Goal: Transaction & Acquisition: Obtain resource

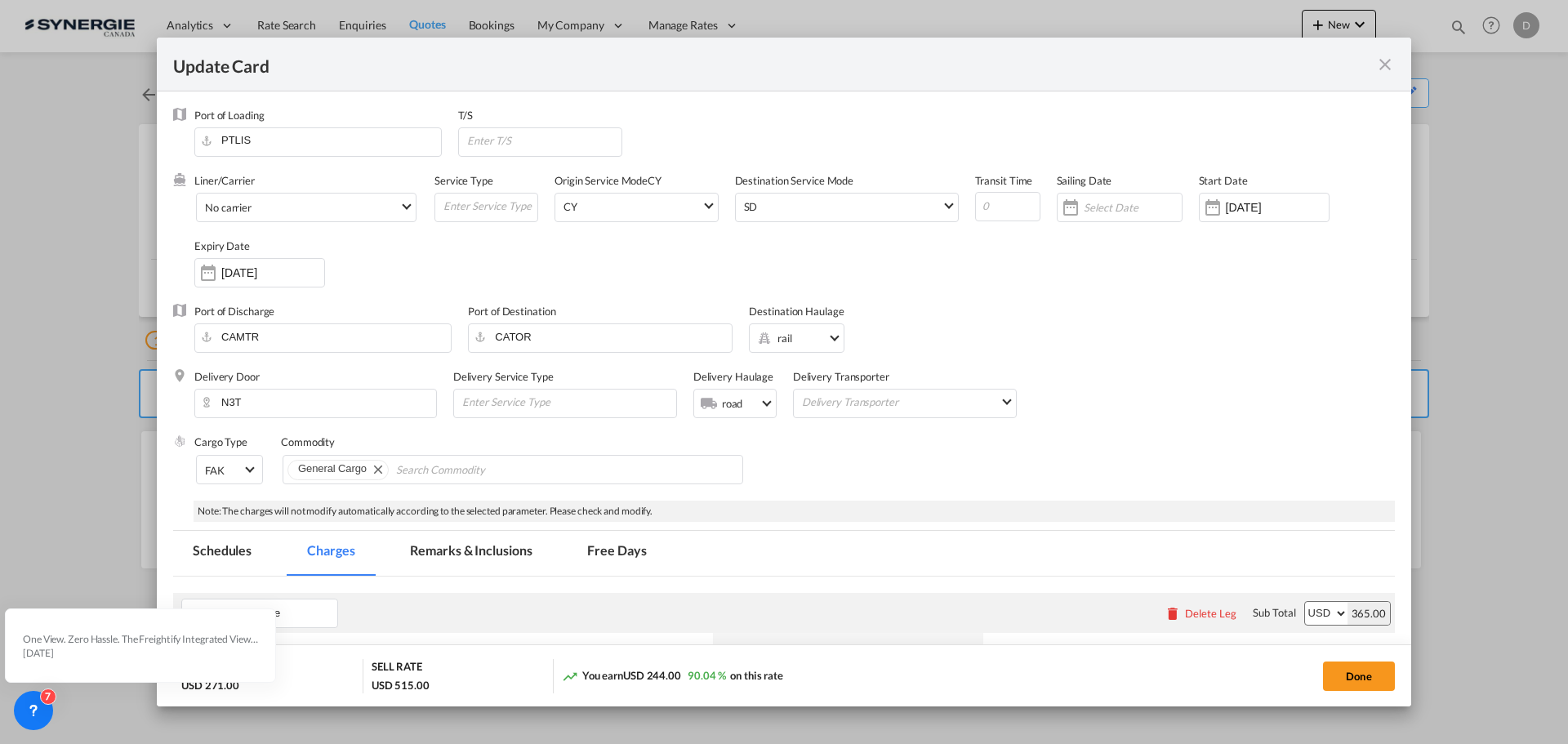
scroll to position [654, 0]
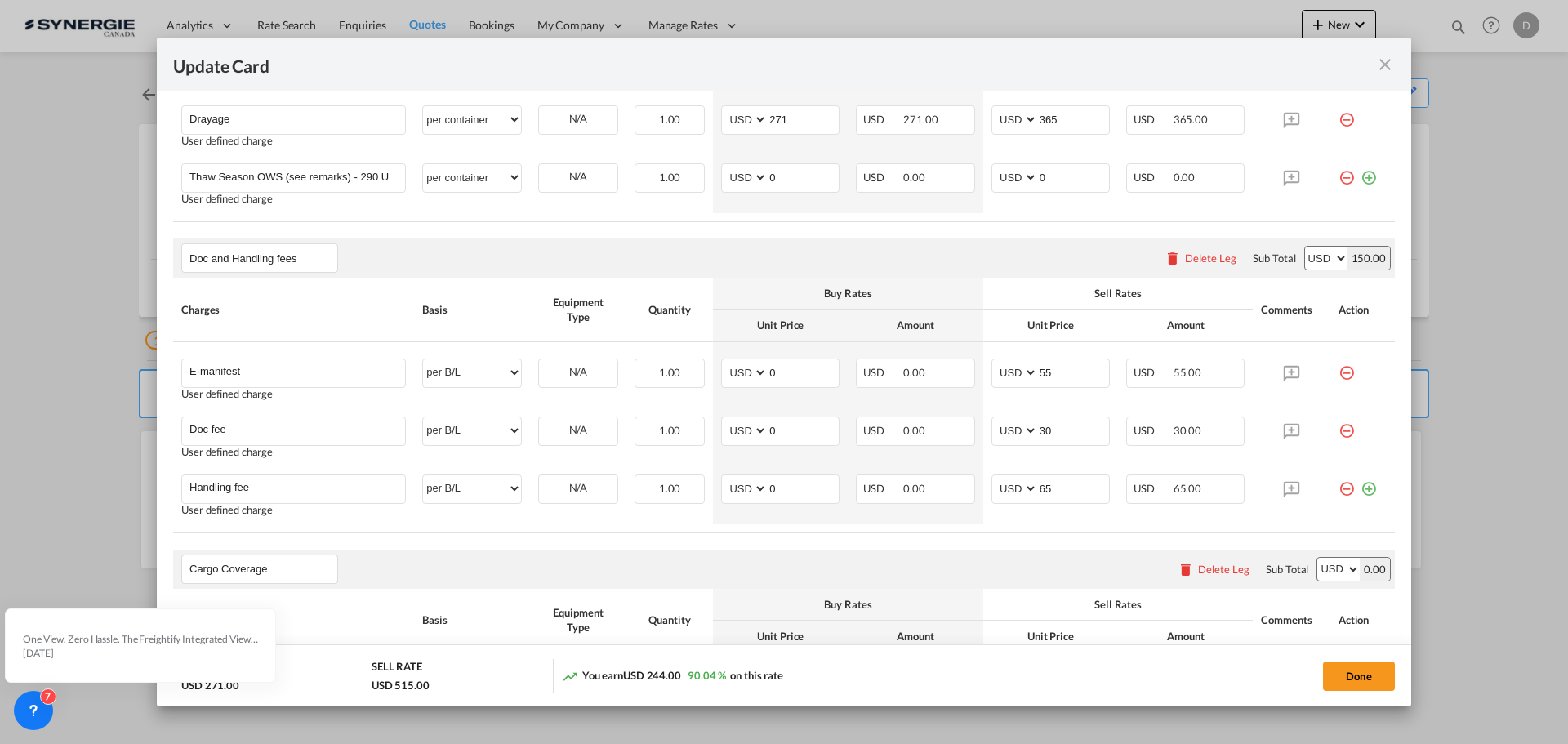
click at [1386, 65] on md-icon "icon-close fg-AAA8AD m-0 pointer" at bounding box center [1385, 65] width 20 height 20
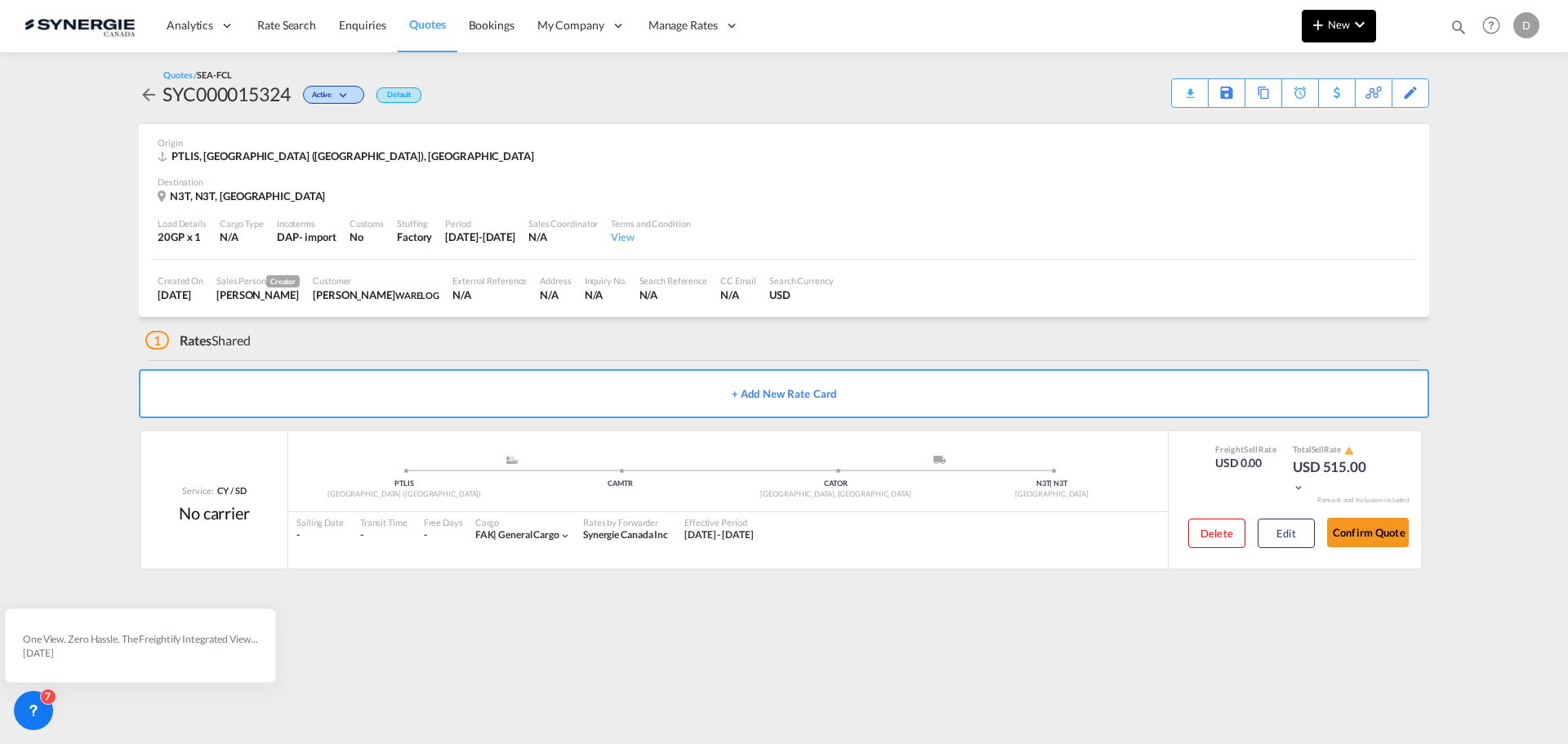
click at [1322, 26] on md-icon "icon-plus 400-fg" at bounding box center [1319, 25] width 20 height 20
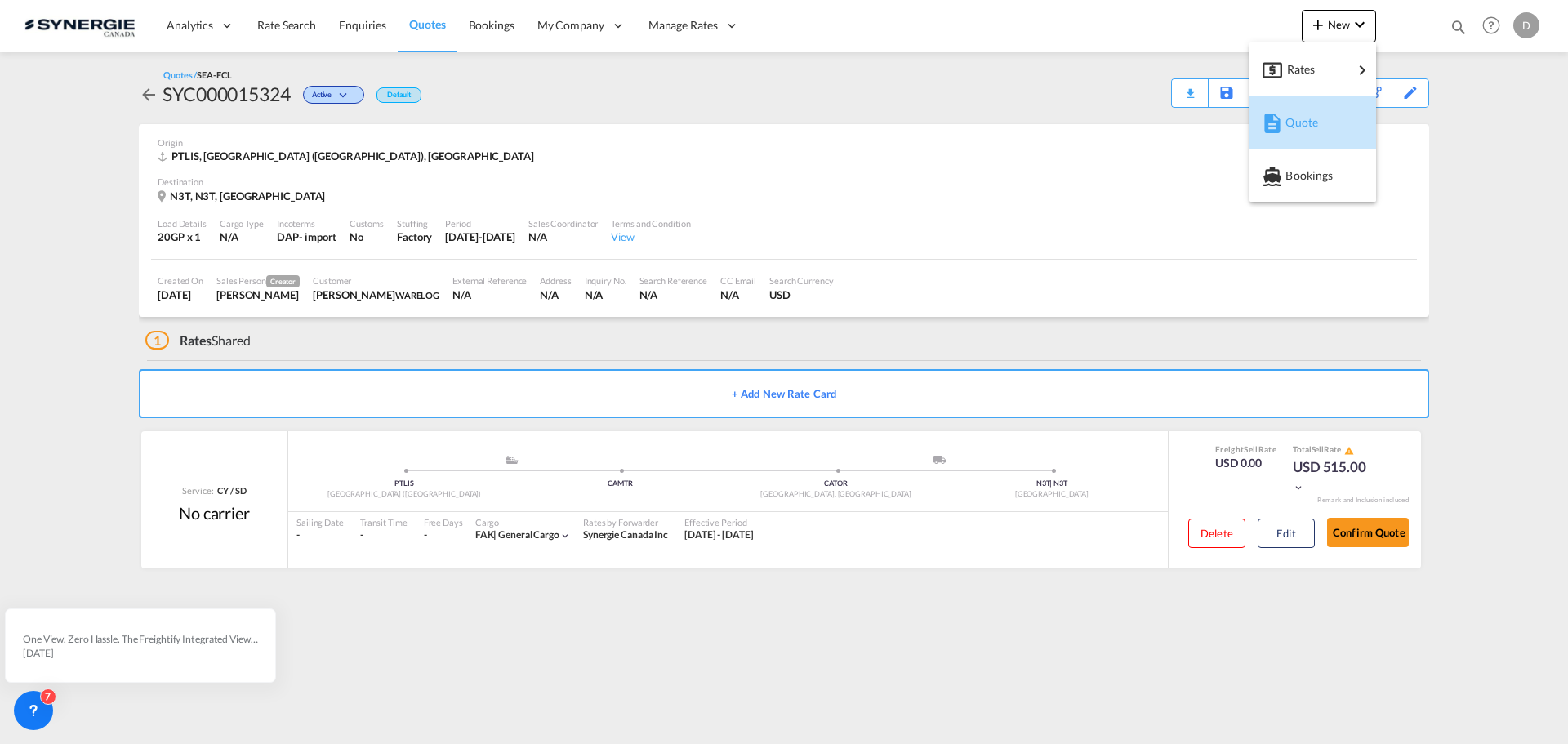
click at [1304, 117] on span "Quote" at bounding box center [1295, 122] width 18 height 33
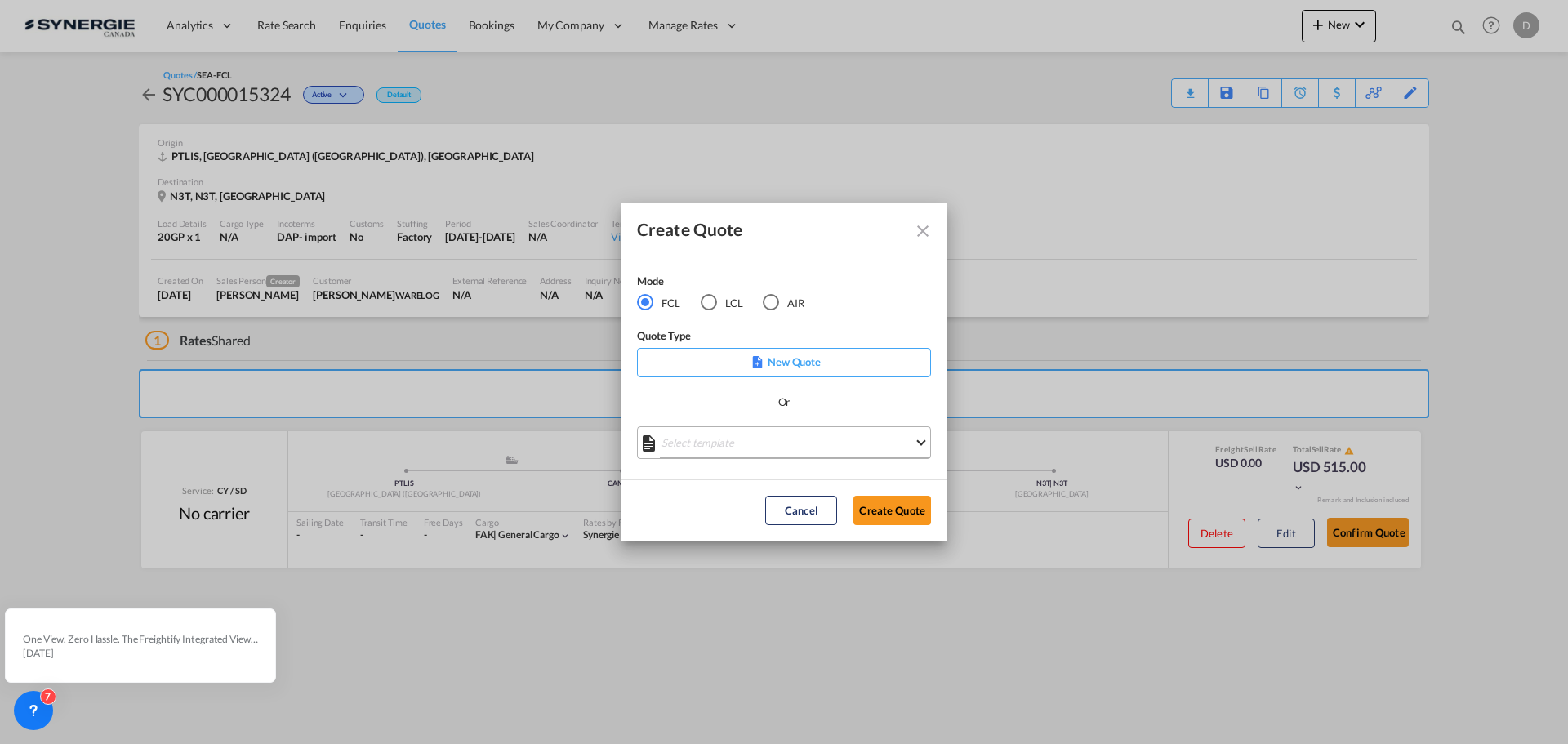
click at [774, 450] on md-select "Select template *NEW* FCL FREEHAND / DAP [PERSON_NAME] | [DATE] *NEW* Import FC…" at bounding box center [784, 443] width 294 height 33
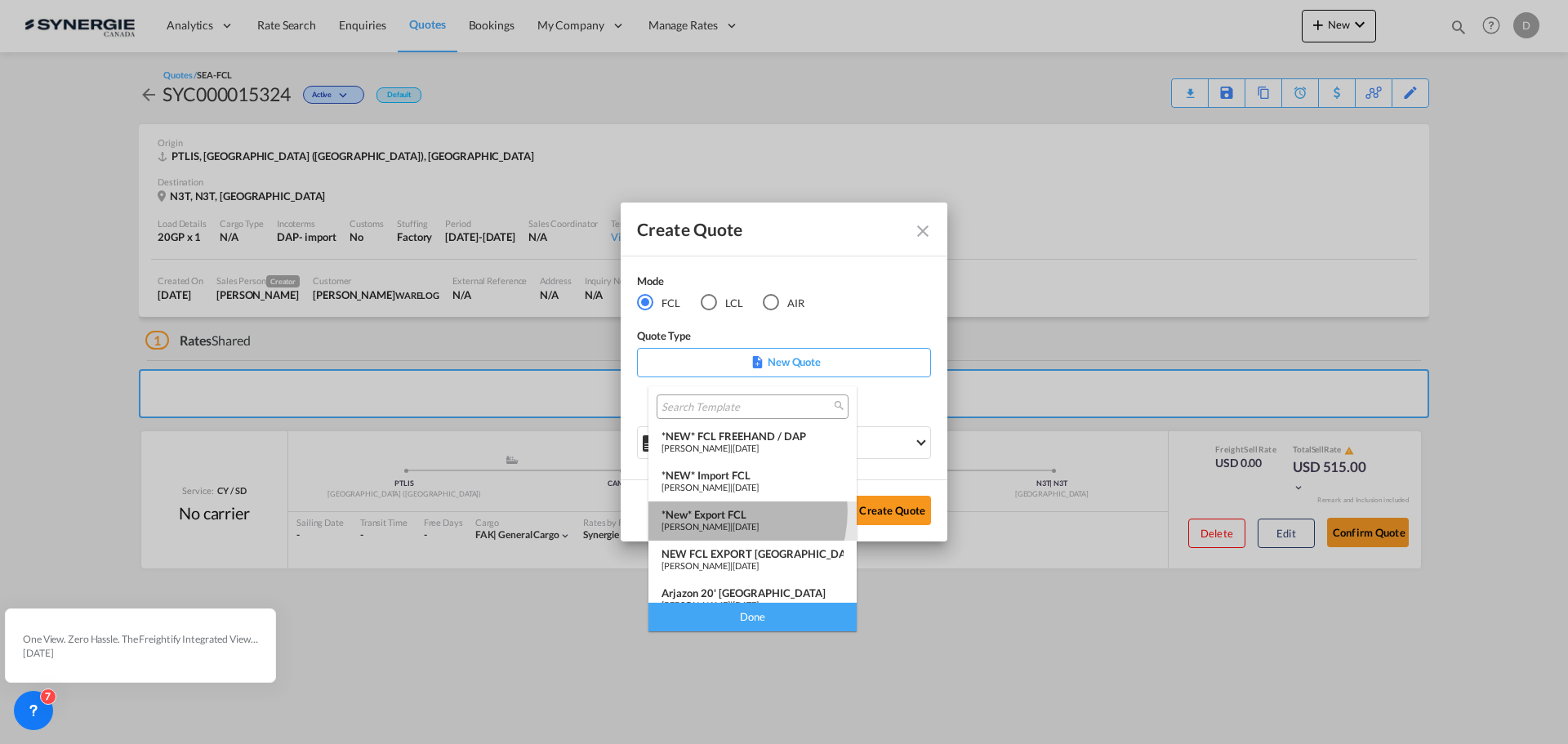
click at [725, 512] on div "*New* Export FCL" at bounding box center [753, 514] width 182 height 13
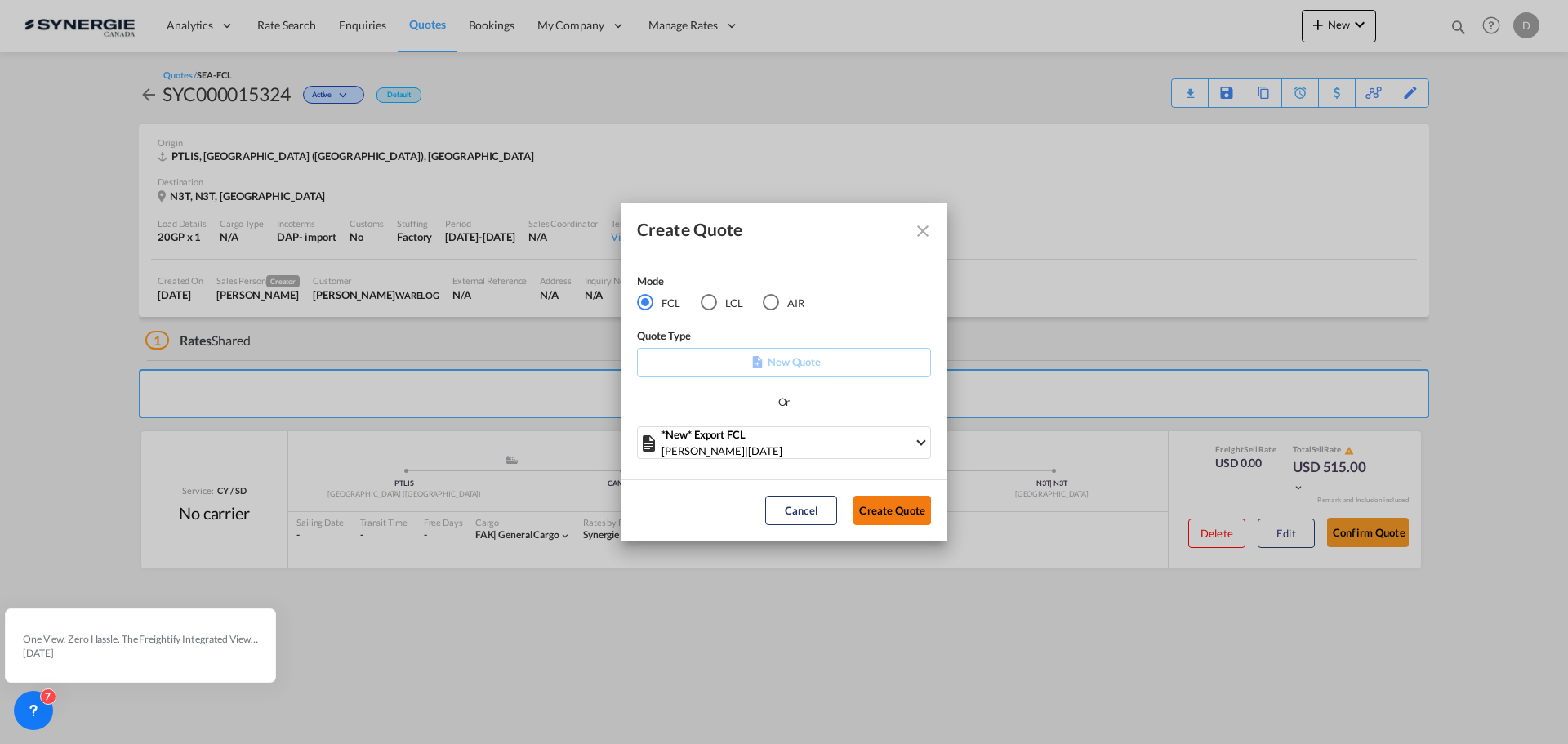
click at [876, 509] on button "Create Quote" at bounding box center [892, 511] width 78 height 30
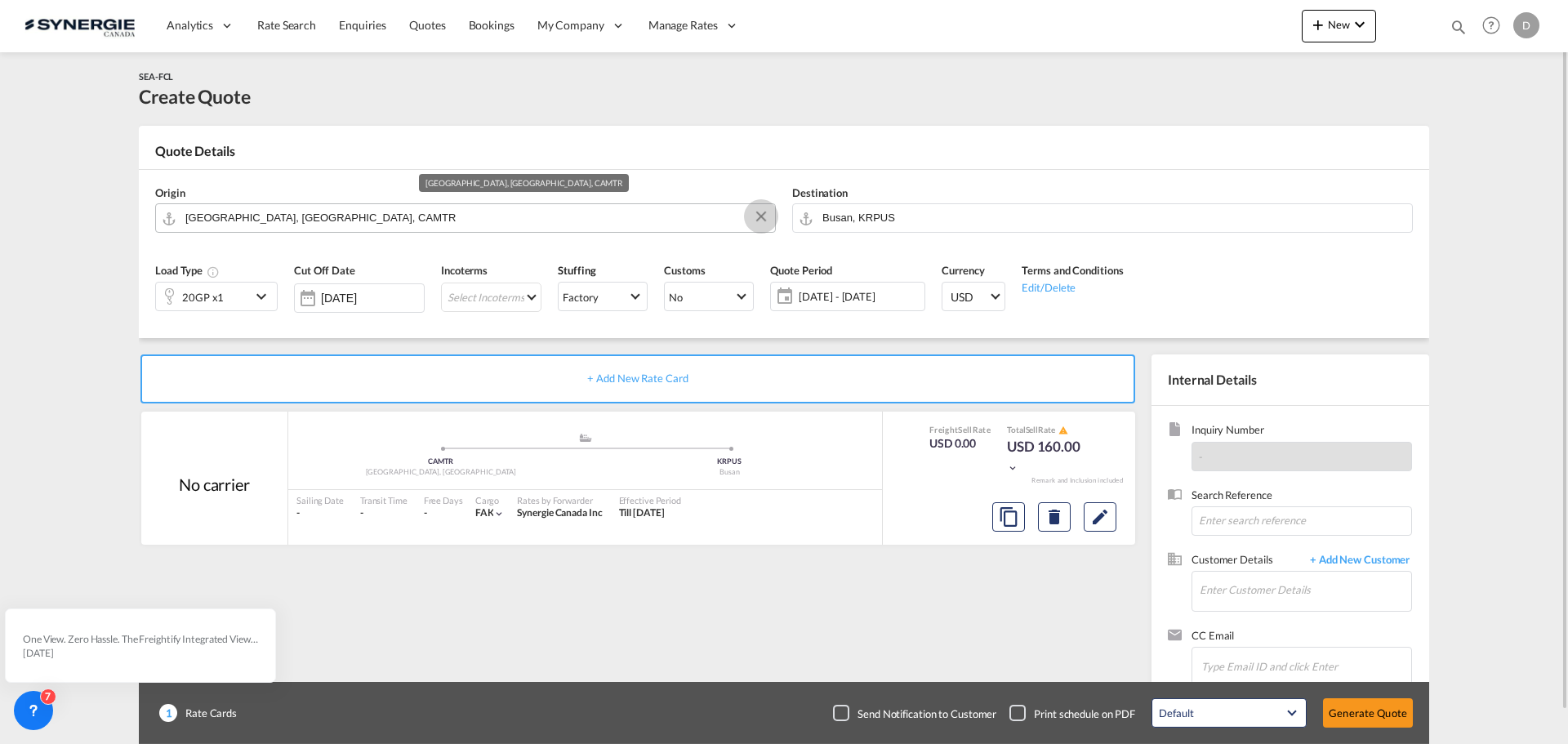
click at [750, 213] on button "Clear Input" at bounding box center [761, 217] width 25 height 25
click at [488, 198] on div "Origin" at bounding box center [465, 209] width 637 height 66
click at [476, 217] on body "Analytics Reports Dashboard Rate Search Enquiries Quotes Bookings" at bounding box center [784, 372] width 1568 height 744
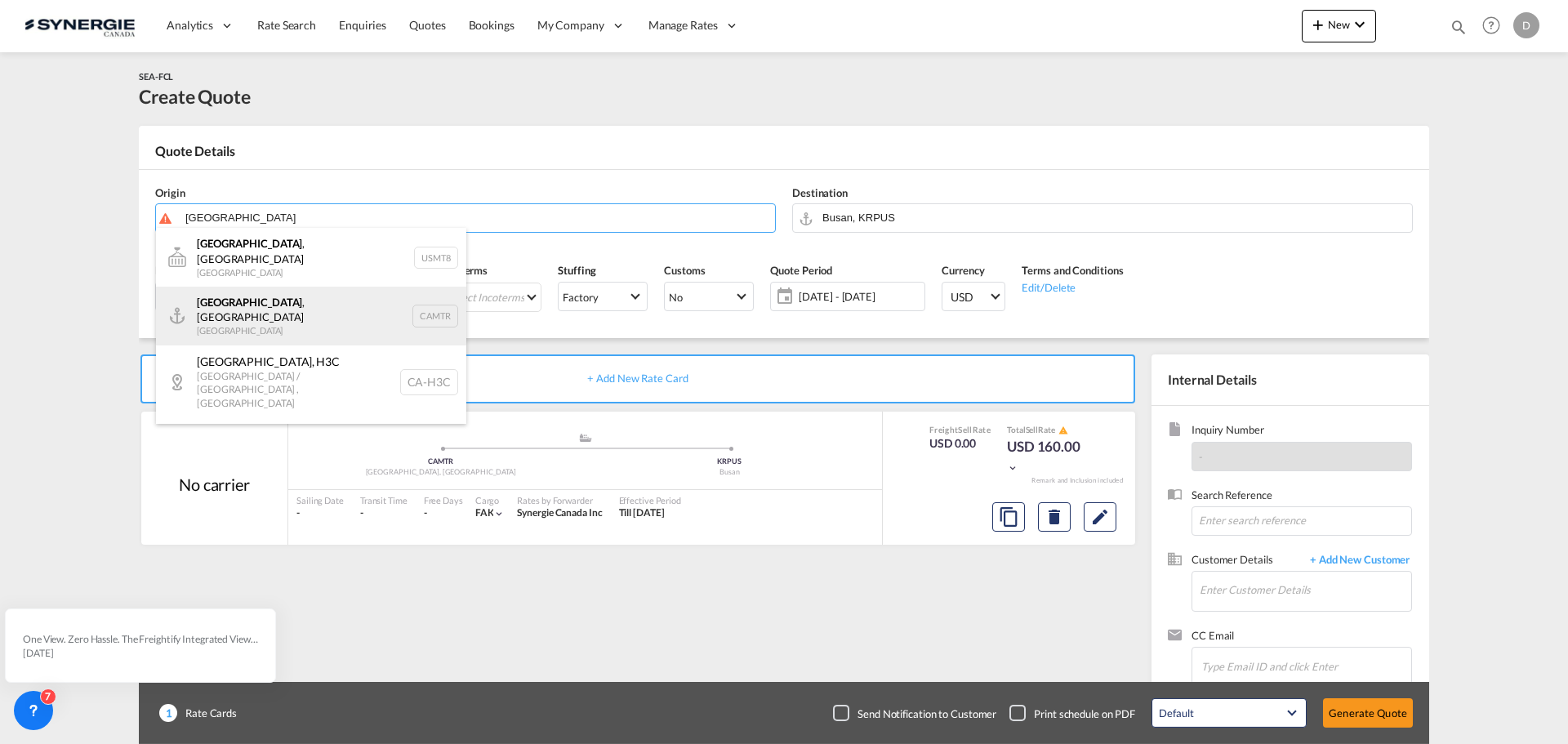
click at [261, 301] on div "[GEOGRAPHIC_DATA] , [GEOGRAPHIC_DATA] Canada CAMTR" at bounding box center [311, 317] width 310 height 59
type input "[GEOGRAPHIC_DATA], [GEOGRAPHIC_DATA], CAMTR"
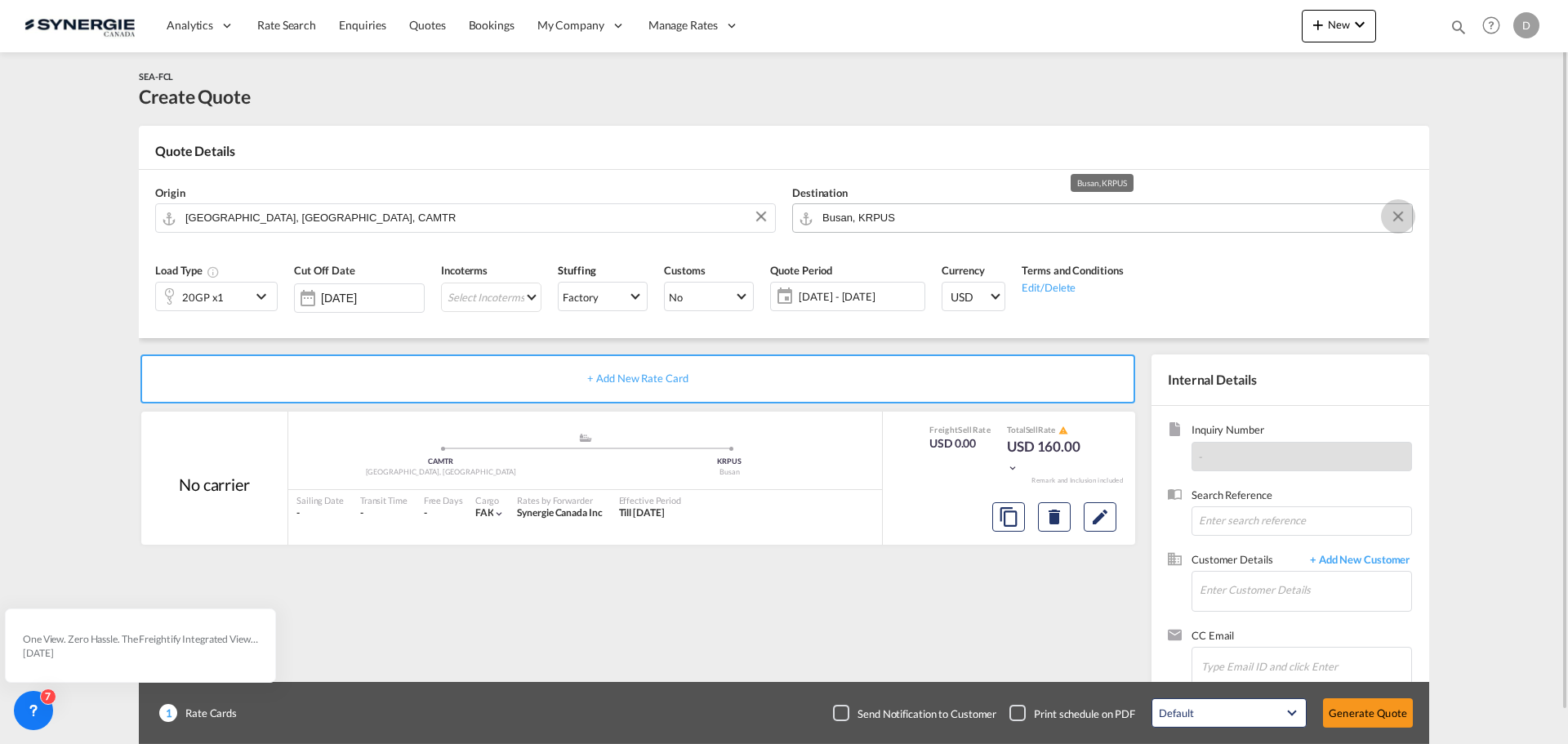
click at [1401, 212] on button "Clear Input" at bounding box center [1398, 217] width 25 height 25
paste input "Castries"
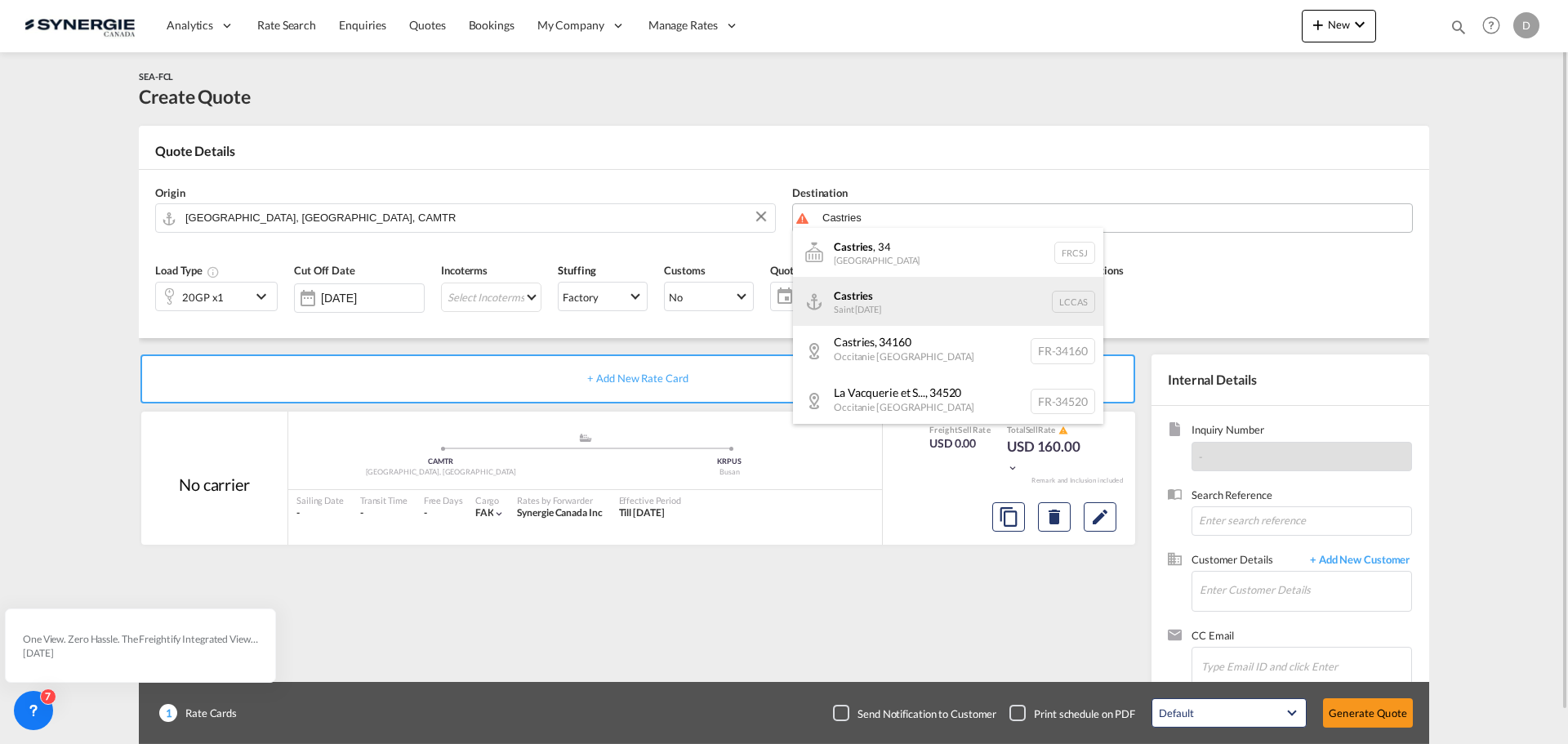
click at [876, 295] on div "Castries [GEOGRAPHIC_DATA][DATE] LCCAS" at bounding box center [948, 302] width 310 height 49
type input "Castries, LCCAS"
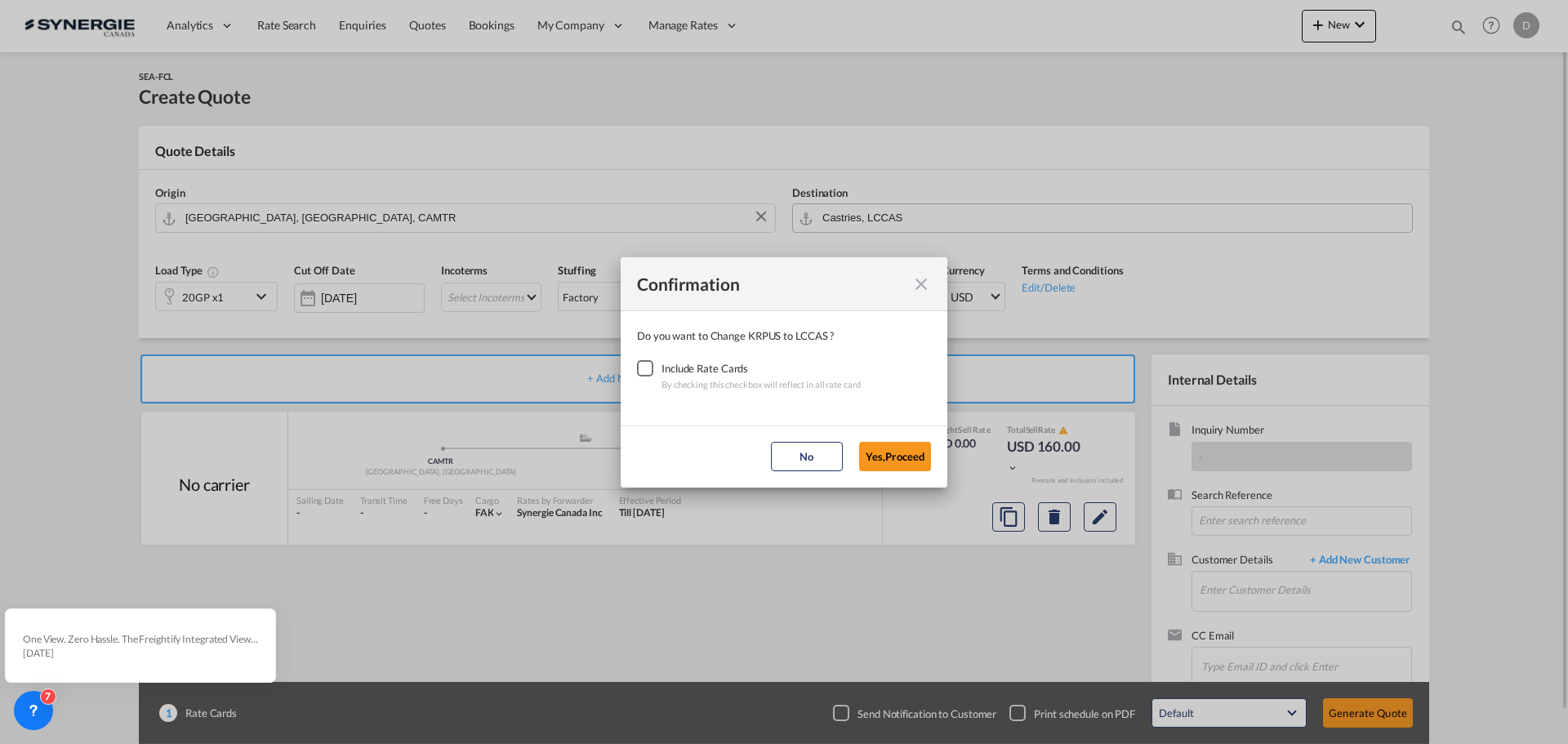
click at [637, 370] on div "Checkbox No Ink" at bounding box center [645, 368] width 16 height 16
click at [877, 456] on button "Yes,Proceed" at bounding box center [896, 457] width 72 height 30
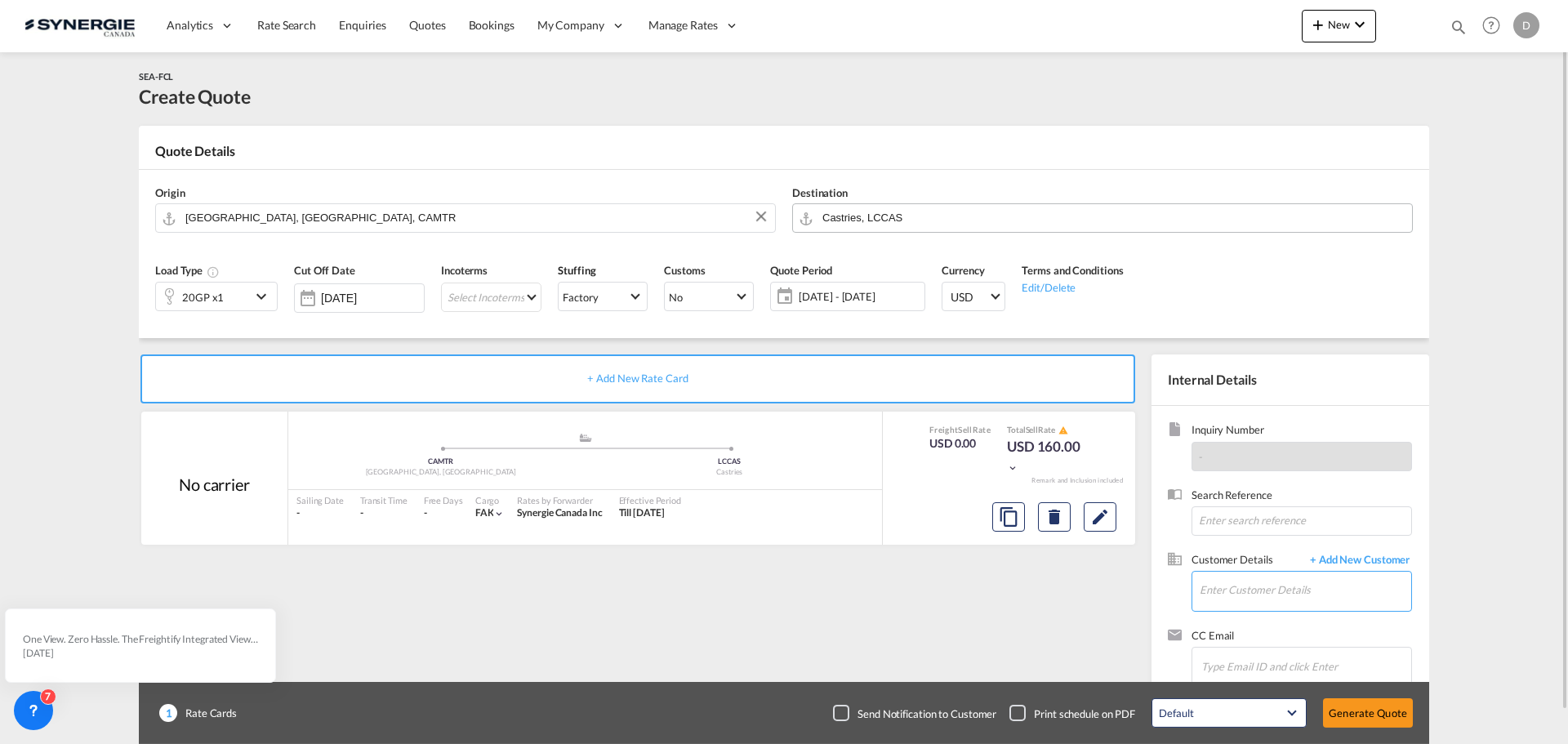
click at [1336, 582] on input "Enter Customer Details" at bounding box center [1306, 590] width 212 height 37
paste input "[EMAIL_ADDRESS][DOMAIN_NAME]"
click at [1253, 538] on div "[PERSON_NAME] [PERSON_NAME][EMAIL_ADDRESS][DOMAIN_NAME] | Rule Logistics" at bounding box center [1354, 550] width 310 height 44
type input "Rule Logistics, [PERSON_NAME], [PERSON_NAME][EMAIL_ADDRESS][DOMAIN_NAME]"
click at [265, 294] on md-icon "icon-chevron-down" at bounding box center [264, 297] width 25 height 20
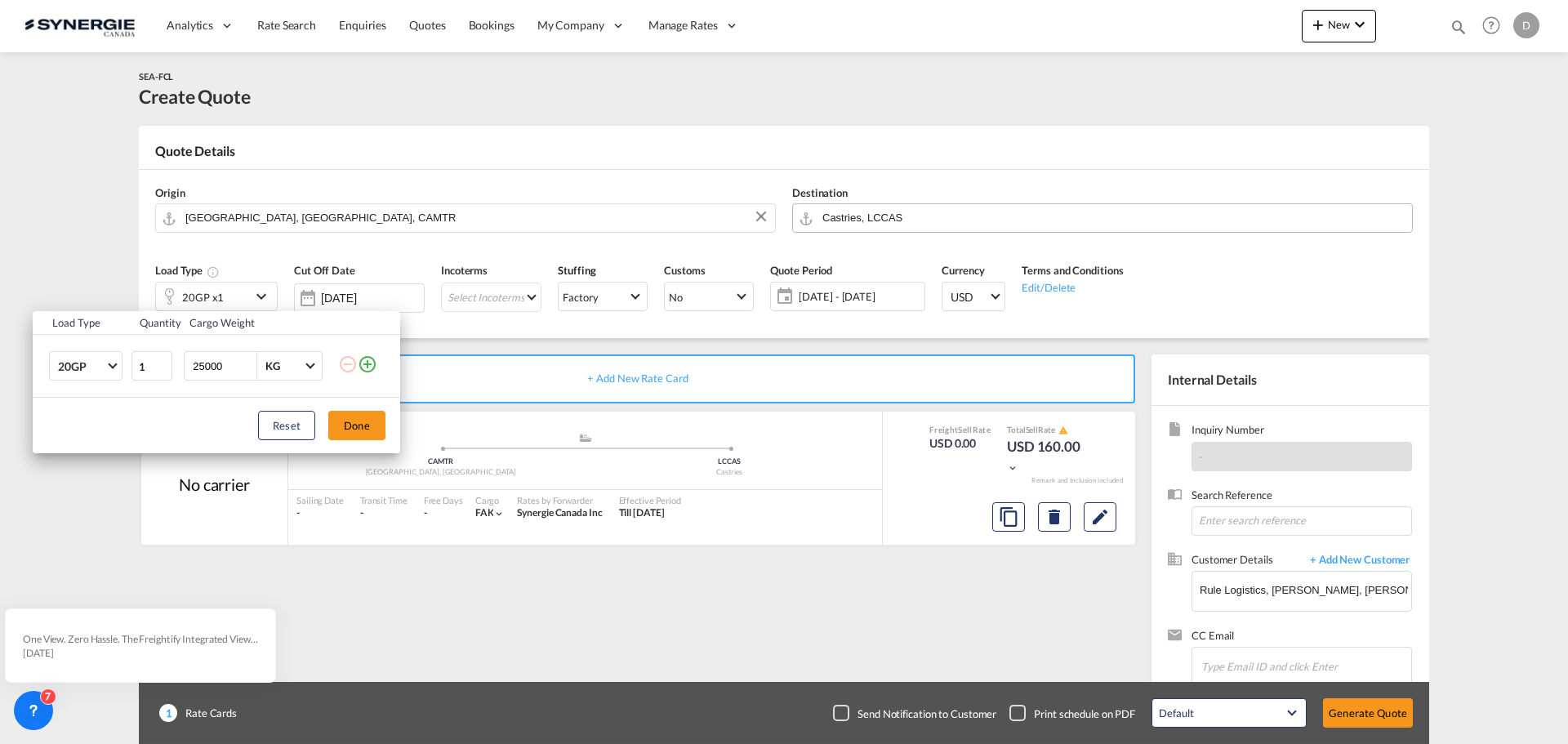
click at [217, 367] on input "25000" at bounding box center [224, 366] width 66 height 28
click at [371, 364] on md-icon "icon-plus-circle-outline" at bounding box center [367, 364] width 20 height 20
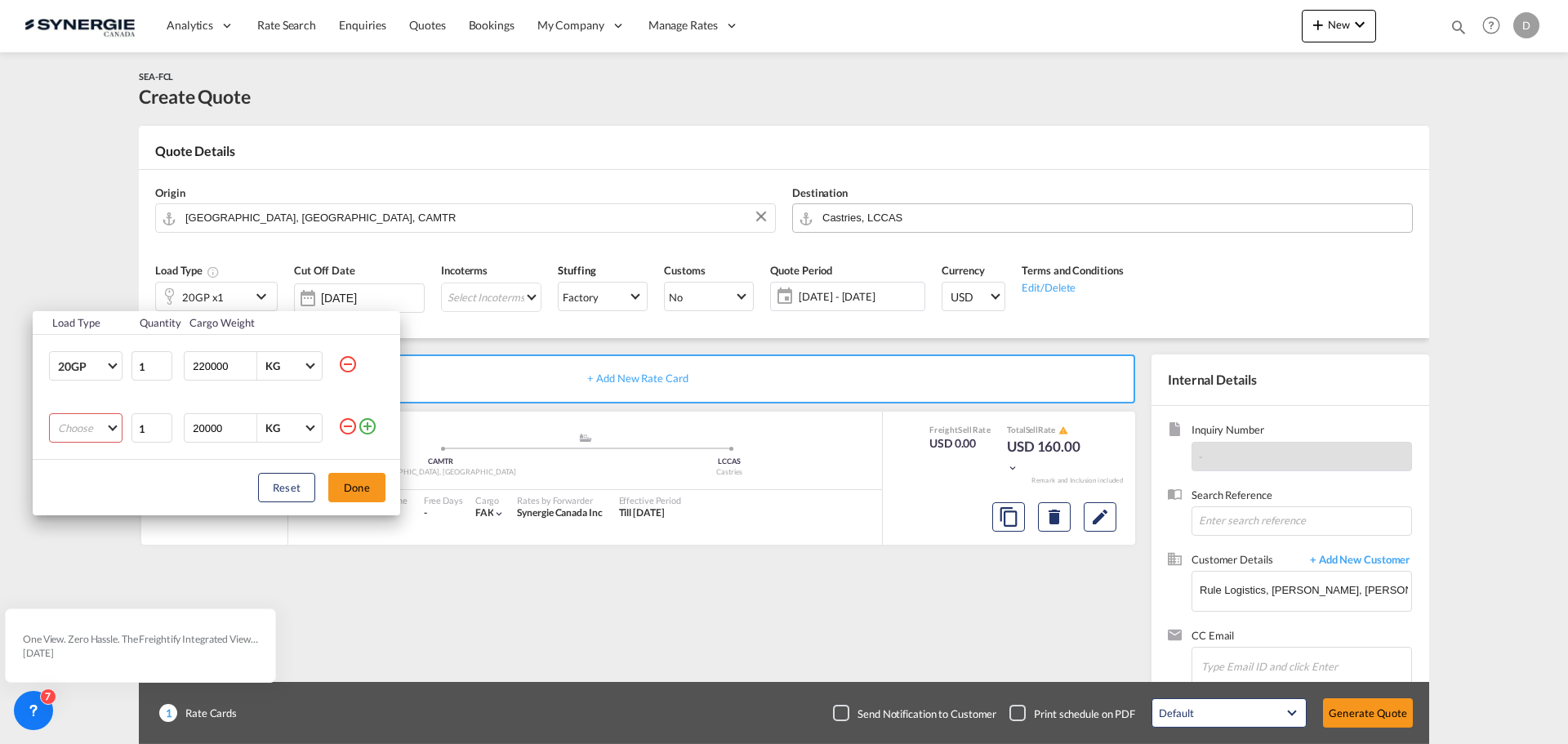
click at [108, 425] on md-select "Choose 20GP 40GP 40HC 45HC 20RE 40RE 40HR 20OT 40OT 20FR 40FR 40NR 20NR 45S 20T…" at bounding box center [86, 428] width 74 height 30
click at [90, 504] on md-option "40HC" at bounding box center [100, 508] width 111 height 39
click at [212, 363] on input "220000" at bounding box center [224, 366] width 66 height 28
type input "20000"
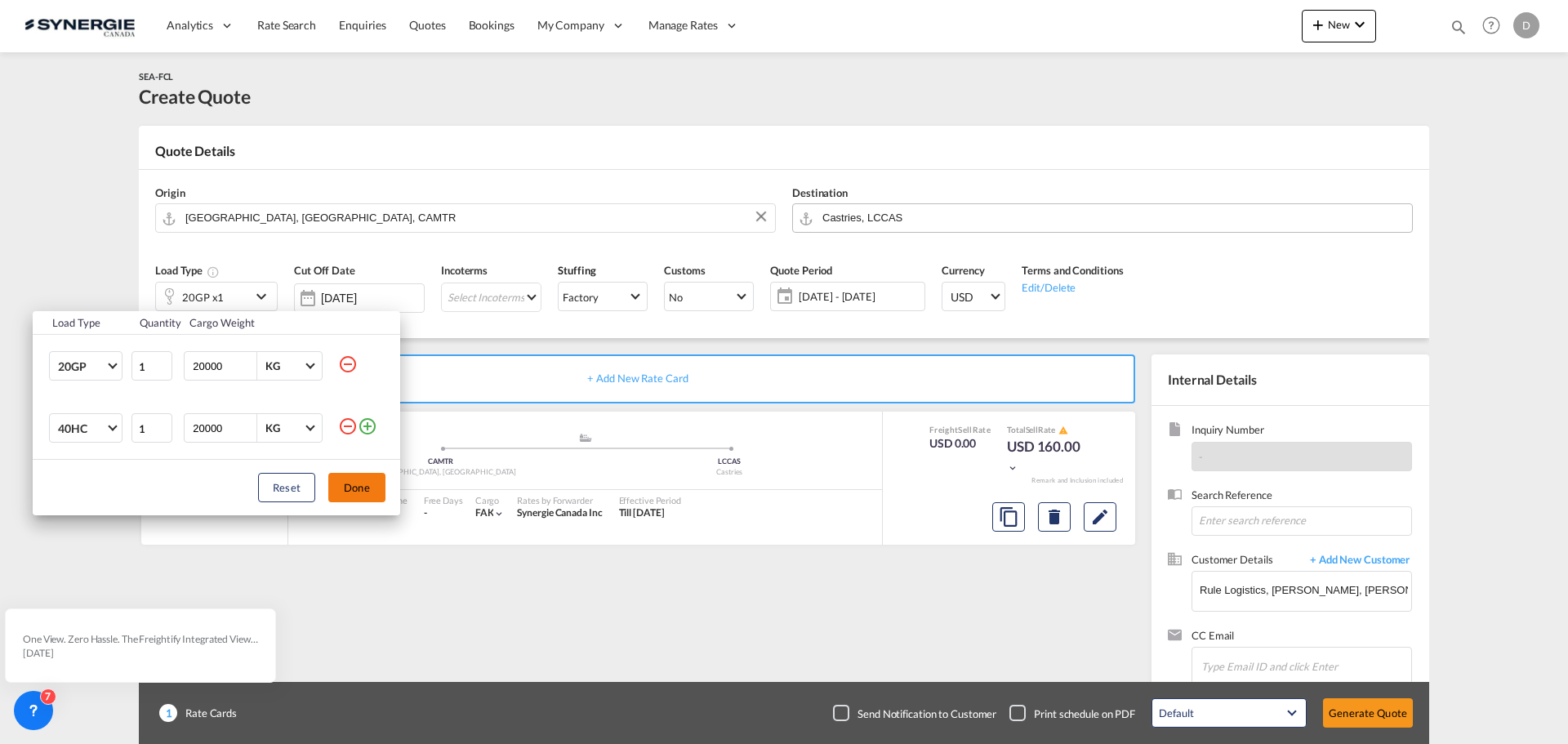
click at [349, 486] on button "Done" at bounding box center [357, 488] width 57 height 30
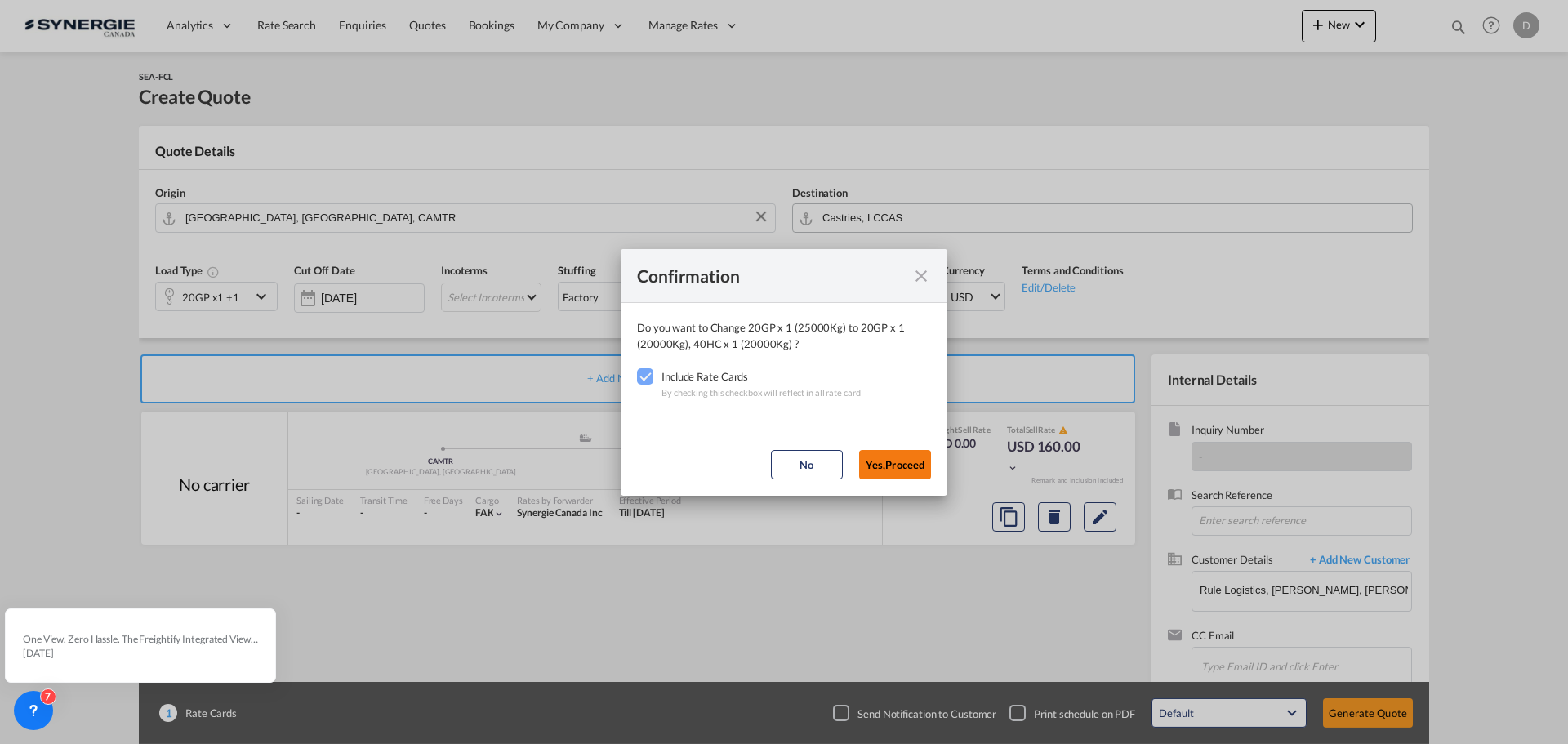
click at [885, 460] on button "Yes,Proceed" at bounding box center [896, 465] width 72 height 30
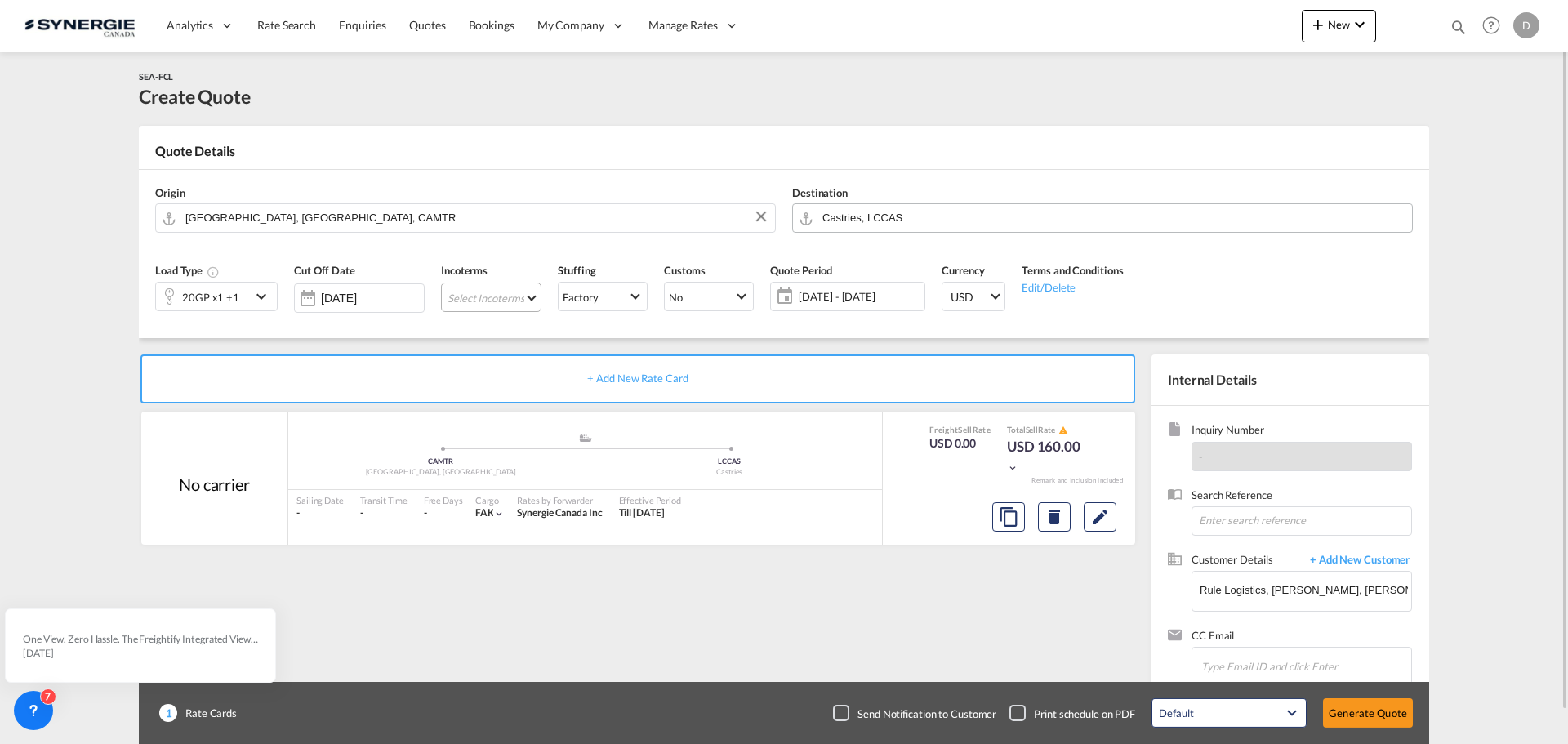
click at [517, 295] on md-select "Select Incoterms CPT - export Carrier Paid to DPU - import Delivery at Place Un…" at bounding box center [491, 298] width 101 height 30
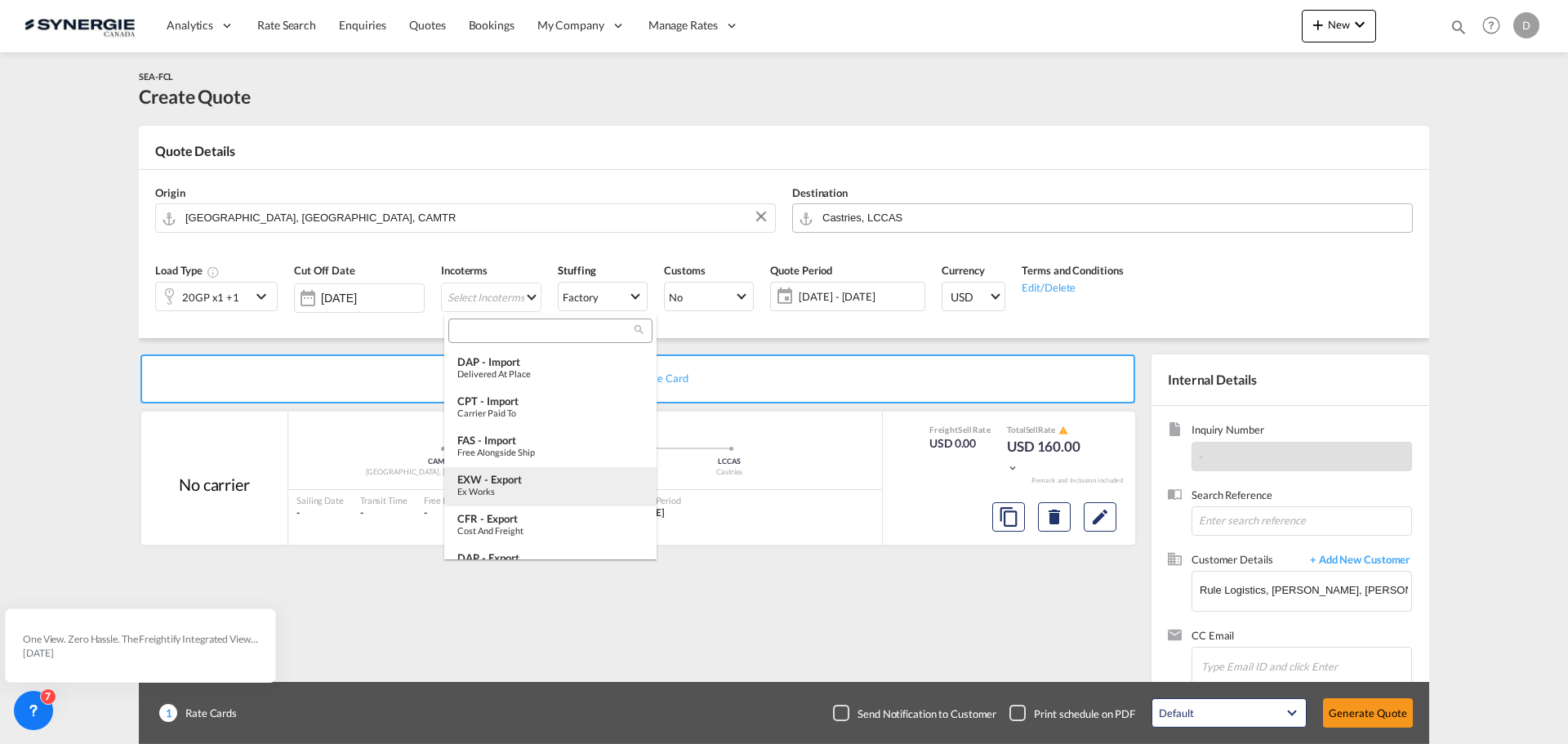
scroll to position [163, 0]
click at [540, 470] on div "EXW - export" at bounding box center [550, 471] width 186 height 13
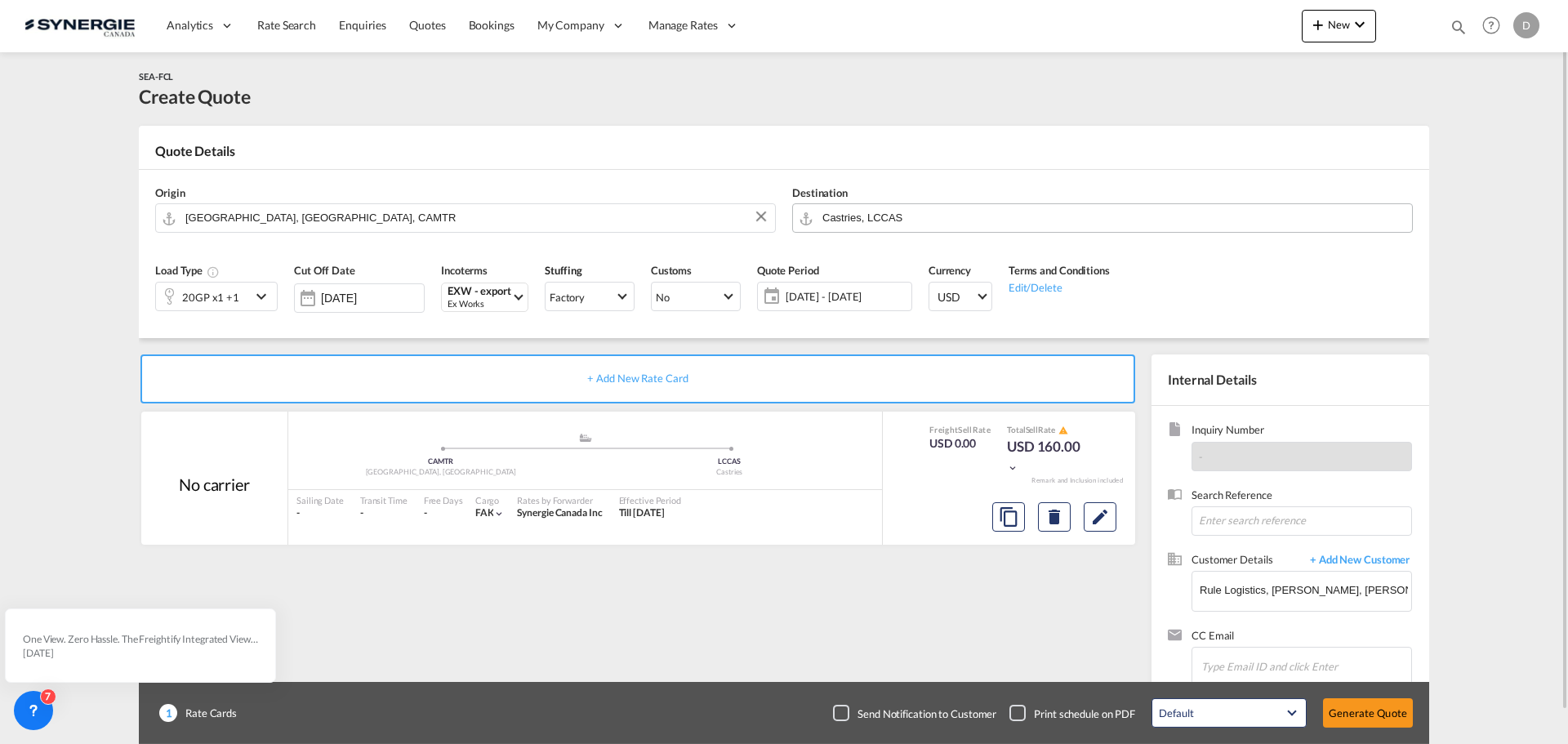
click at [858, 299] on span "[DATE] - [DATE]" at bounding box center [846, 297] width 121 height 15
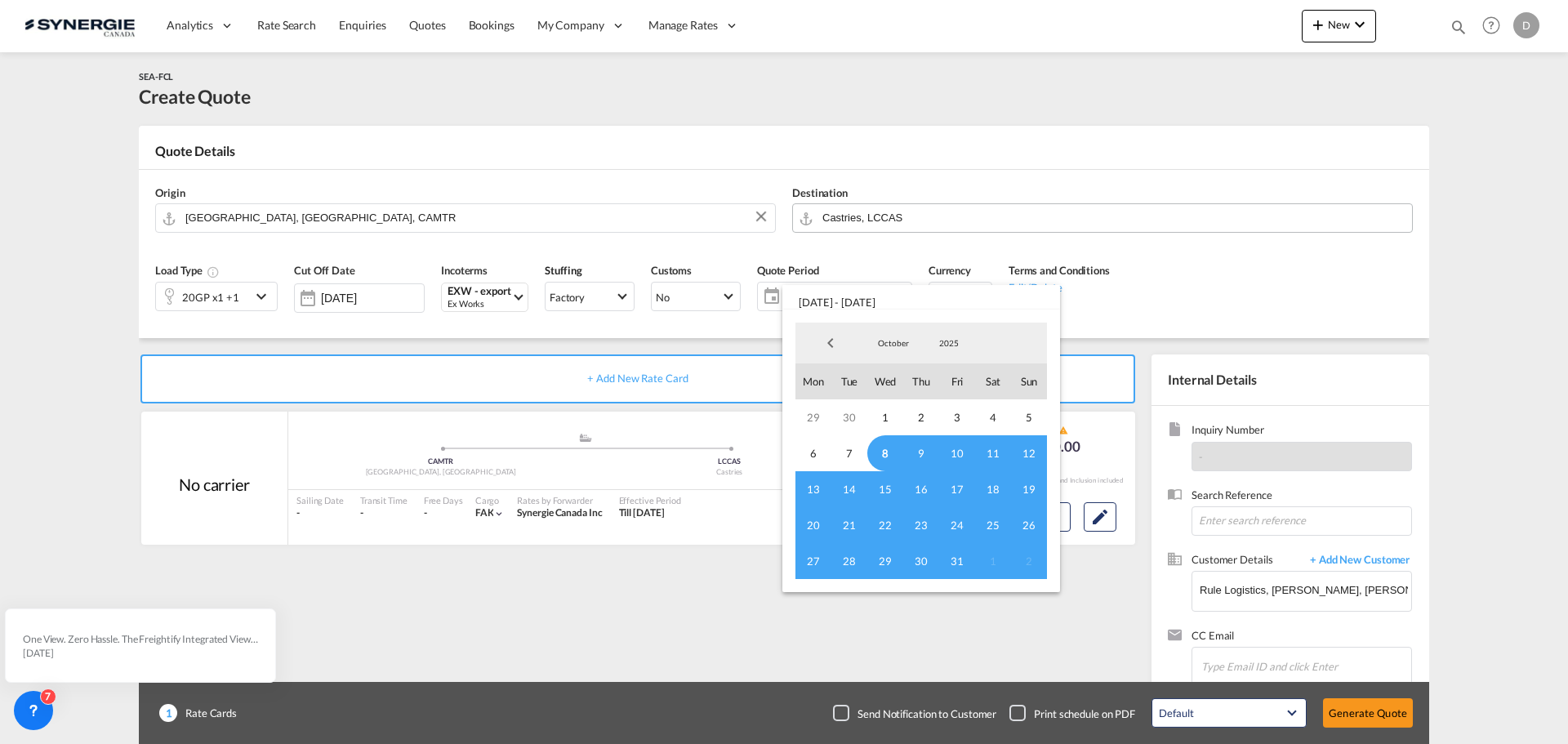
click at [879, 450] on span "8" at bounding box center [886, 454] width 36 height 36
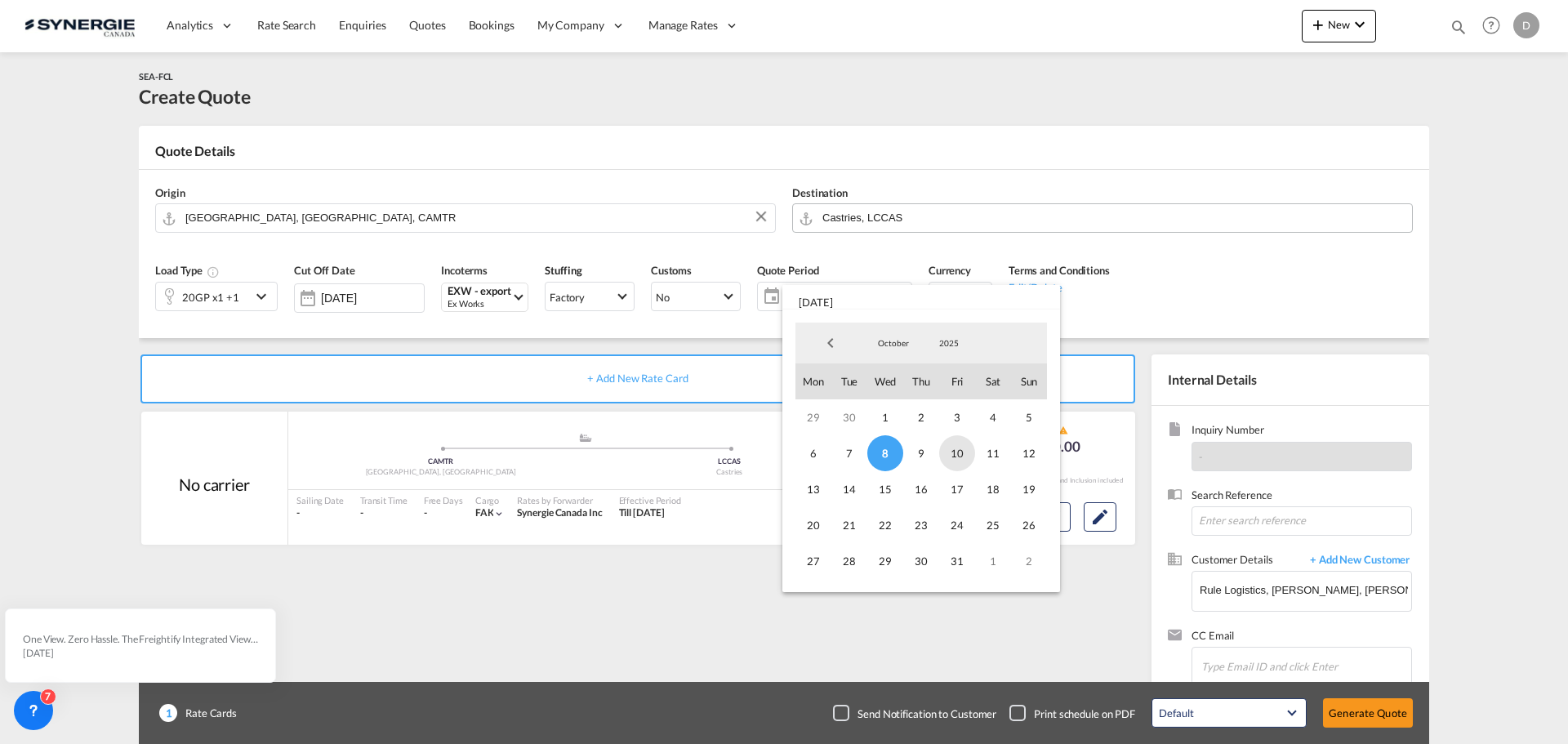
click at [960, 441] on span "10" at bounding box center [957, 454] width 36 height 36
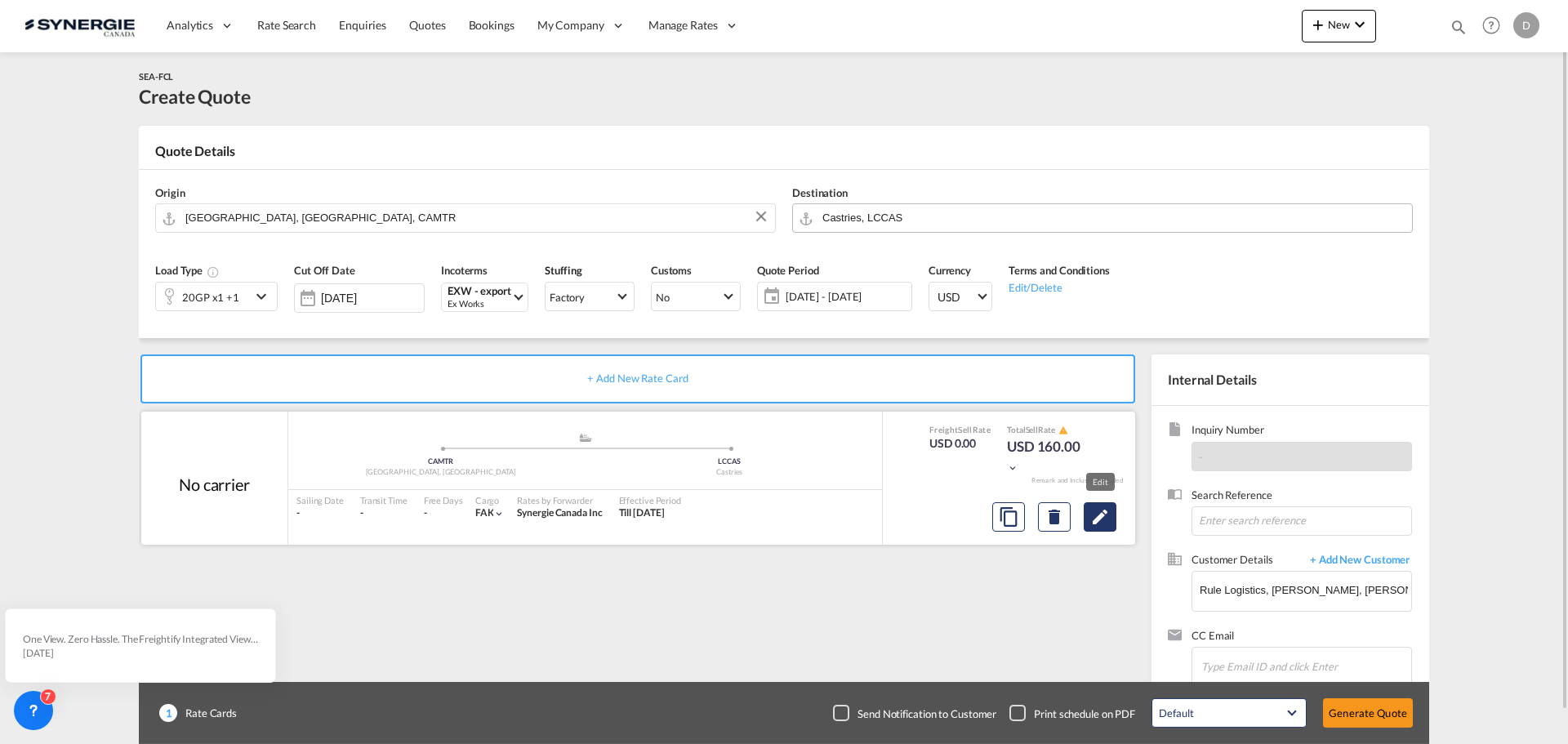
click at [1110, 521] on button "Edit" at bounding box center [1101, 518] width 33 height 30
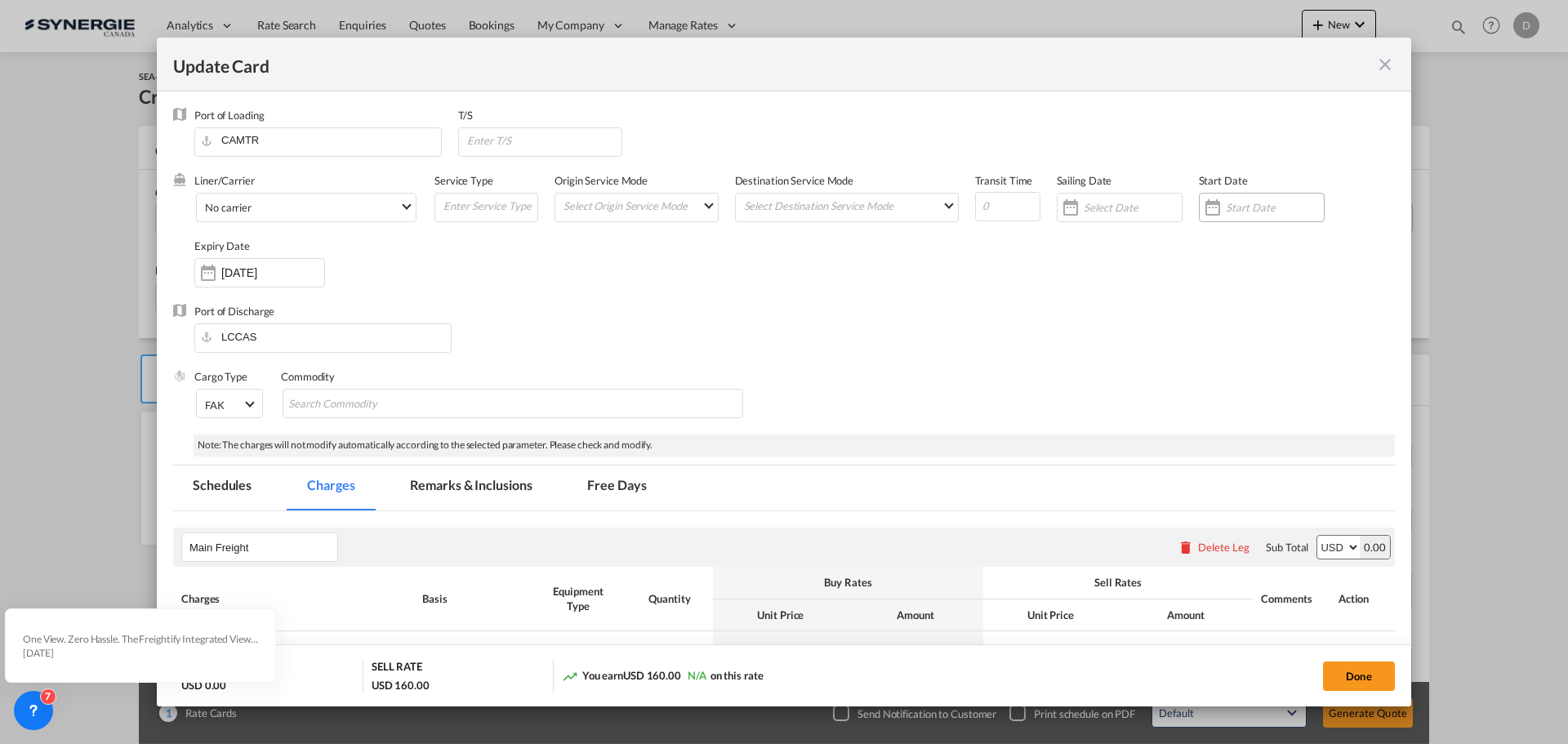
click at [1215, 208] on div "Update Card Port ..." at bounding box center [1213, 208] width 26 height 33
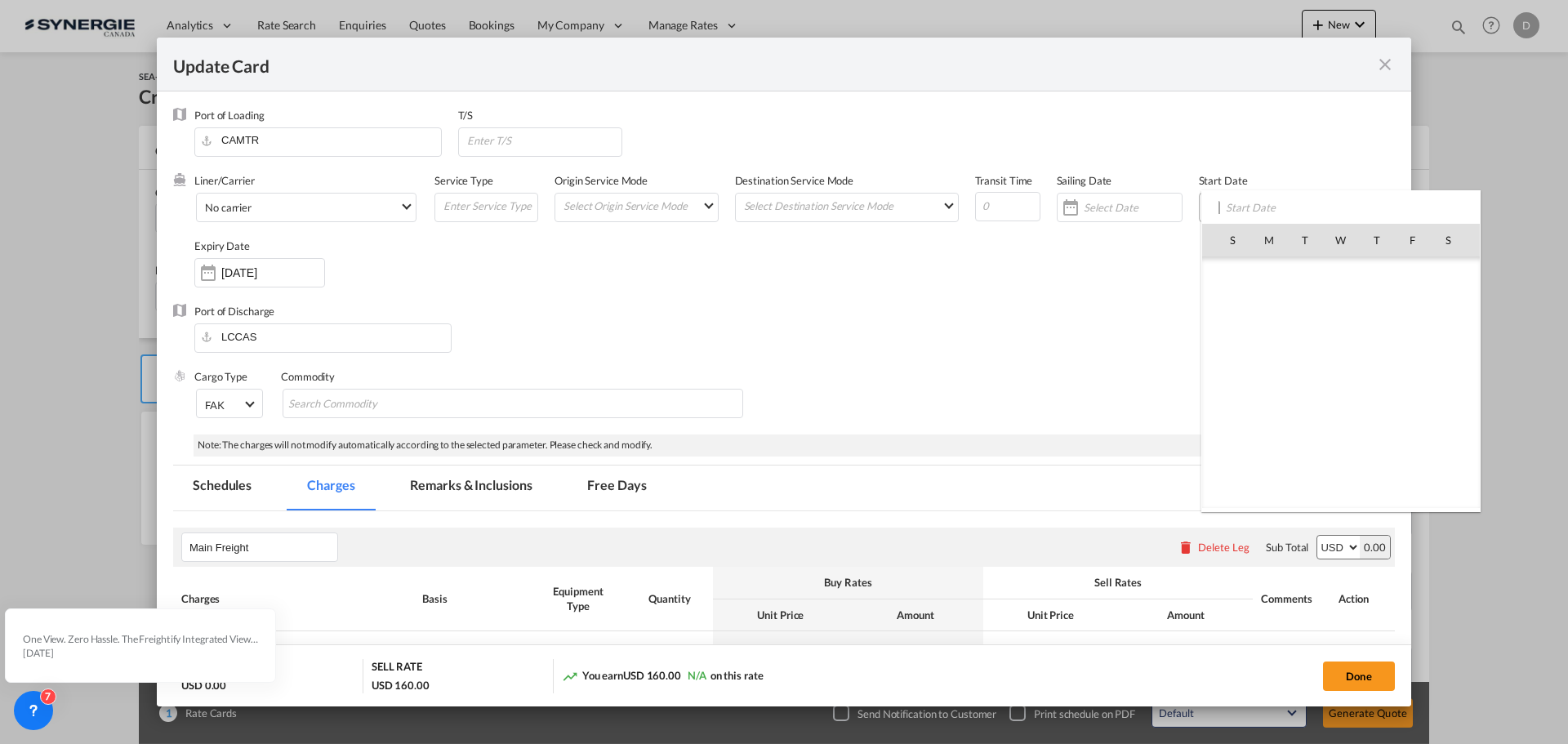
scroll to position [378649, 0]
click at [1338, 302] on span "8" at bounding box center [1341, 312] width 34 height 34
type input "[DATE]"
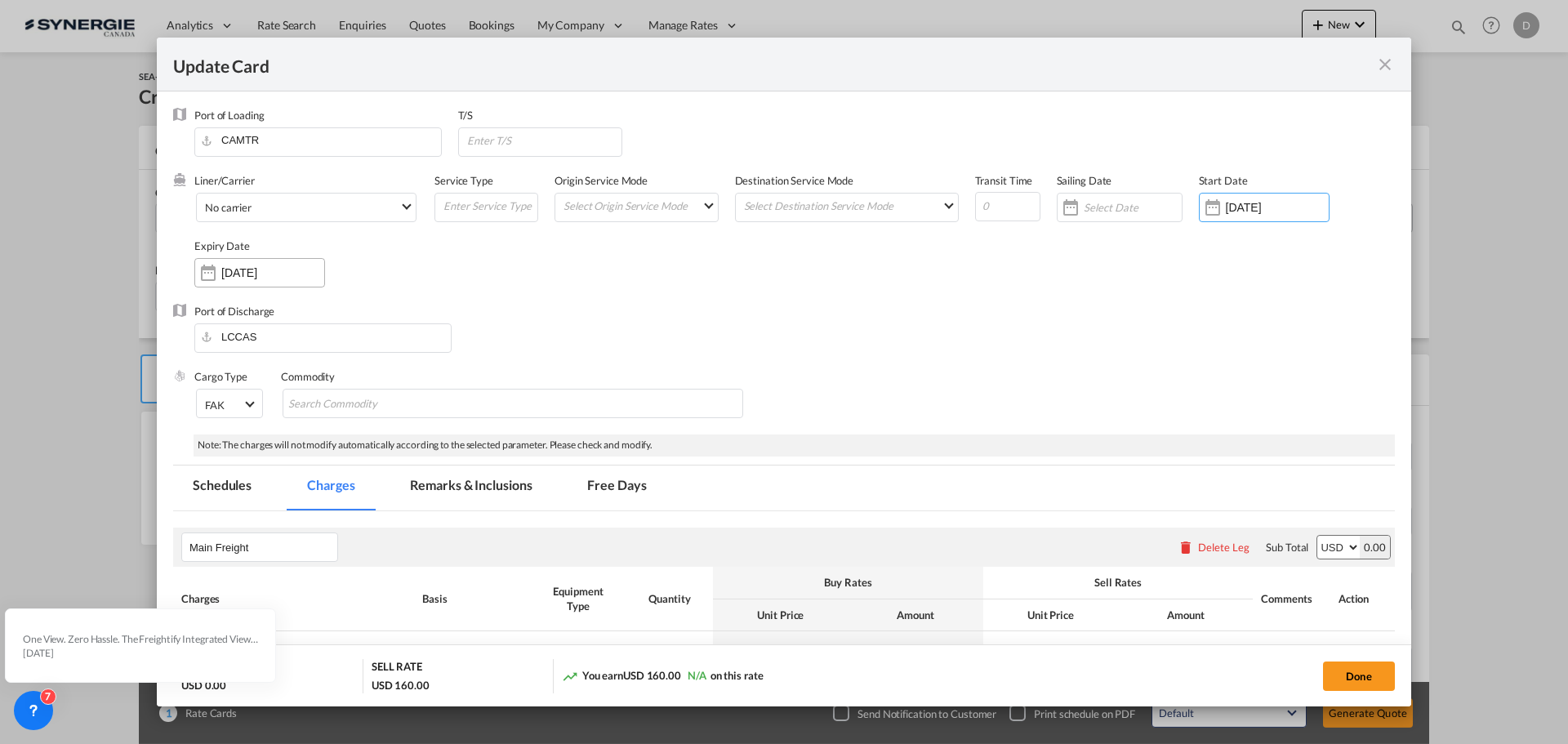
click at [217, 269] on div "Update Card Port ..." at bounding box center [208, 273] width 26 height 33
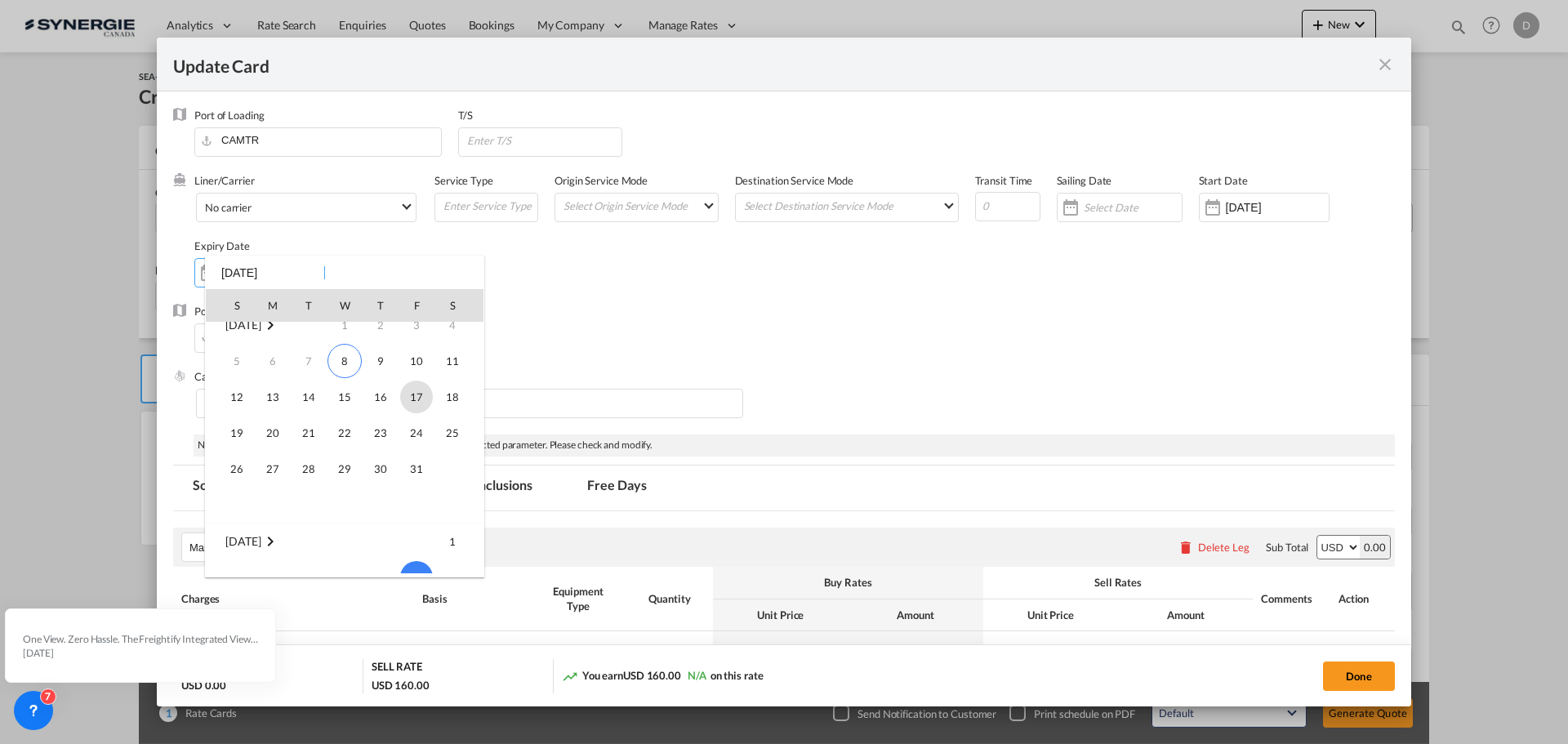
scroll to position [0, 0]
click at [406, 381] on span "10" at bounding box center [417, 377] width 33 height 33
type input "[DATE]"
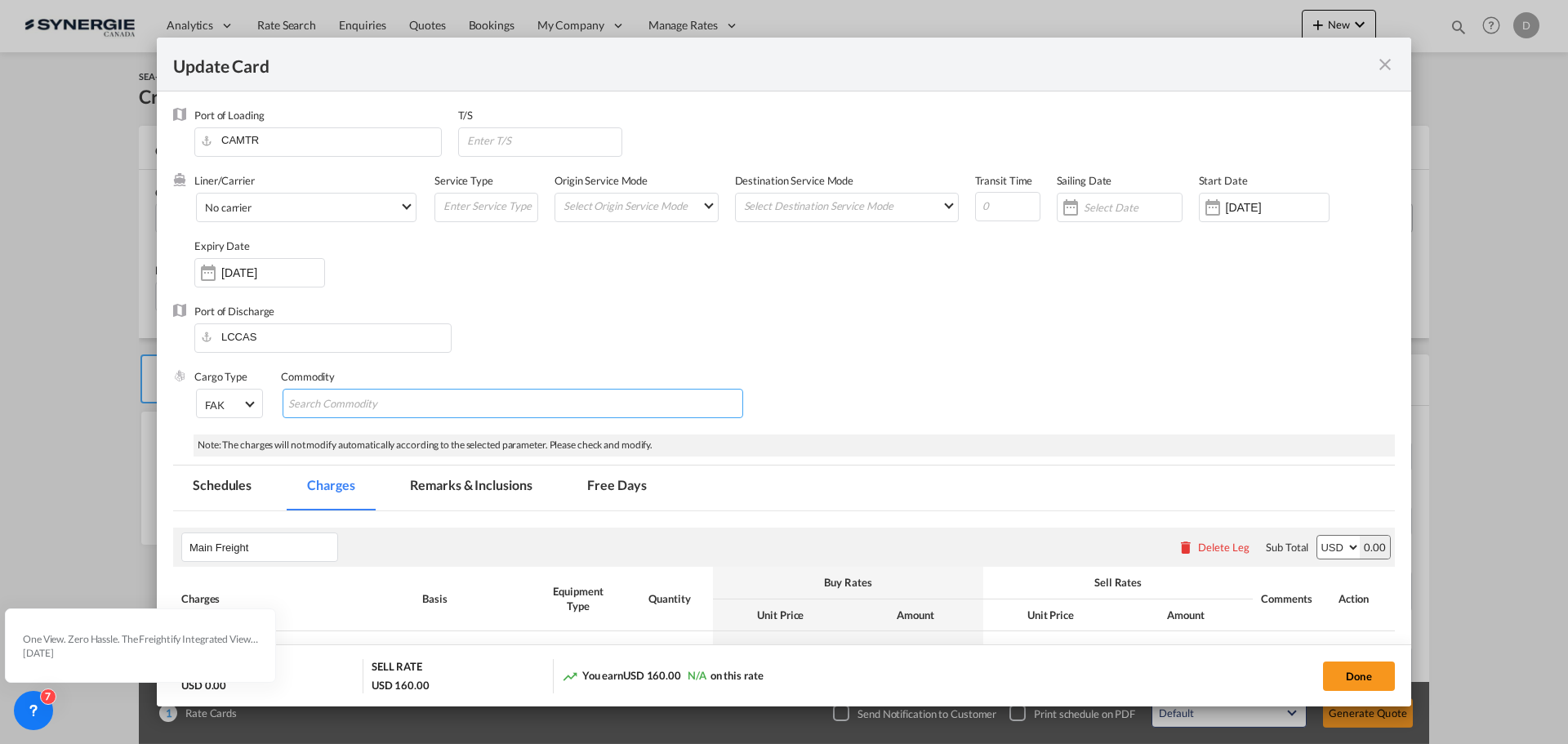
click at [411, 405] on input "Chips input." at bounding box center [363, 404] width 149 height 26
type input "General Cargo"
click at [741, 327] on div "Port of Discharge LCCAS" at bounding box center [784, 336] width 1222 height 66
click at [492, 146] on input "Update Card Port ..." at bounding box center [544, 140] width 157 height 25
paste input "[PERSON_NAME]"
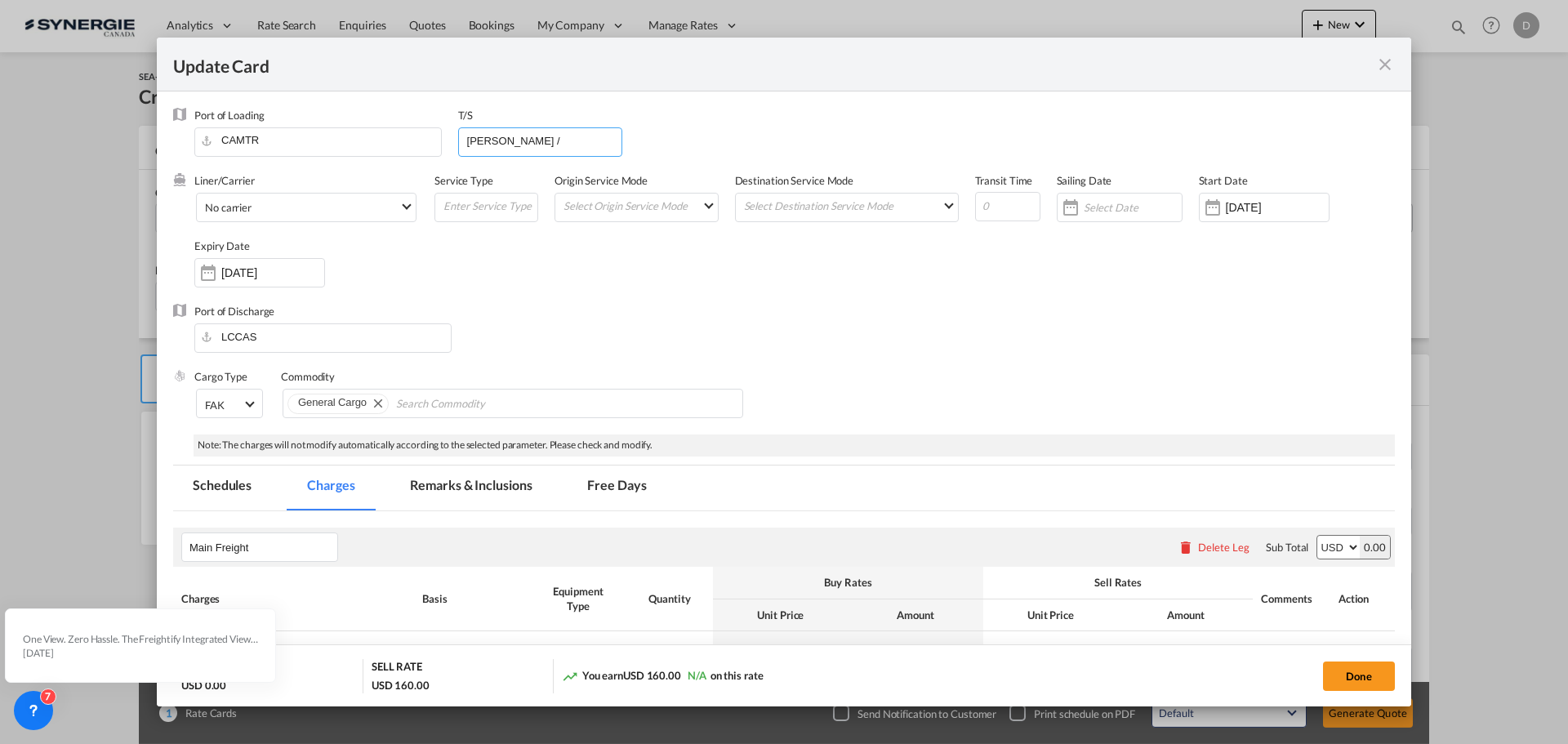
type input "[PERSON_NAME] /"
click at [396, 205] on span "No carrier" at bounding box center [302, 208] width 194 height 15
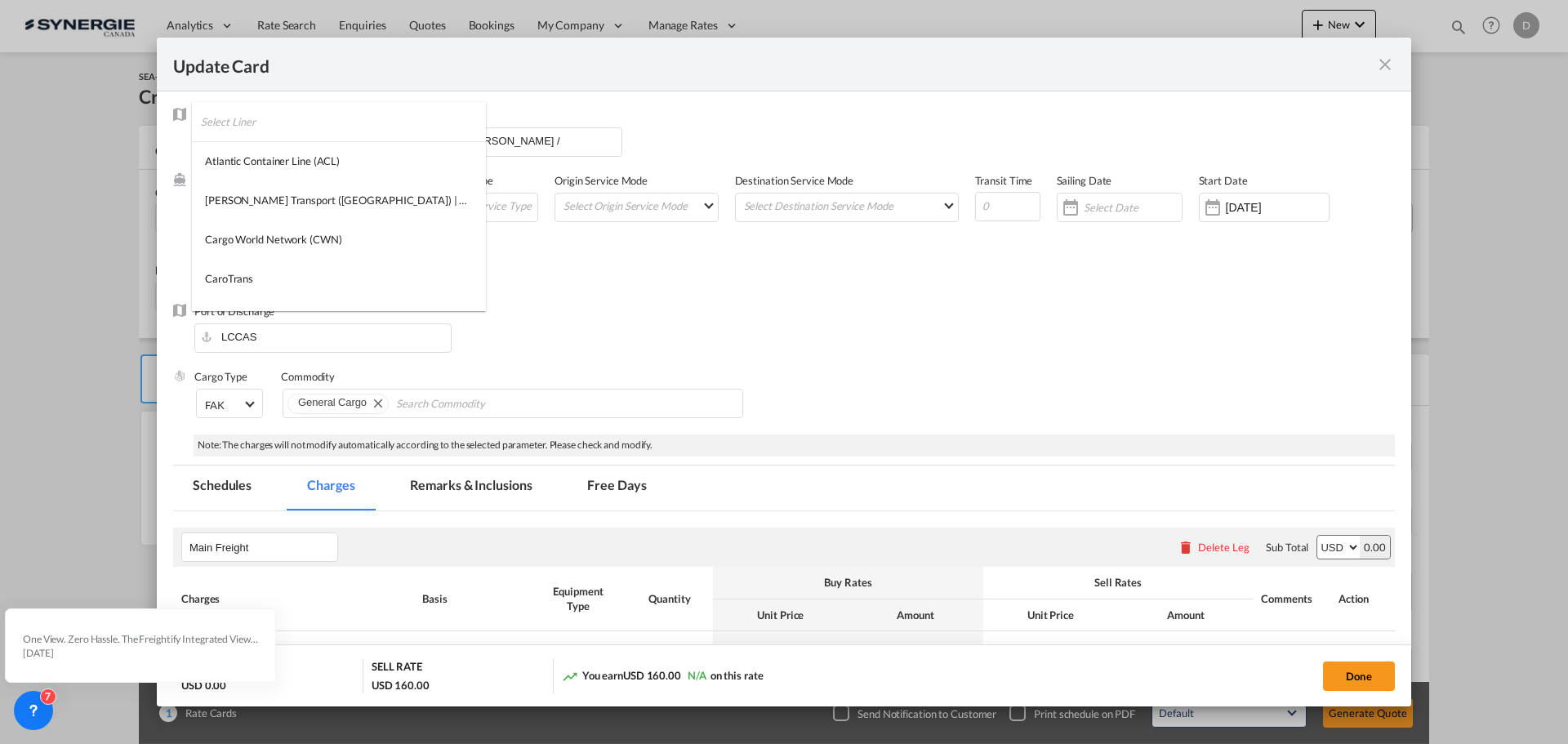
click at [282, 121] on input "search" at bounding box center [344, 121] width 285 height 39
type input "cma"
click at [258, 163] on md-option "CMA CGM" at bounding box center [310, 161] width 236 height 39
click at [504, 210] on input "Update Card Port ..." at bounding box center [490, 206] width 96 height 25
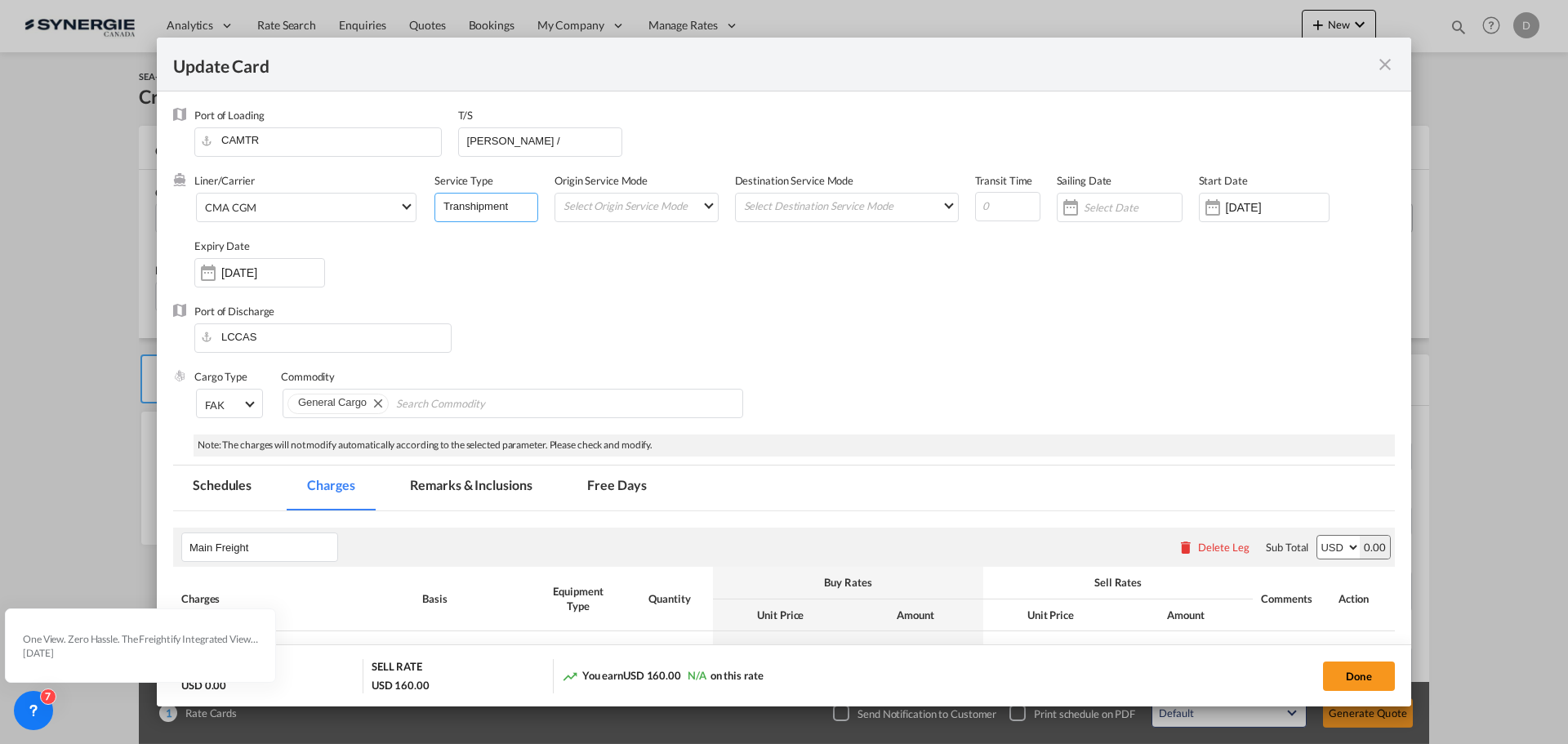
type input "Transhipment"
click at [467, 140] on input "[PERSON_NAME] /" at bounding box center [544, 140] width 157 height 25
paste input "SAINT JOHN, [GEOGRAPHIC_DATA],"
type input "SAINT JOHN, [GEOGRAPHIC_DATA], / [GEOGRAPHIC_DATA][PERSON_NAME] /"
click at [588, 290] on div "Liner/Carrier CMA CGM Service Type Transhipment Origin Service Mode Select Orig…" at bounding box center [795, 238] width 1201 height 130
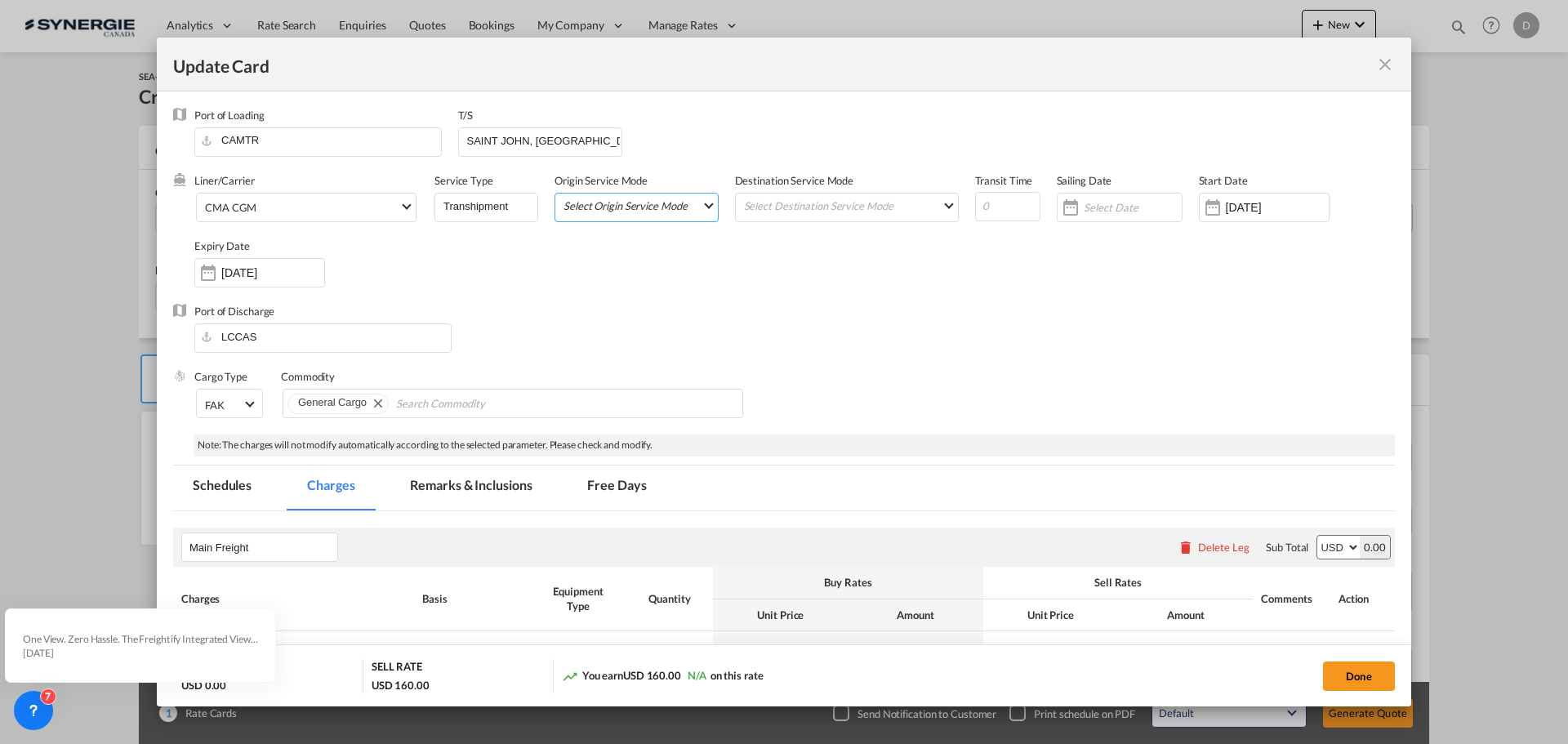
click at [709, 204] on md-select "Select Origin Service Mode SD [GEOGRAPHIC_DATA]" at bounding box center [640, 205] width 156 height 23
click at [659, 256] on md-option "CY" at bounding box center [636, 244] width 180 height 39
click at [767, 208] on md-select "Select Destination Service Mode SD [GEOGRAPHIC_DATA]" at bounding box center [850, 205] width 216 height 23
click at [694, 203] on md-backdrop at bounding box center [784, 372] width 1568 height 744
click at [707, 205] on md-select-value "CY" at bounding box center [640, 205] width 156 height 23
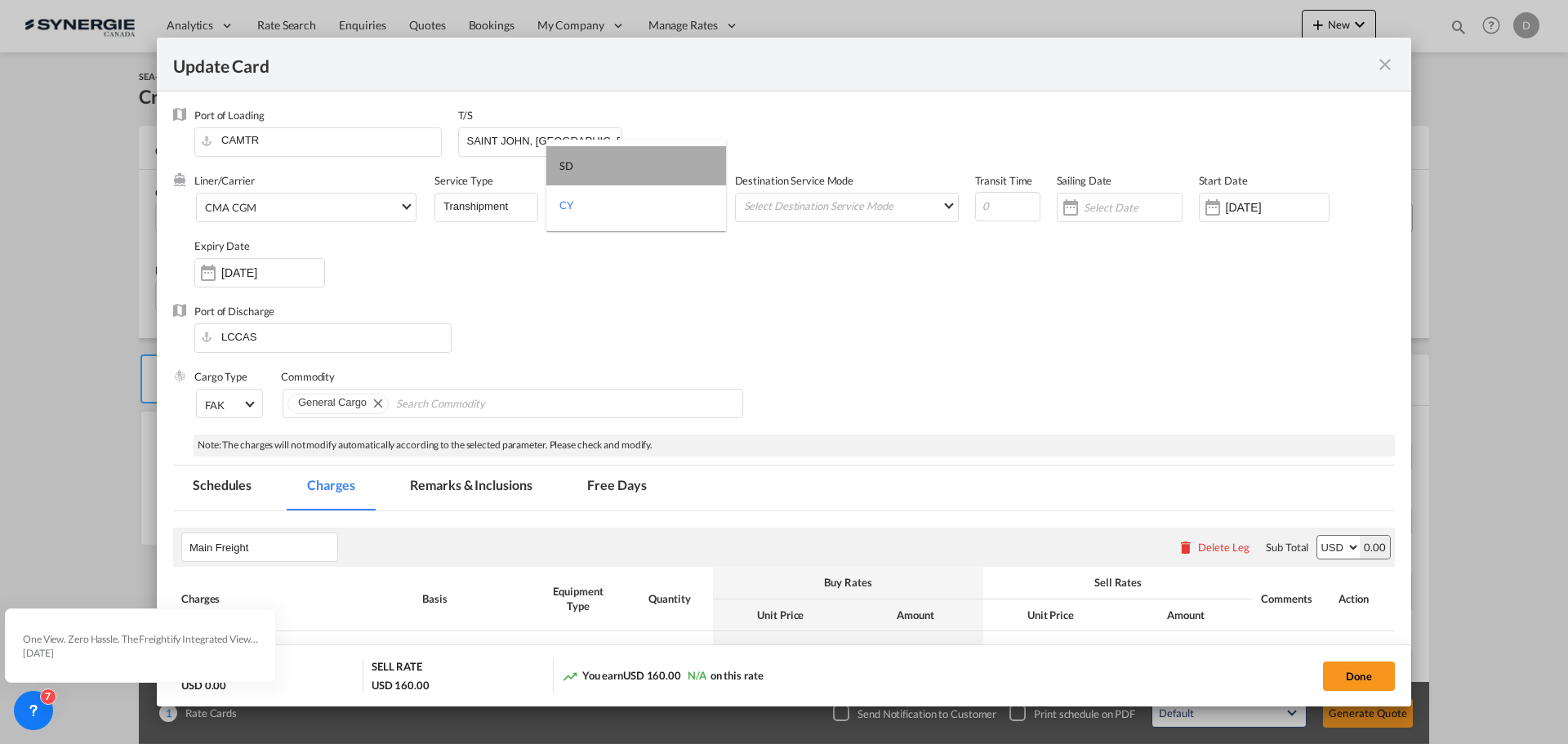
click at [648, 160] on md-option "SD" at bounding box center [636, 166] width 180 height 39
click at [766, 208] on md-select "Select Destination Service Mode" at bounding box center [850, 205] width 216 height 23
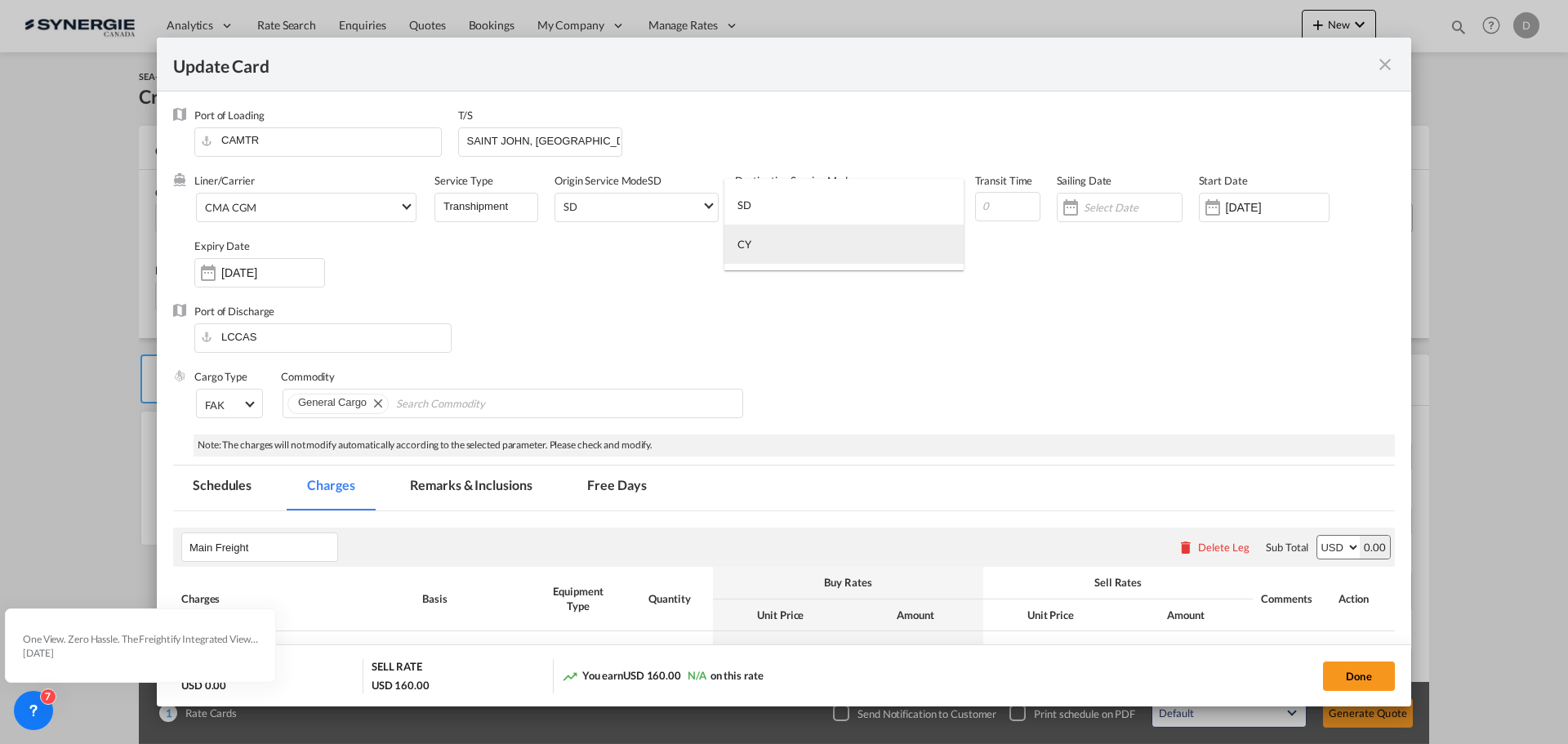
click at [760, 249] on md-option "CY" at bounding box center [844, 244] width 239 height 39
click at [1000, 205] on input "Update Card Port ..." at bounding box center [1008, 207] width 66 height 30
type input "14"
click at [991, 287] on div "Liner/Carrier CMA CGM Service Type Transhipment Origin Service Mode [GEOGRAPHIC…" at bounding box center [795, 238] width 1201 height 130
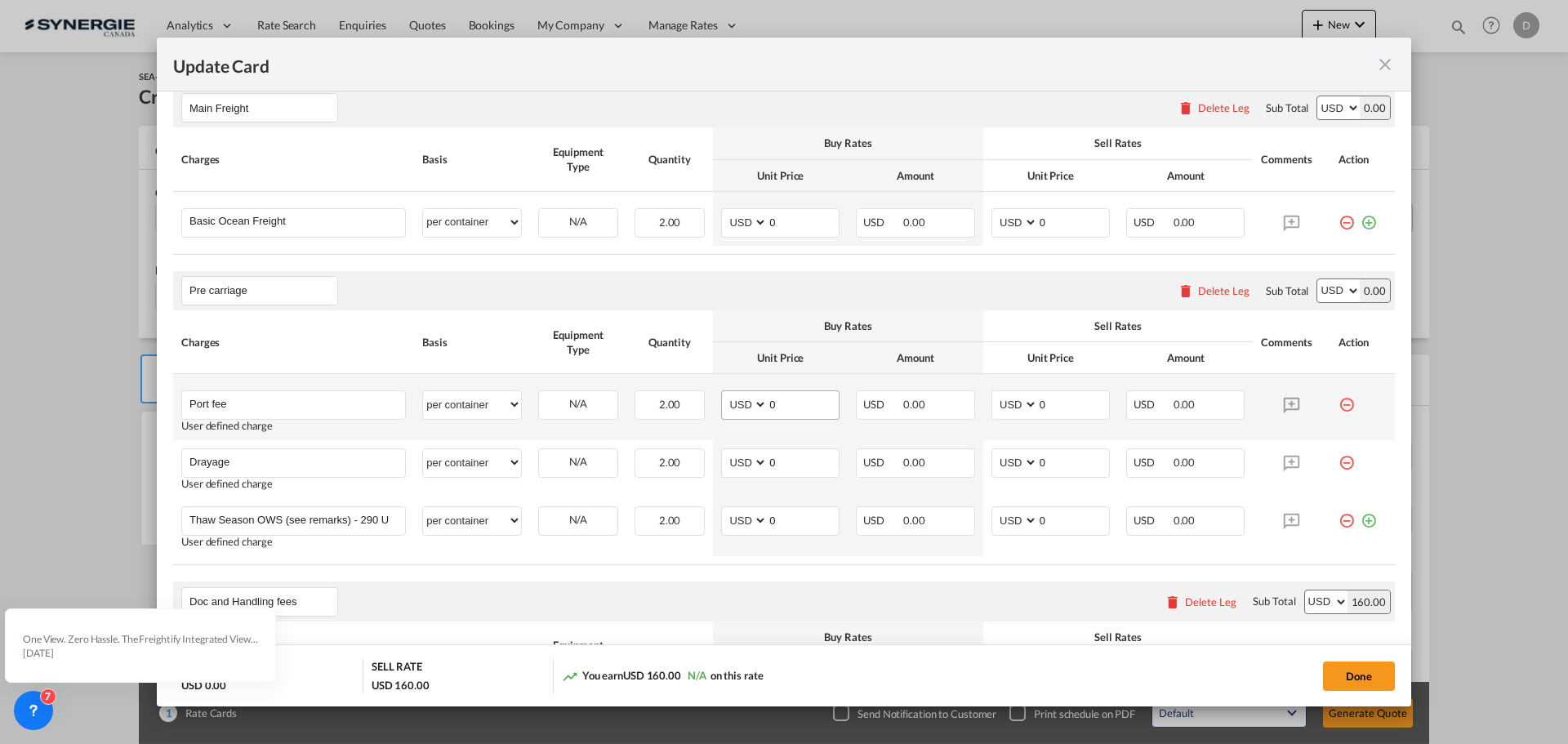
scroll to position [491, 0]
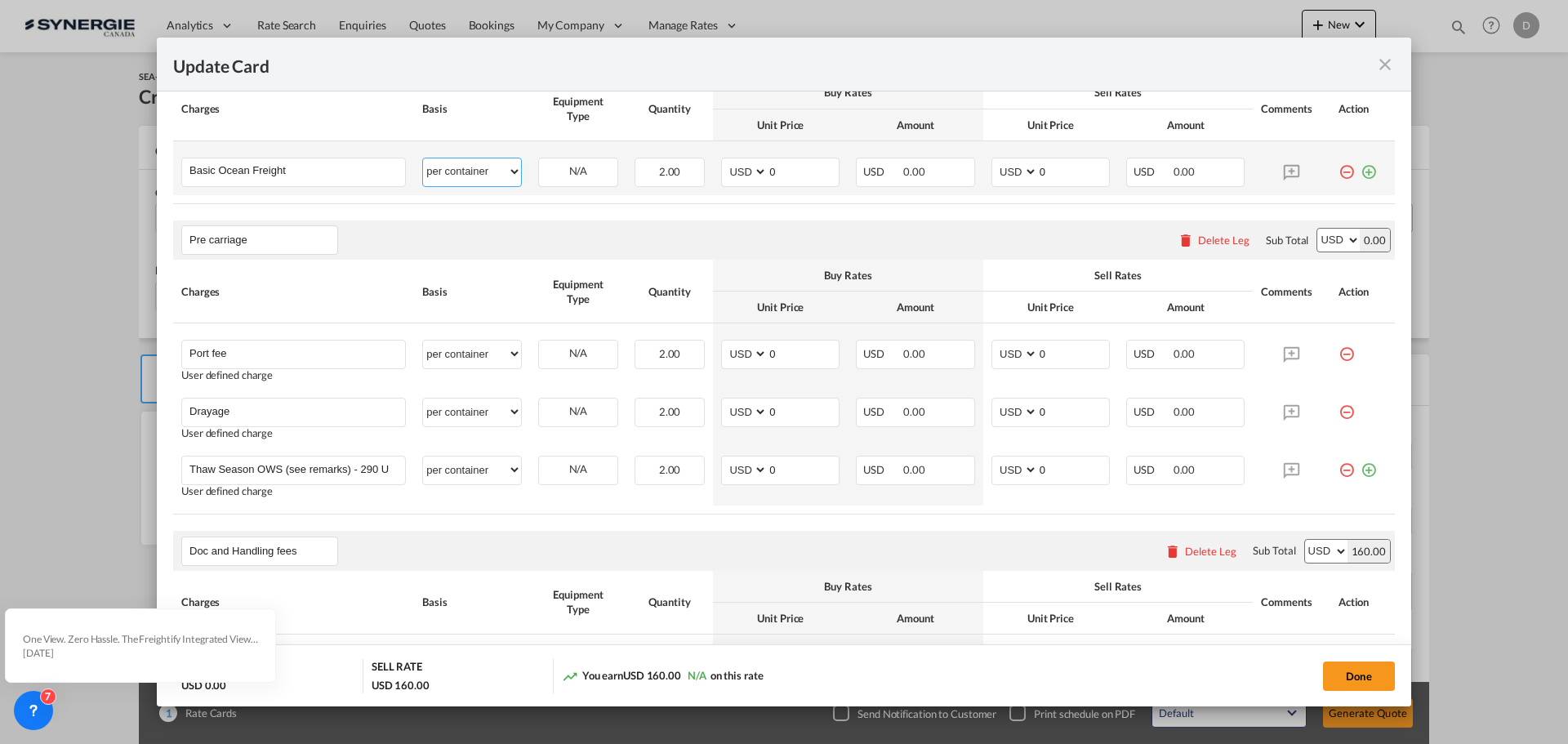
drag, startPoint x: 508, startPoint y: 167, endPoint x: 502, endPoint y: 172, distance: 7.8
click at [508, 167] on select "per equipment per container per B/L per shipping bill per shipment % on freight…" at bounding box center [472, 171] width 98 height 26
select select "per equipment"
click at [423, 158] on select "per equipment per container per B/L per shipping bill per shipment % on freight…" at bounding box center [472, 171] width 98 height 26
click at [1361, 174] on md-icon "icon-plus-circle-outline green-400-fg" at bounding box center [1369, 166] width 16 height 16
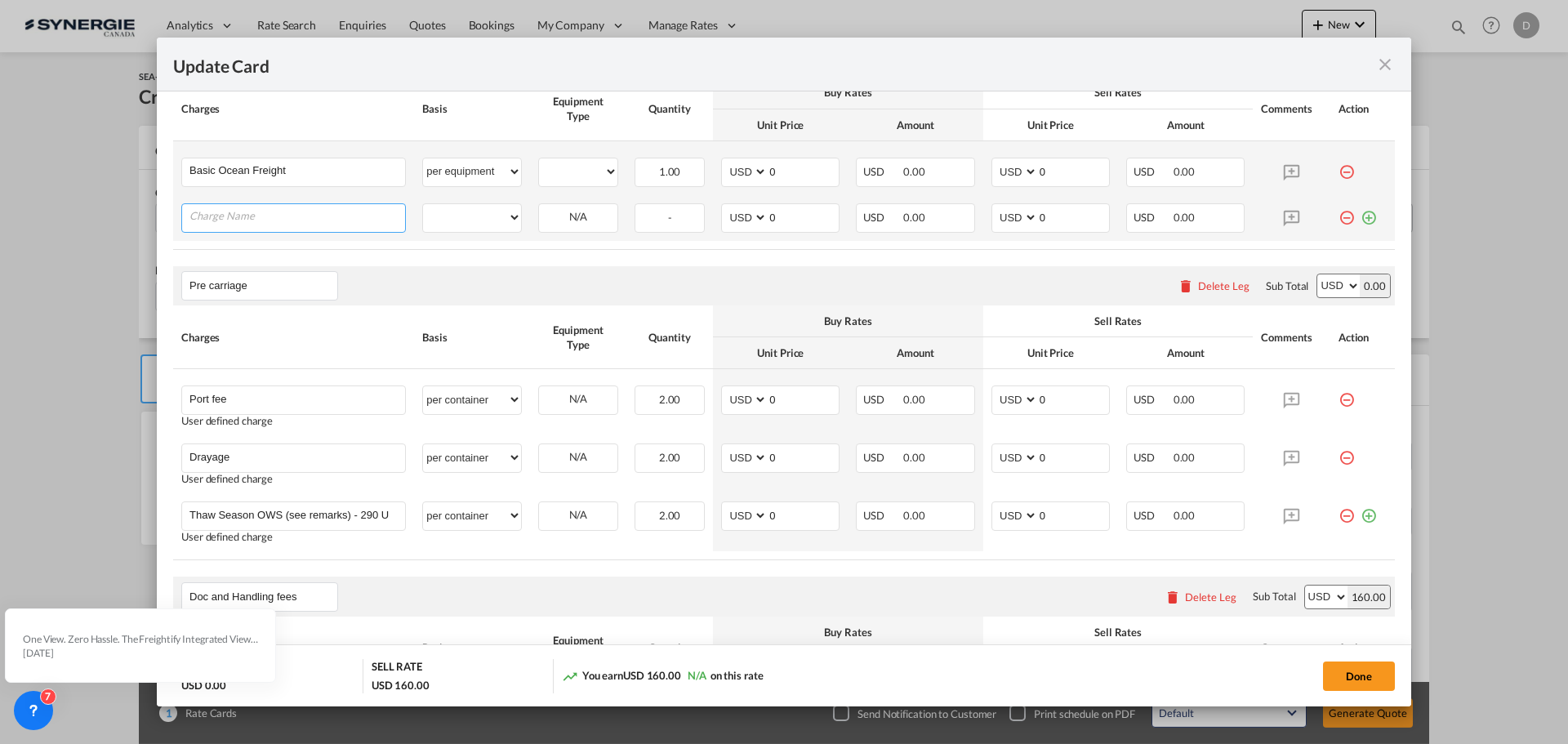
click at [340, 219] on input "Charge Name" at bounding box center [297, 217] width 216 height 25
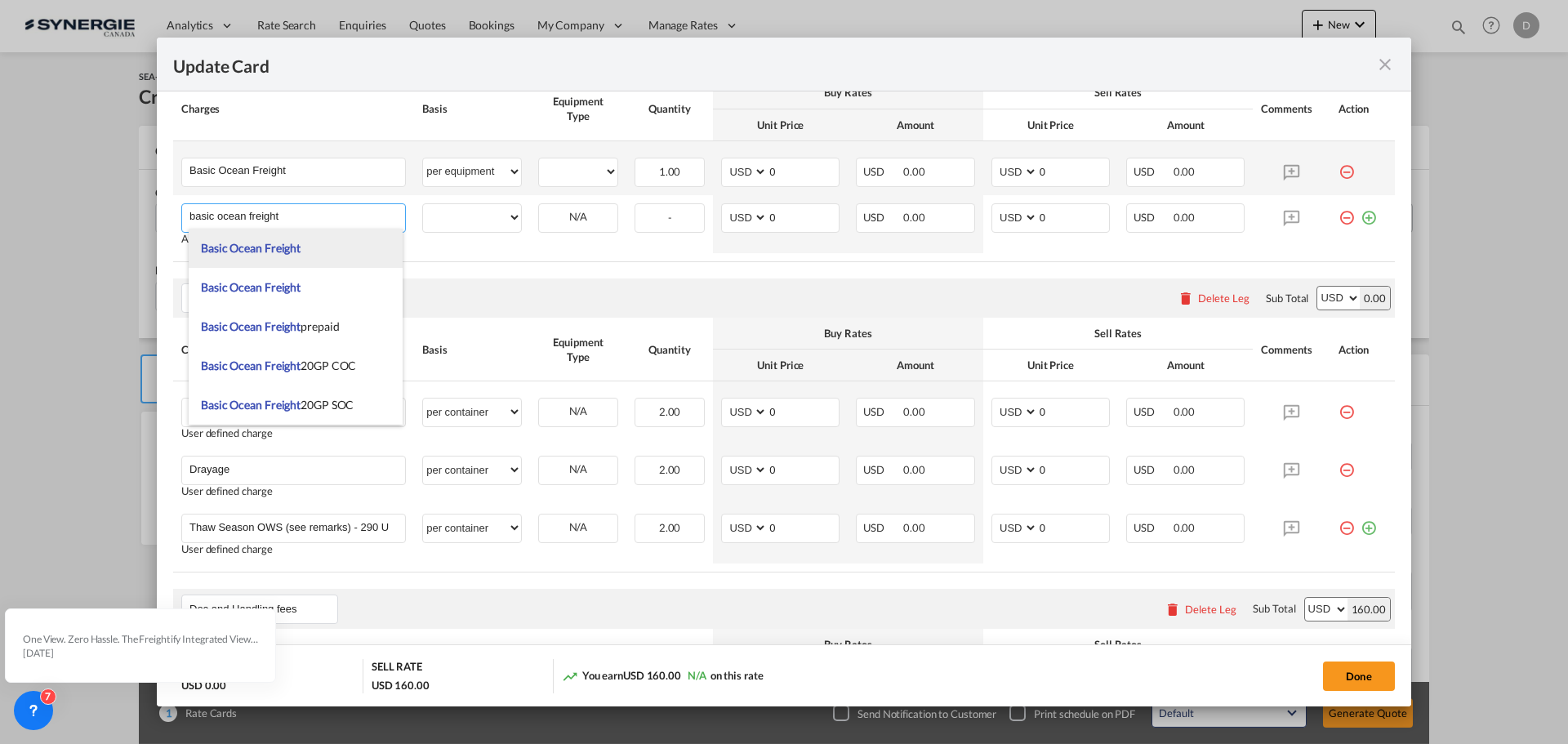
click at [321, 247] on li "Basic Ocean Freight" at bounding box center [295, 249] width 214 height 39
type input "Basic Ocean Freight"
select select "per equipment"
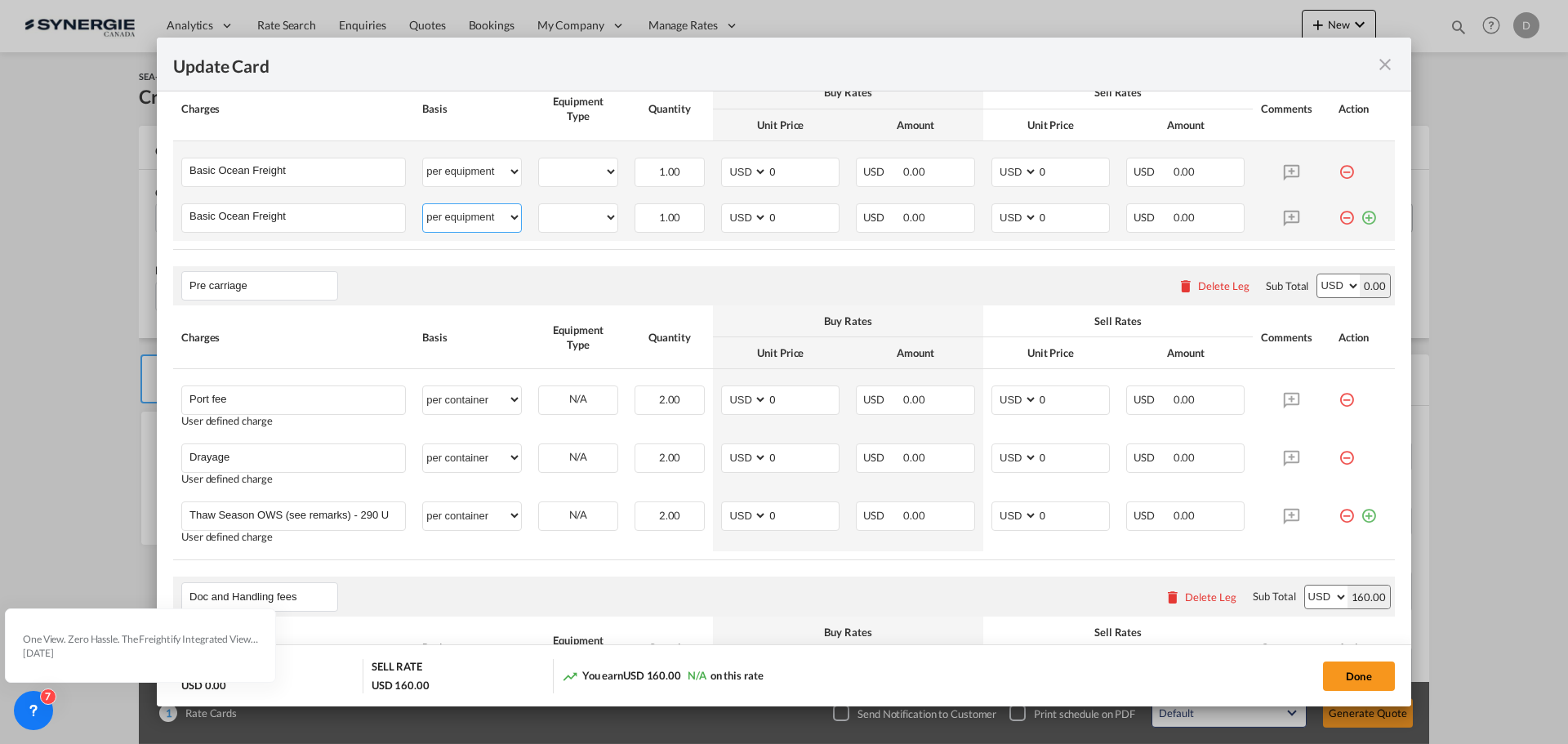
click at [506, 221] on select "per equipment per container per B/L per shipping bill per shipment % on freight…" at bounding box center [472, 217] width 98 height 26
drag, startPoint x: 506, startPoint y: 221, endPoint x: 518, endPoint y: 221, distance: 12.0
click at [506, 221] on select "per equipment per container per B/L per shipping bill per shipment % on freight…" at bounding box center [472, 217] width 98 height 26
click at [603, 174] on select "20GP 40HC" at bounding box center [578, 171] width 79 height 22
select select "20GP"
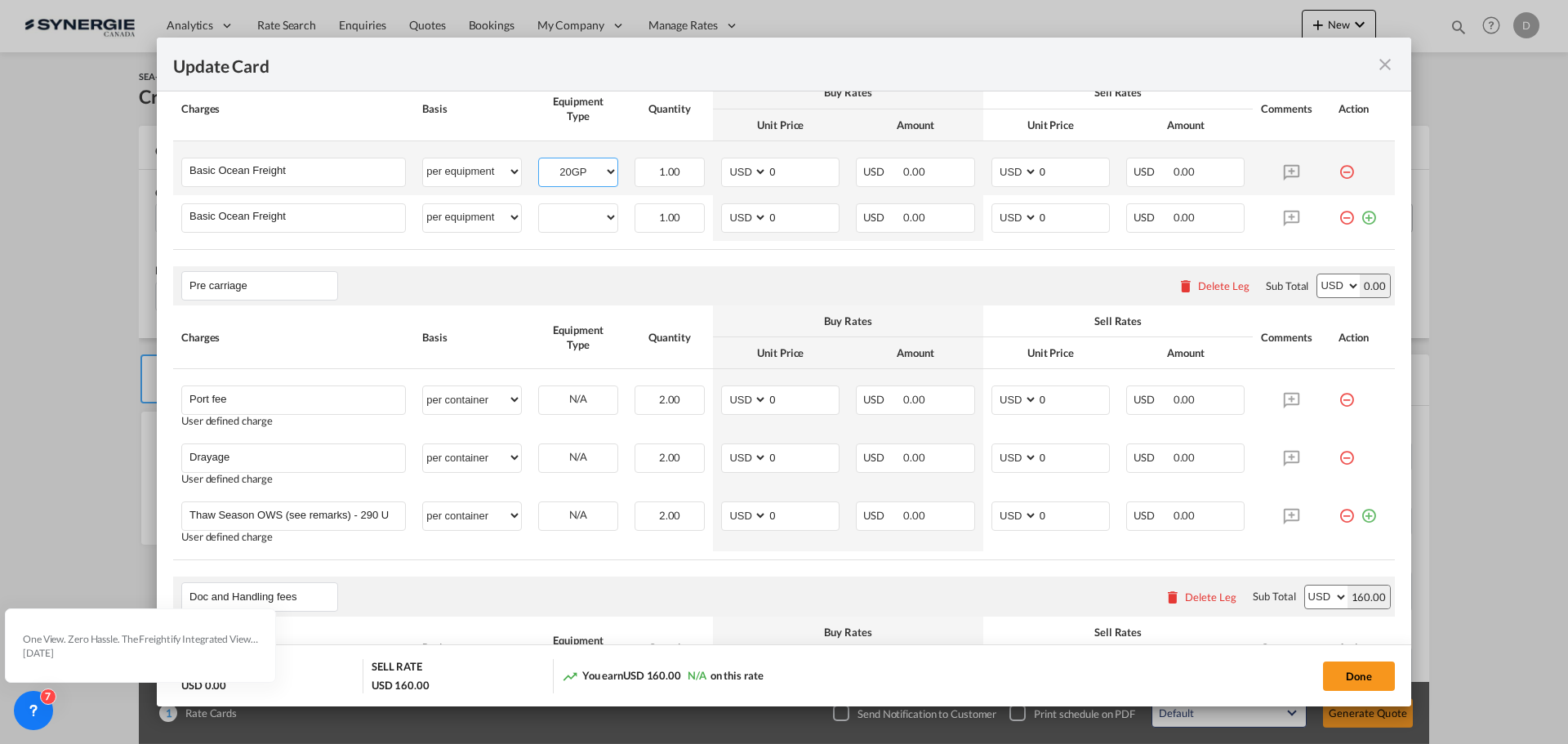
click at [539, 161] on select "20GP 40HC" at bounding box center [578, 171] width 79 height 22
drag, startPoint x: 611, startPoint y: 213, endPoint x: 605, endPoint y: 221, distance: 10.0
click at [611, 213] on select "20GP 40HC" at bounding box center [578, 217] width 79 height 22
select select "40HC"
click at [539, 207] on select "20GP 40HC" at bounding box center [578, 217] width 79 height 22
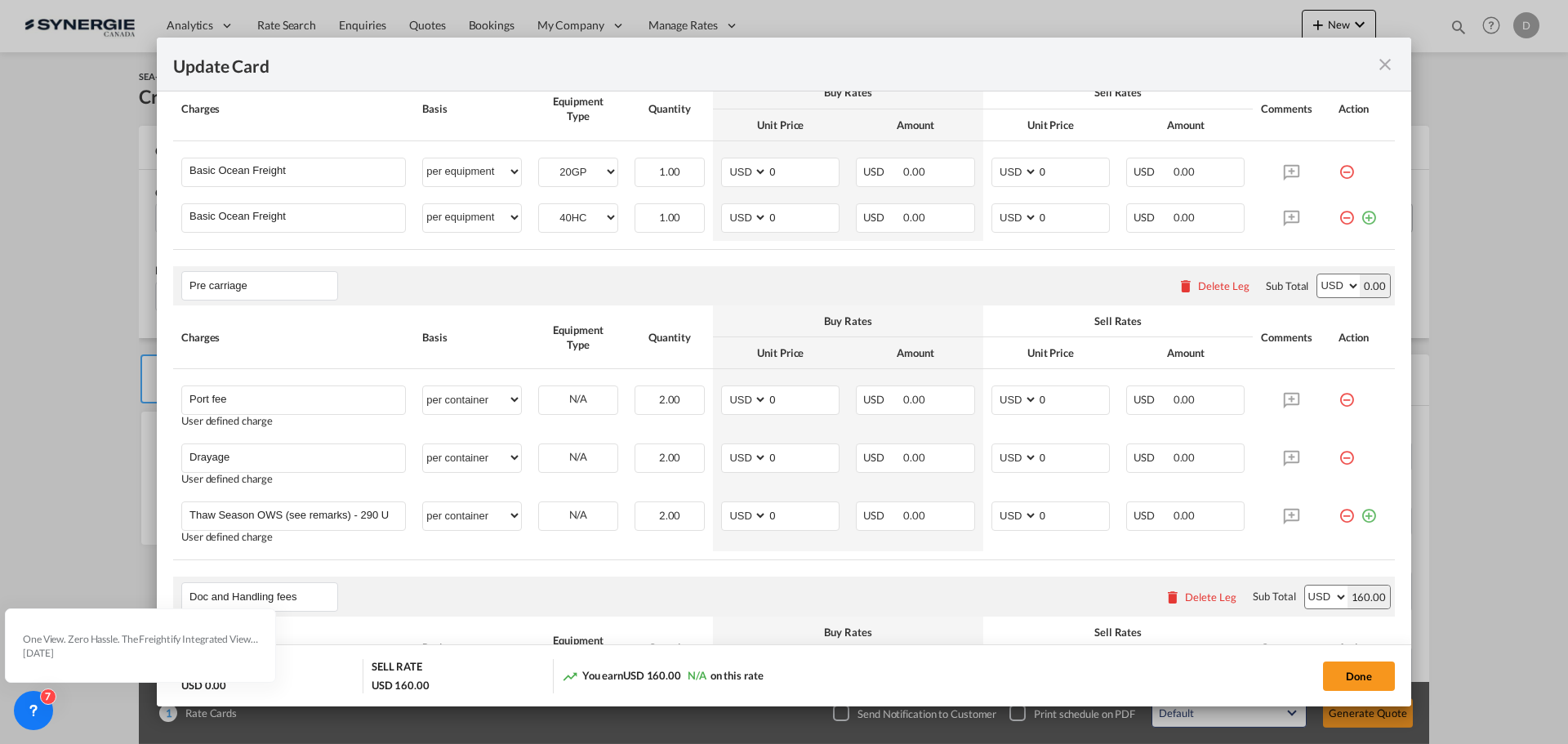
click at [721, 270] on div "Pre carriage Please enter leg name Leg Name Already Exists Delete Leg Sub Total…" at bounding box center [784, 286] width 1222 height 39
drag, startPoint x: 765, startPoint y: 171, endPoint x: 789, endPoint y: 171, distance: 24.0
click at [789, 171] on input "0" at bounding box center [803, 171] width 71 height 25
click at [769, 171] on input "335" at bounding box center [803, 171] width 71 height 25
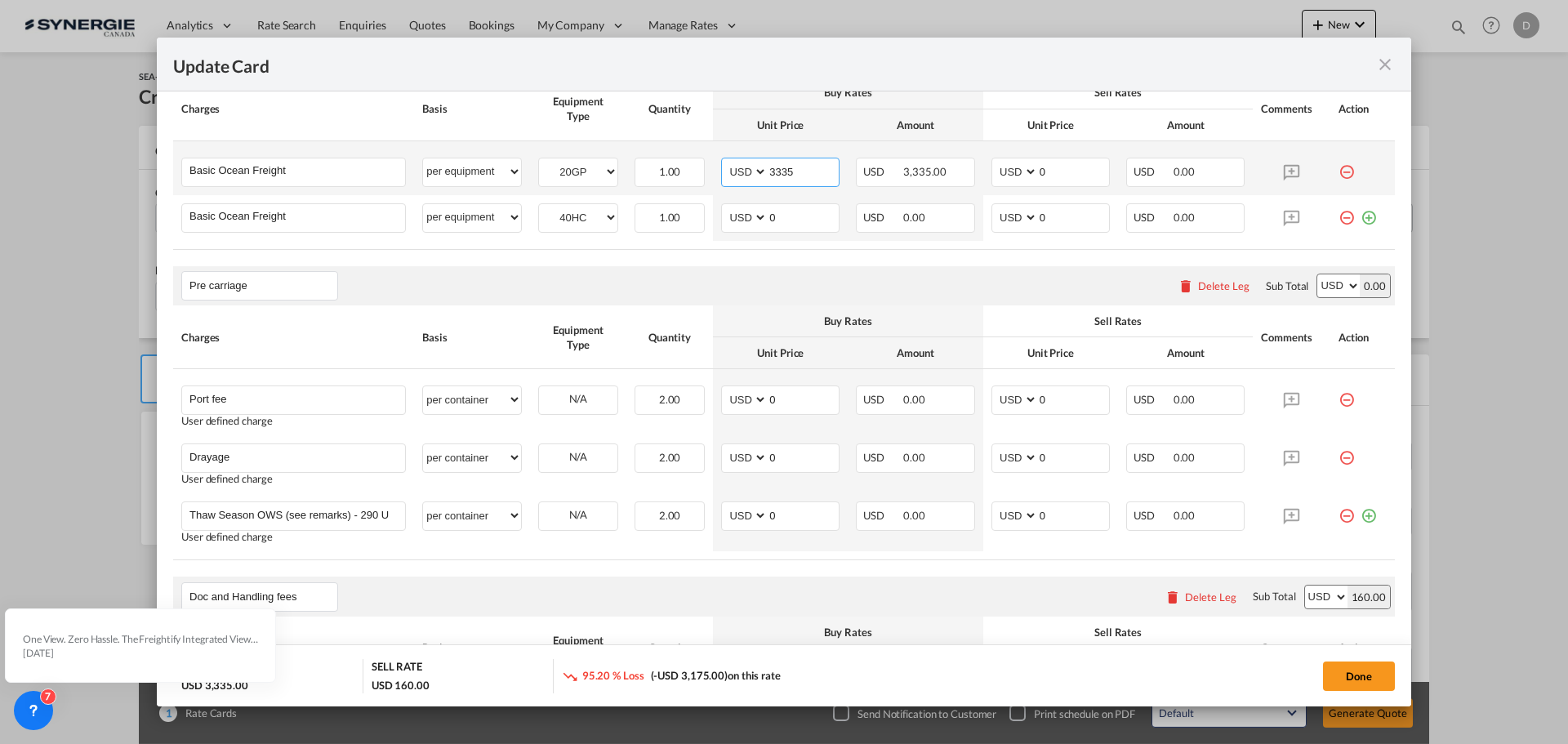
type input "3335"
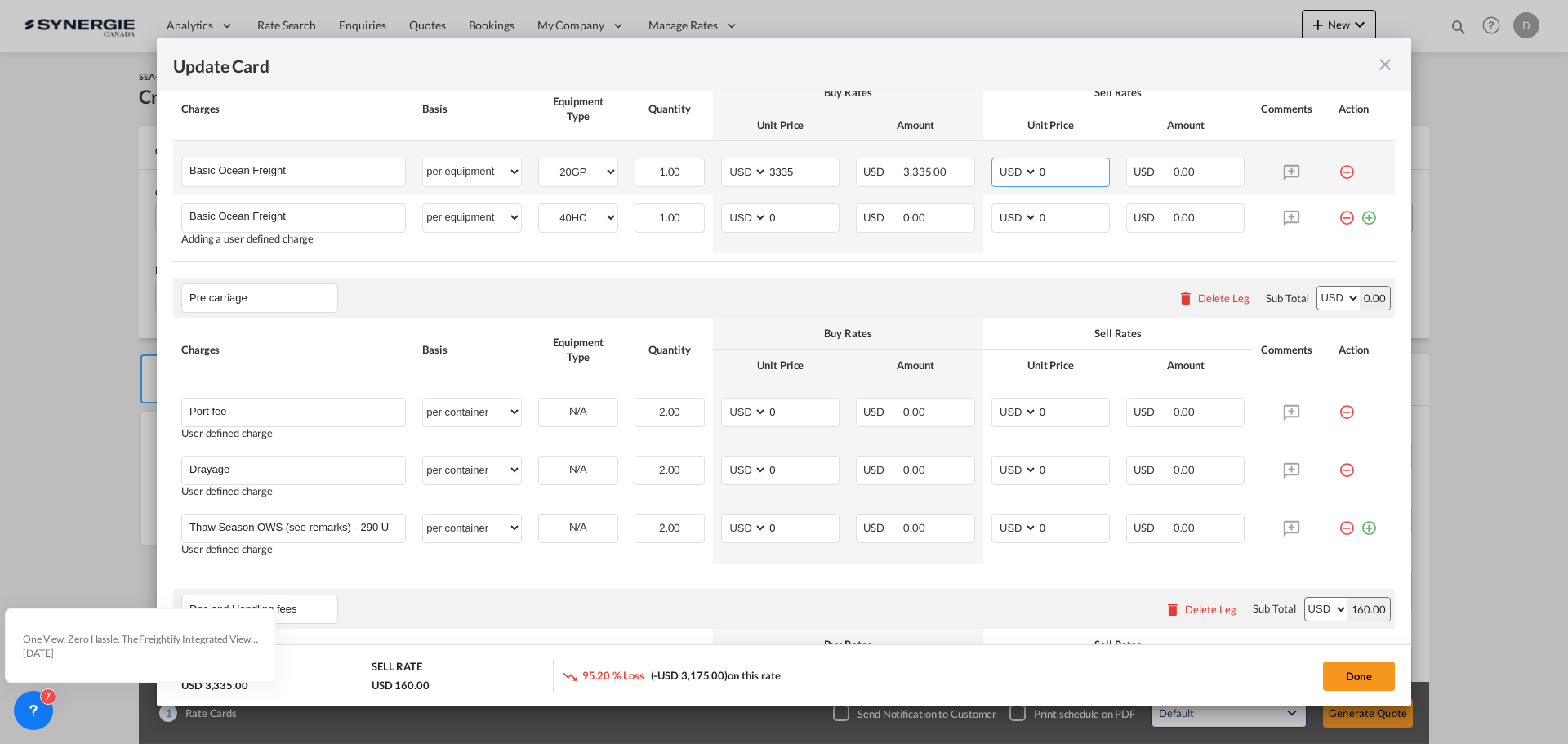
drag, startPoint x: 1034, startPoint y: 173, endPoint x: 1068, endPoint y: 168, distance: 34.4
click at [1068, 168] on input "0" at bounding box center [1073, 171] width 71 height 25
type input "3550"
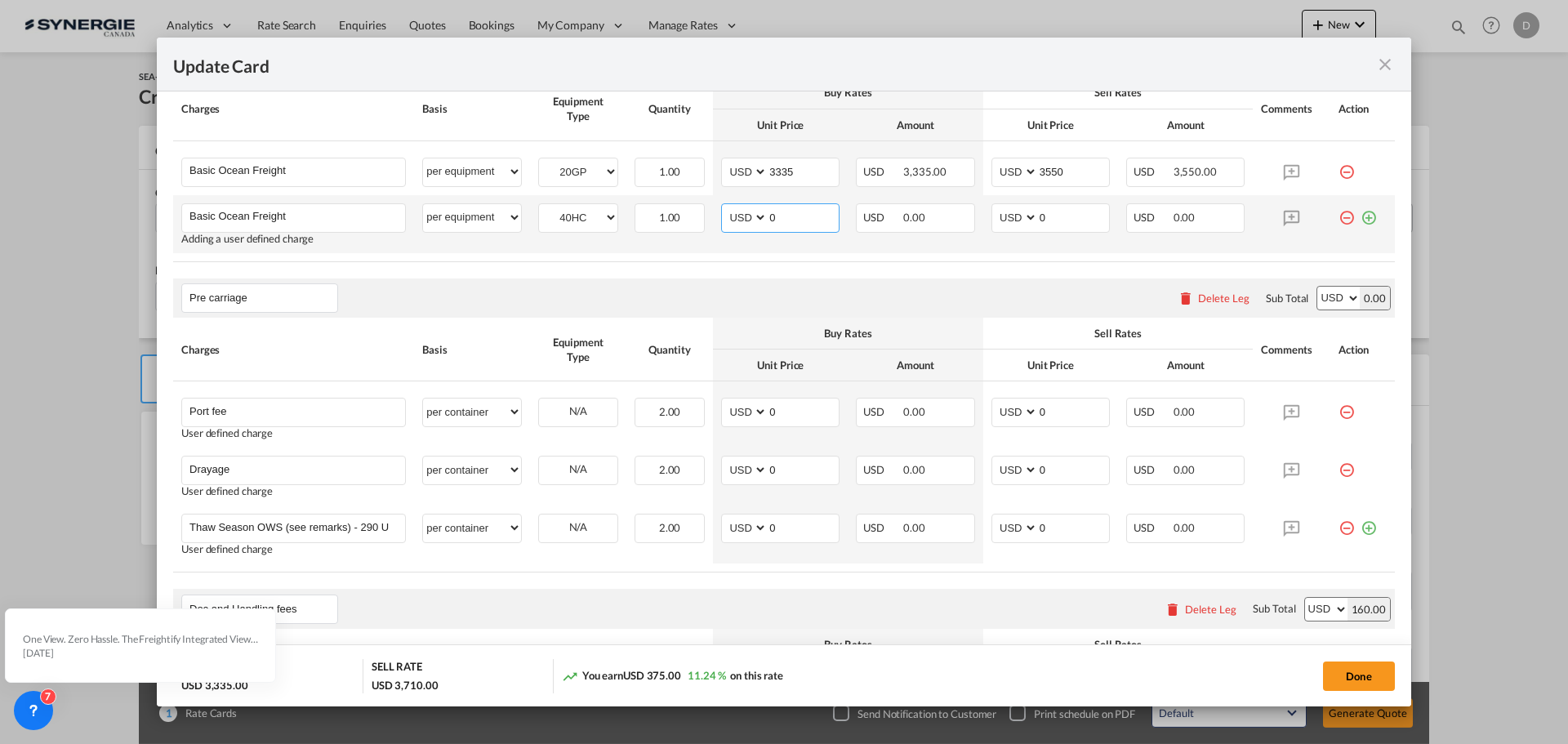
drag, startPoint x: 765, startPoint y: 220, endPoint x: 793, endPoint y: 216, distance: 28.3
click at [799, 219] on input "0" at bounding box center [803, 217] width 71 height 25
type input "5290"
drag, startPoint x: 1032, startPoint y: 219, endPoint x: 1083, endPoint y: 213, distance: 51.4
click at [1083, 213] on input "0" at bounding box center [1073, 217] width 71 height 25
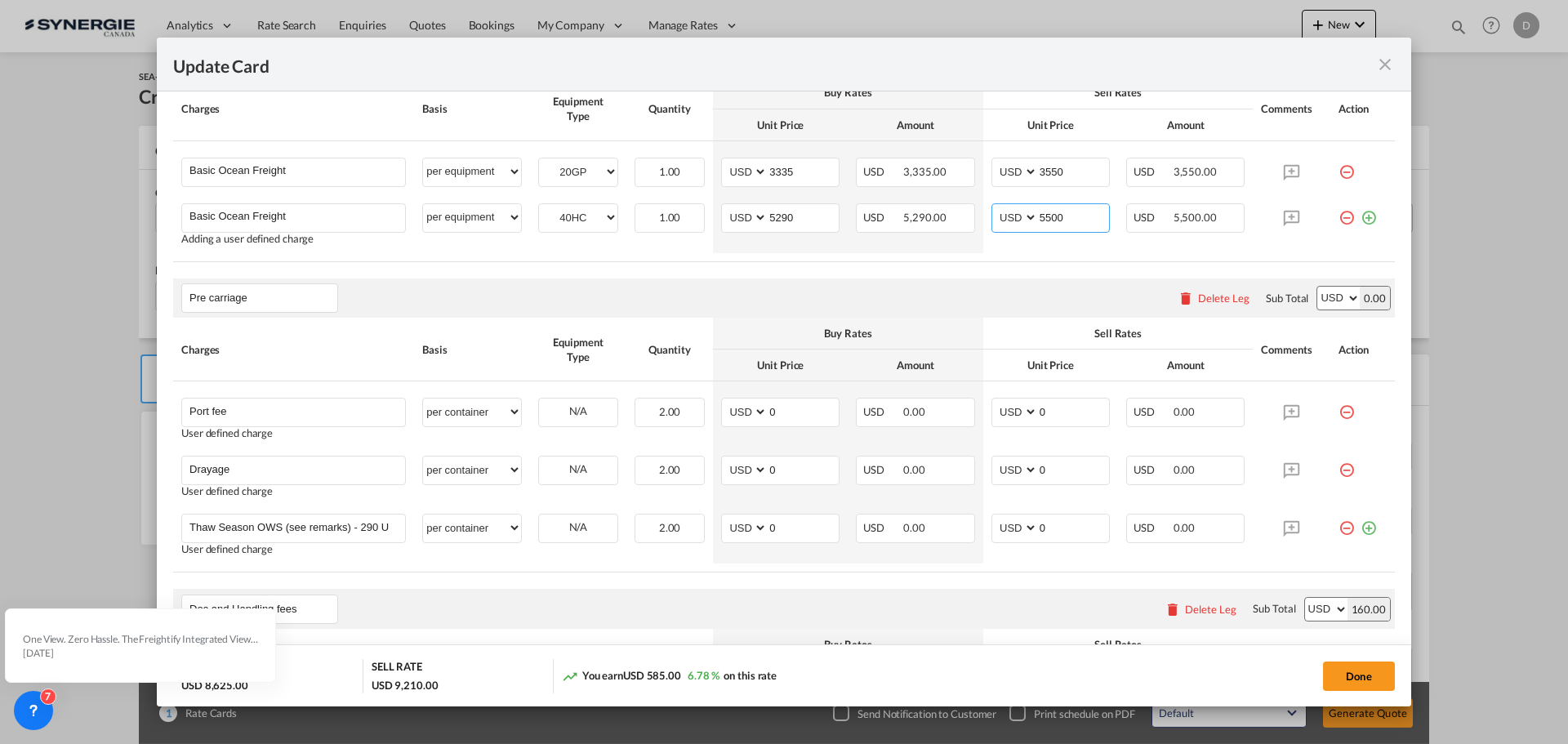
type input "5500"
click at [799, 262] on table "Charges Basis Equipment Type Quantity Buy Rates Sell Rates Comments Action Unit…" at bounding box center [784, 169] width 1222 height 185
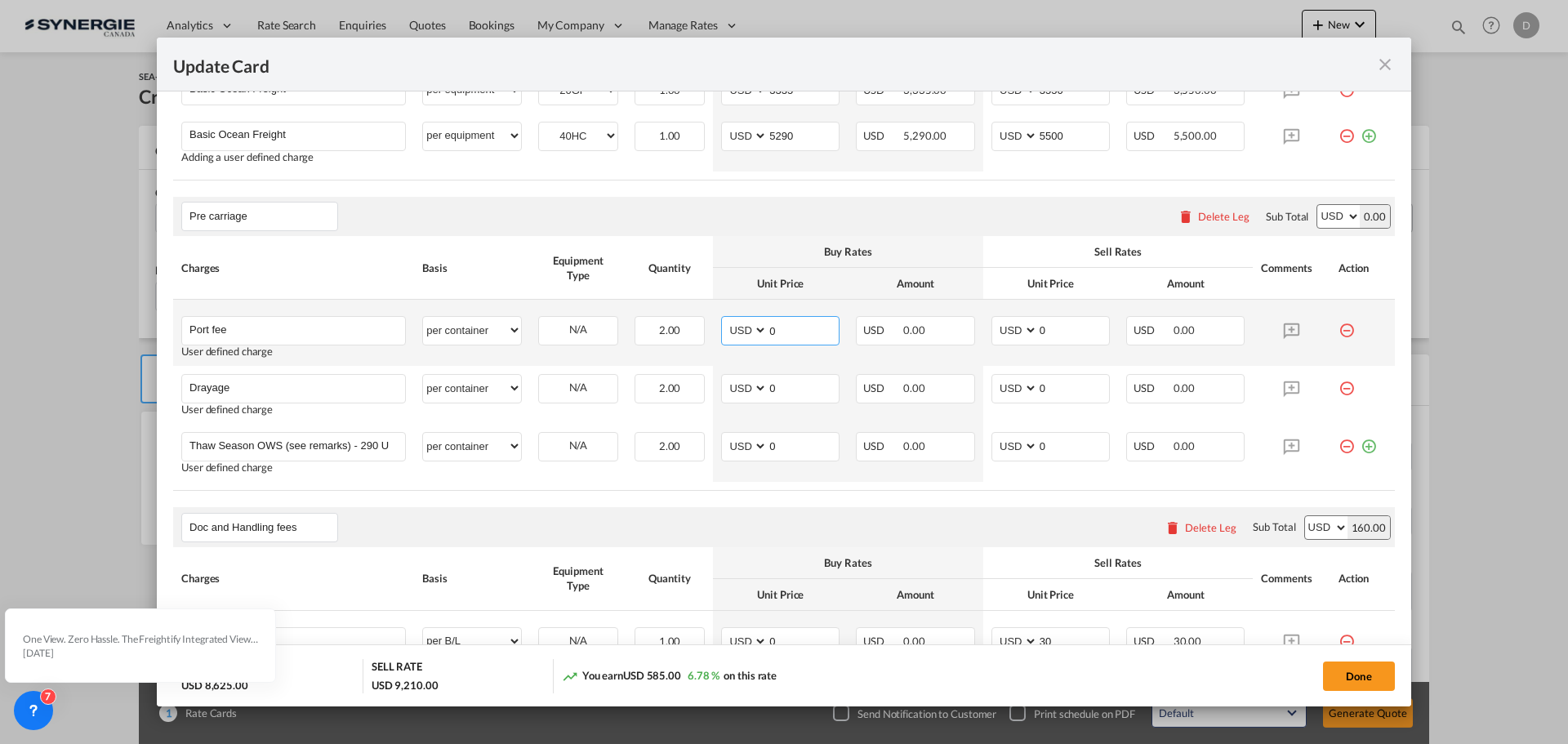
click at [768, 326] on input "0" at bounding box center [803, 329] width 71 height 25
type input "500"
type input "65"
click at [780, 332] on input "500" at bounding box center [803, 329] width 71 height 25
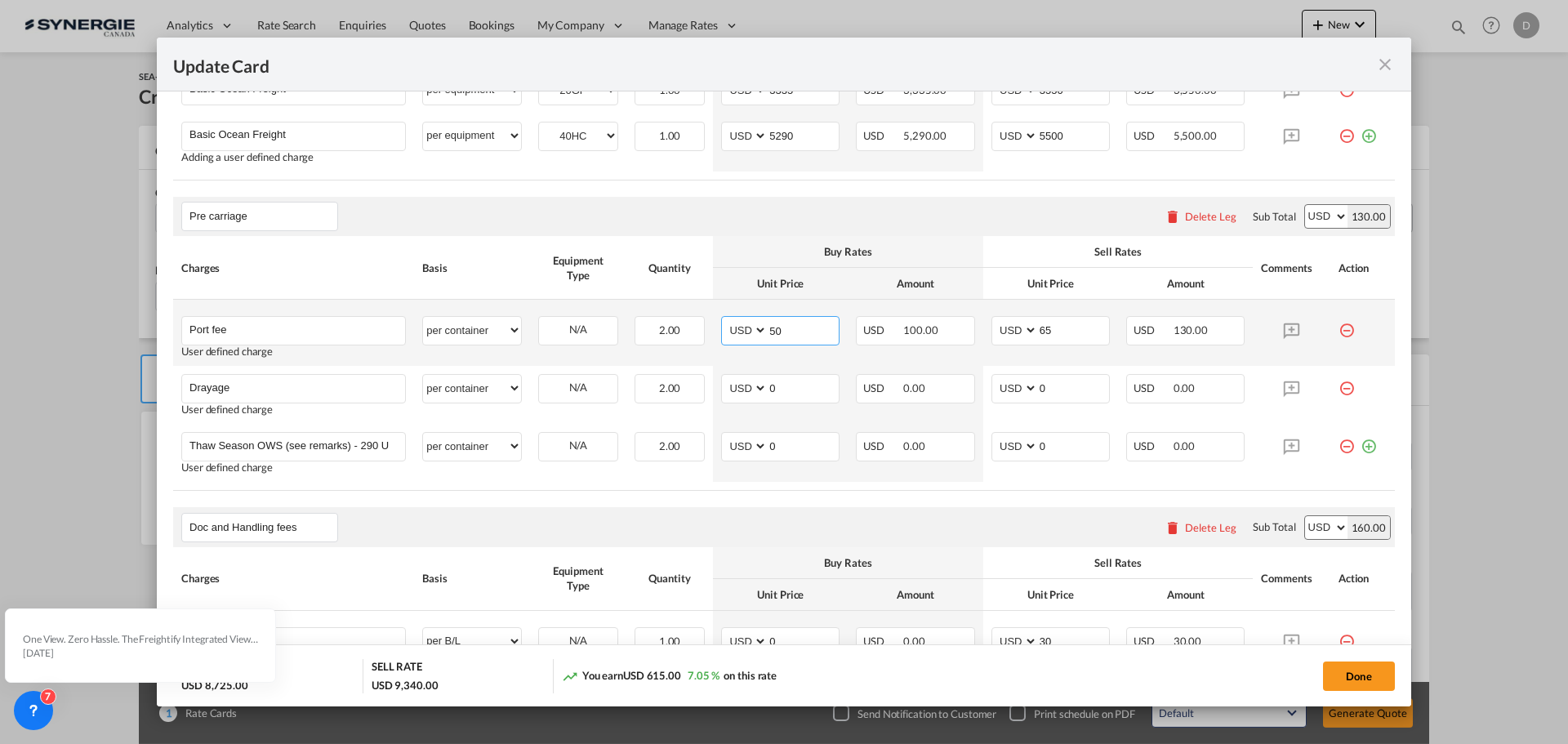
type input "50"
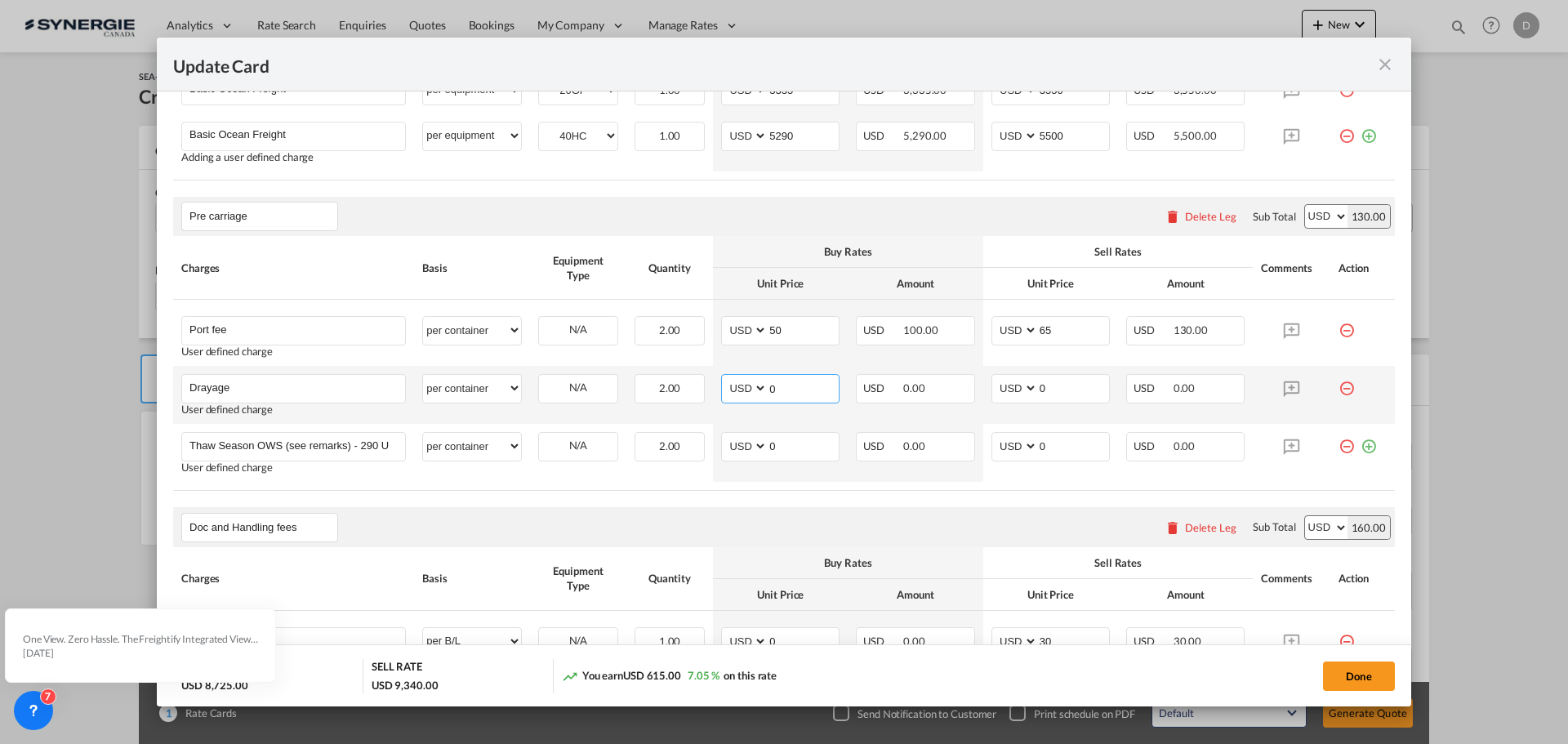
drag, startPoint x: 765, startPoint y: 389, endPoint x: 807, endPoint y: 390, distance: 42.0
click at [807, 390] on input "0" at bounding box center [803, 387] width 71 height 25
type input "301"
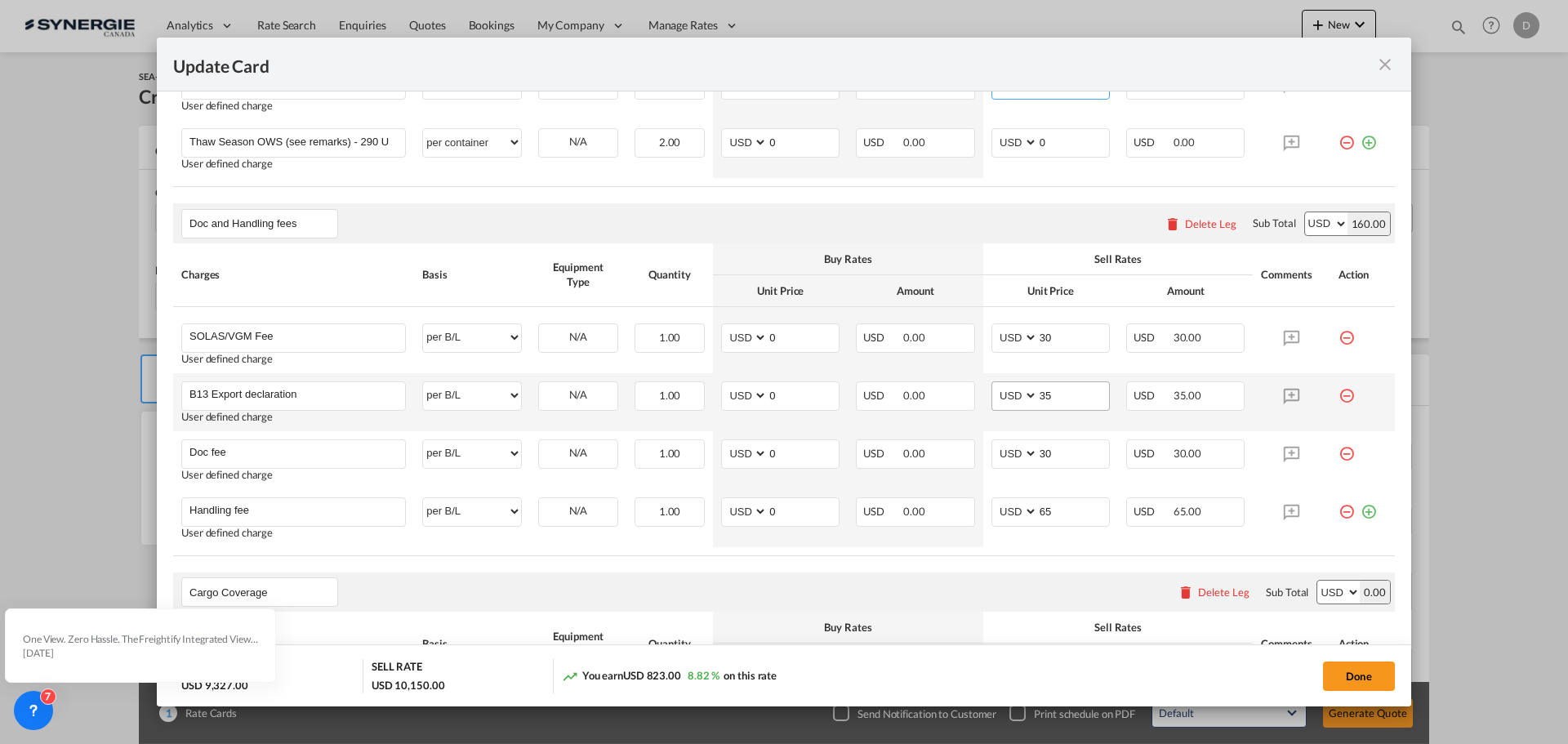
scroll to position [899, 0]
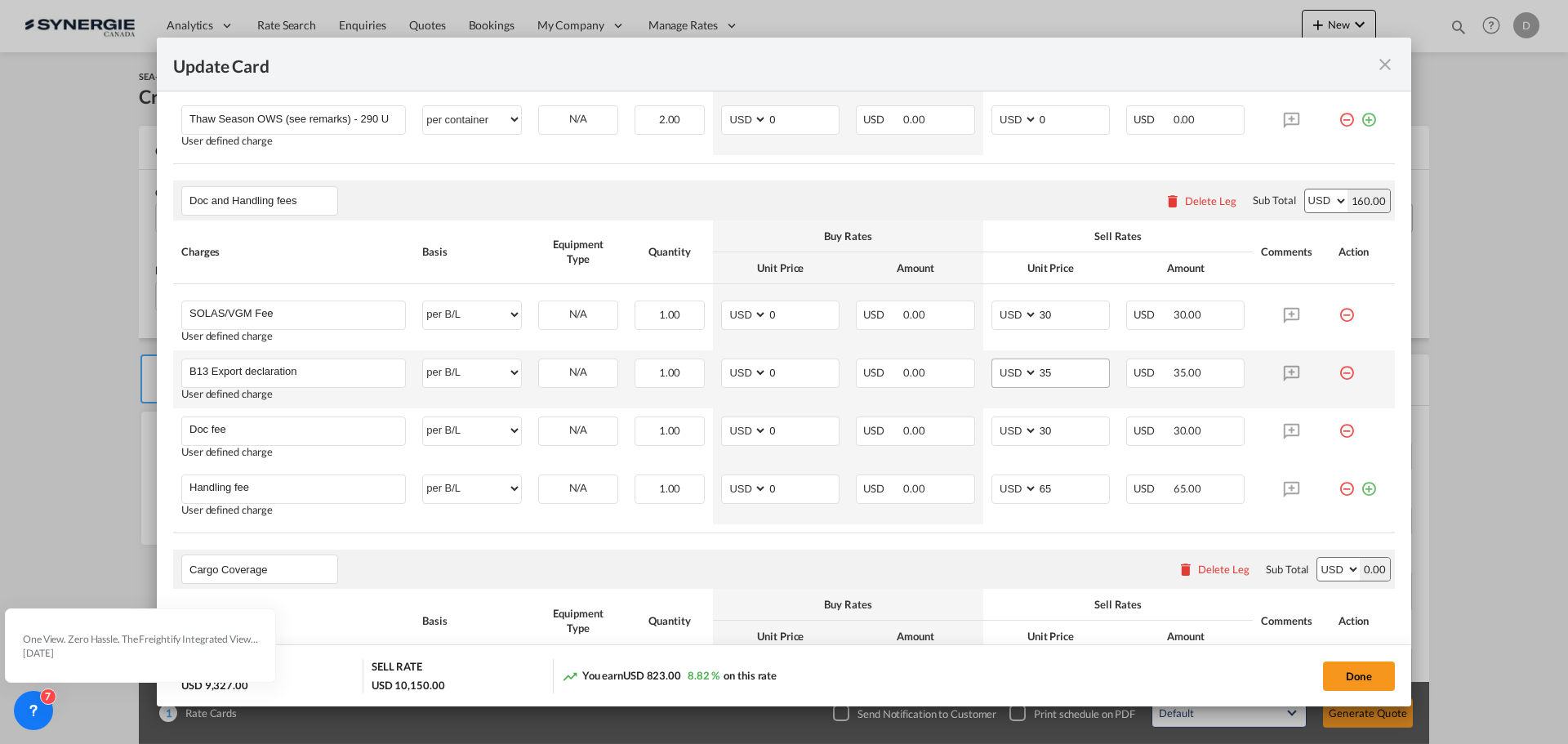
type input "405"
click at [1039, 375] on input "35" at bounding box center [1073, 372] width 71 height 25
click at [1039, 374] on input "35" at bounding box center [1073, 372] width 71 height 25
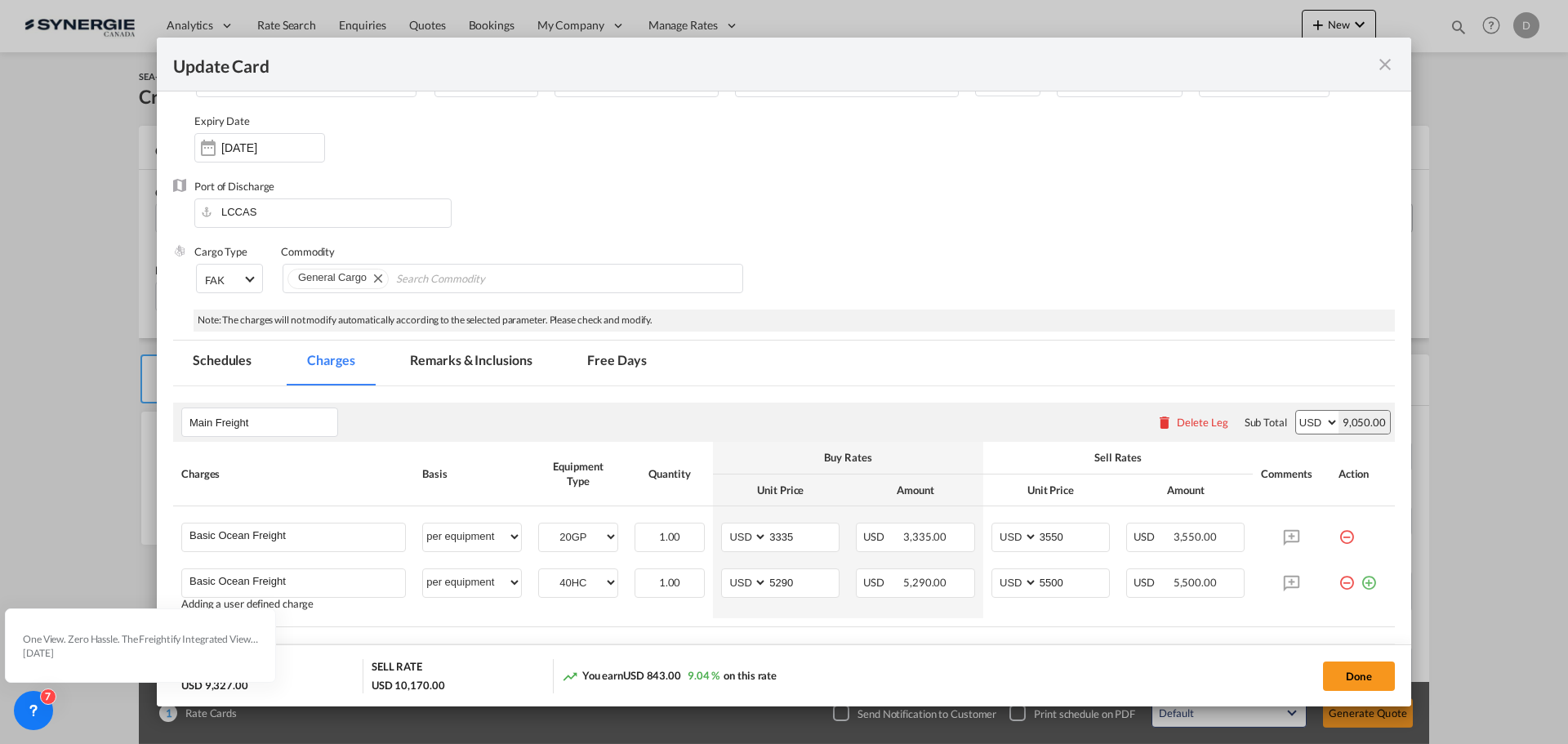
scroll to position [245, 0]
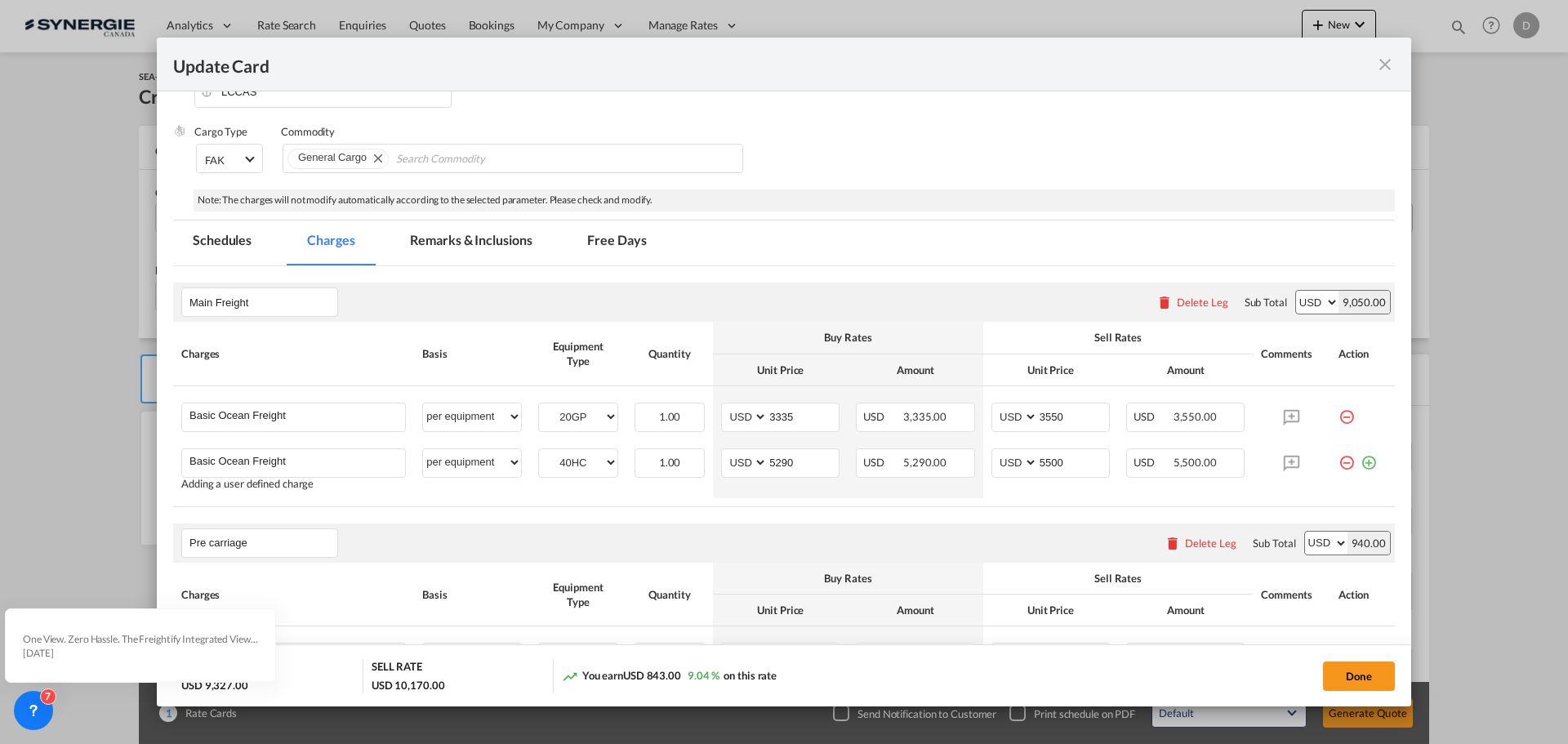
type input "55"
click at [505, 237] on md-tab-item "Remarks & Inclusions" at bounding box center [471, 243] width 161 height 45
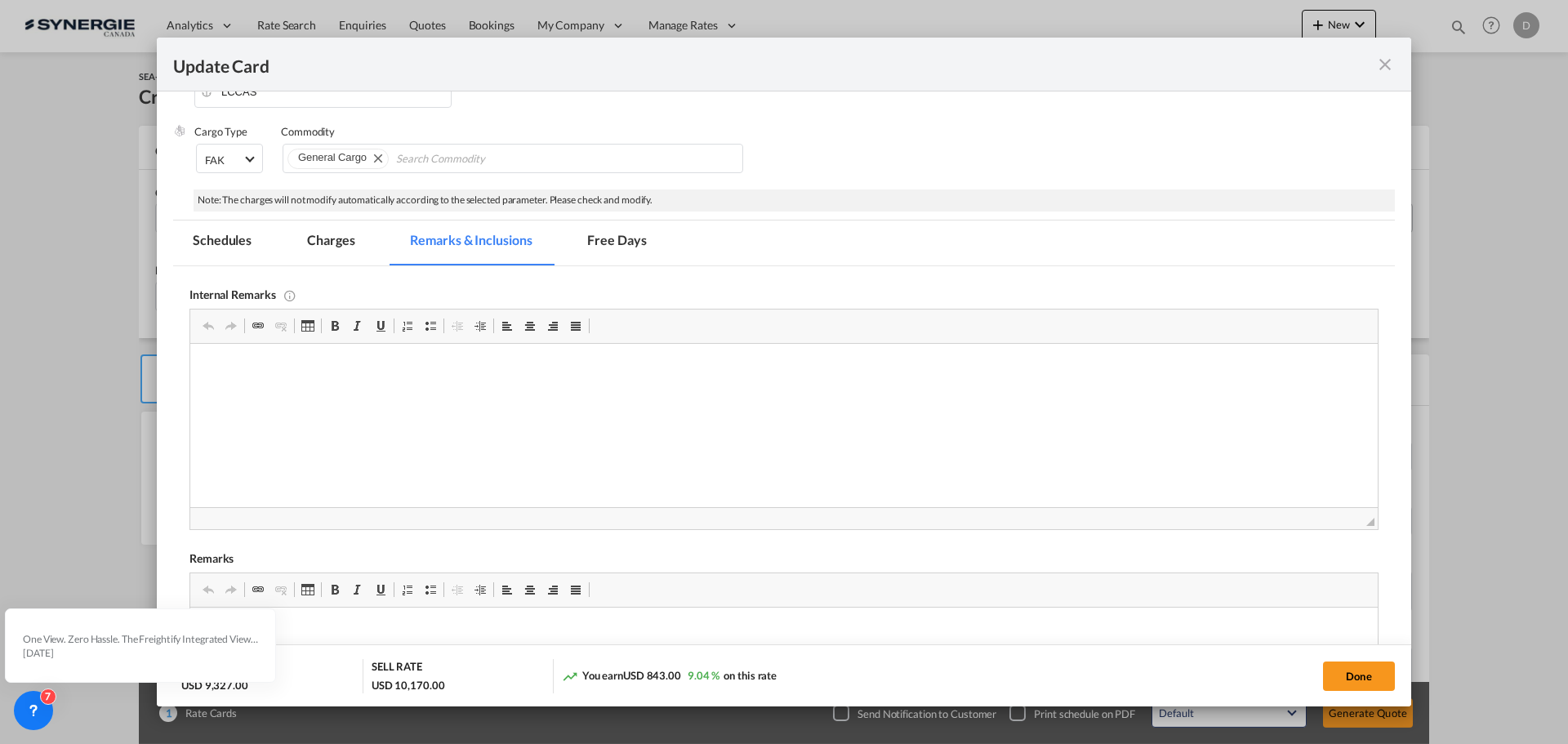
scroll to position [572, 0]
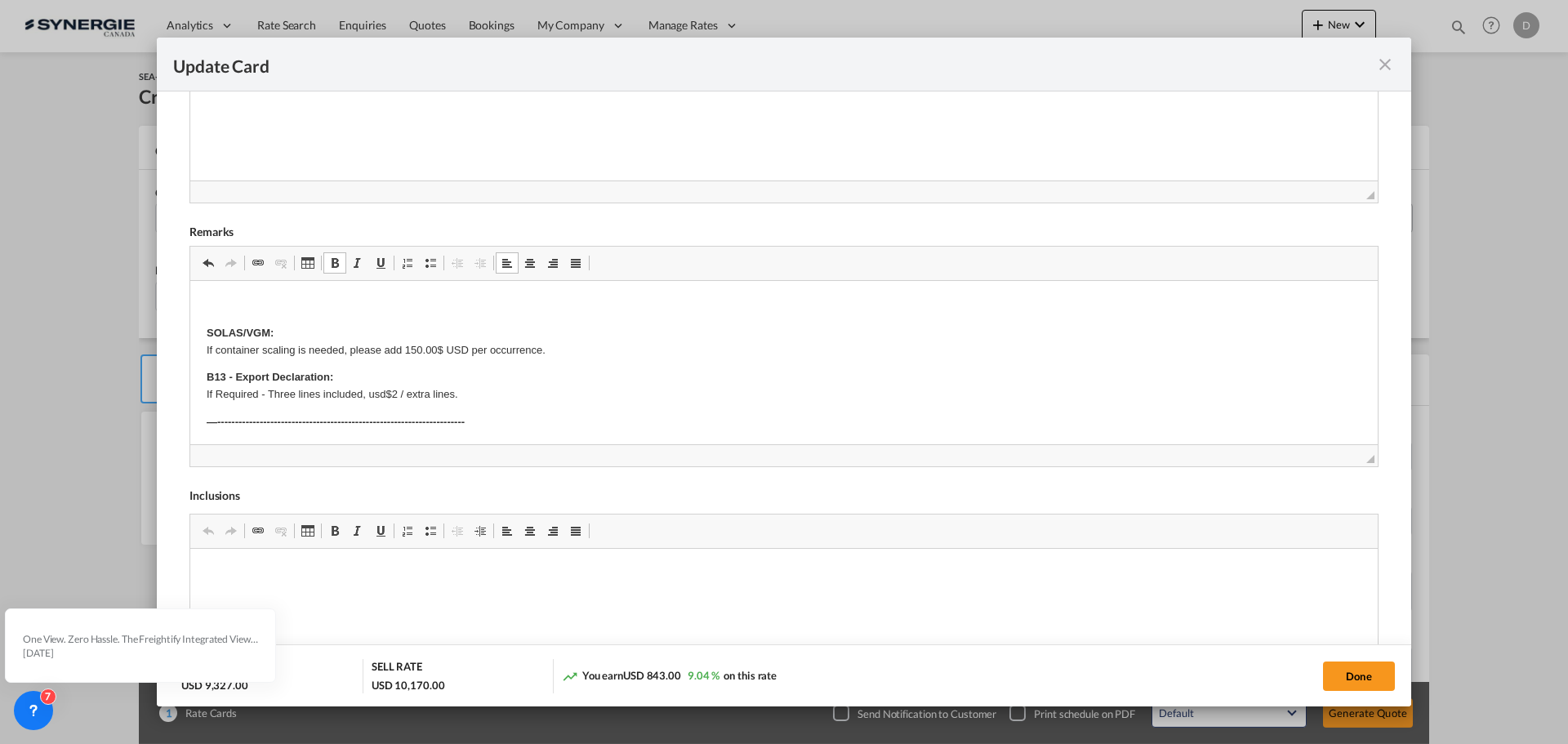
paste body "Editor, editor77"
click at [372, 305] on p "Demurrage & Detention Merged : 40 days" at bounding box center [784, 306] width 1155 height 17
click at [455, 327] on p "SOLAS/VGM: If container scaling is needed, please add 150.00$ USD per occurrenc…" at bounding box center [784, 342] width 1155 height 34
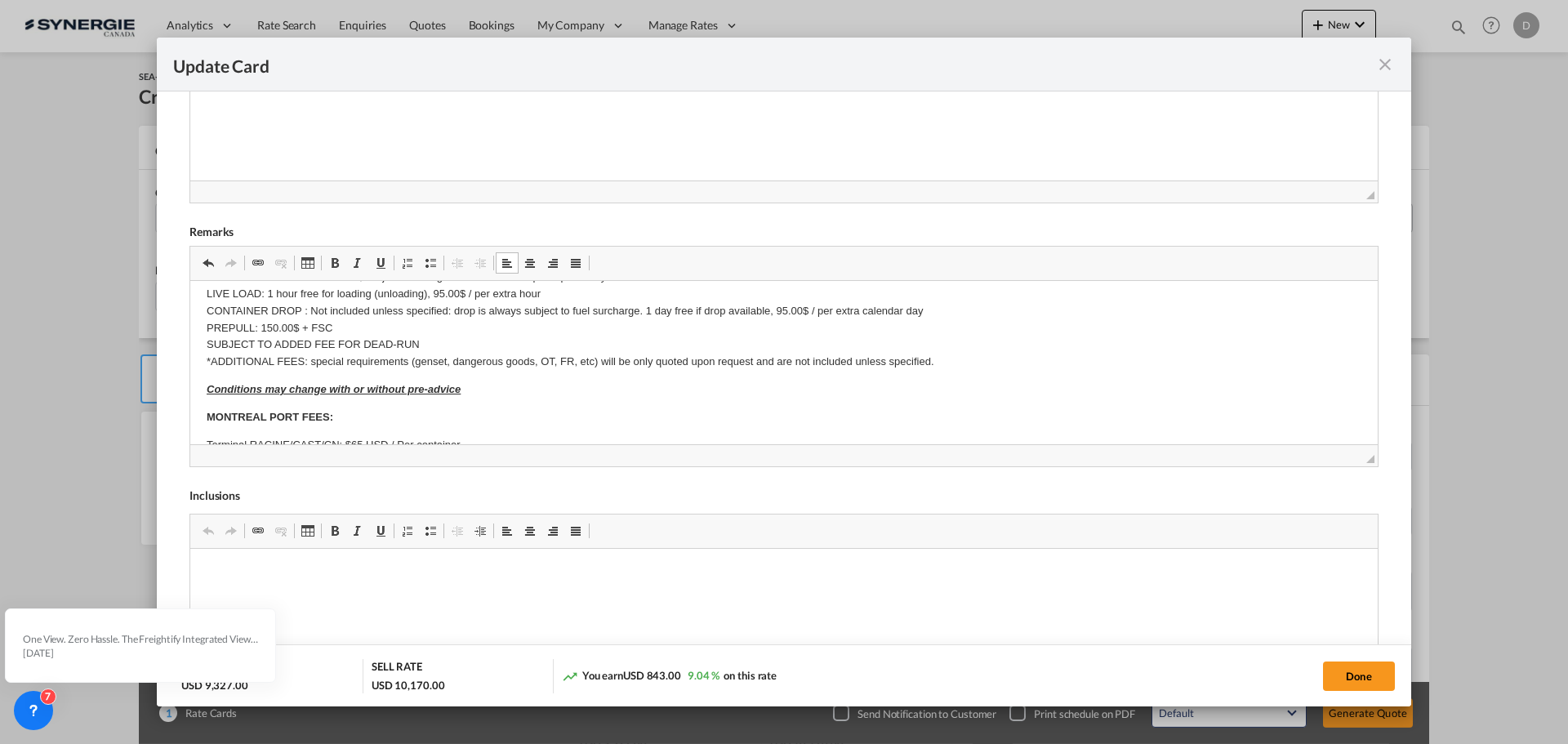
scroll to position [82, 0]
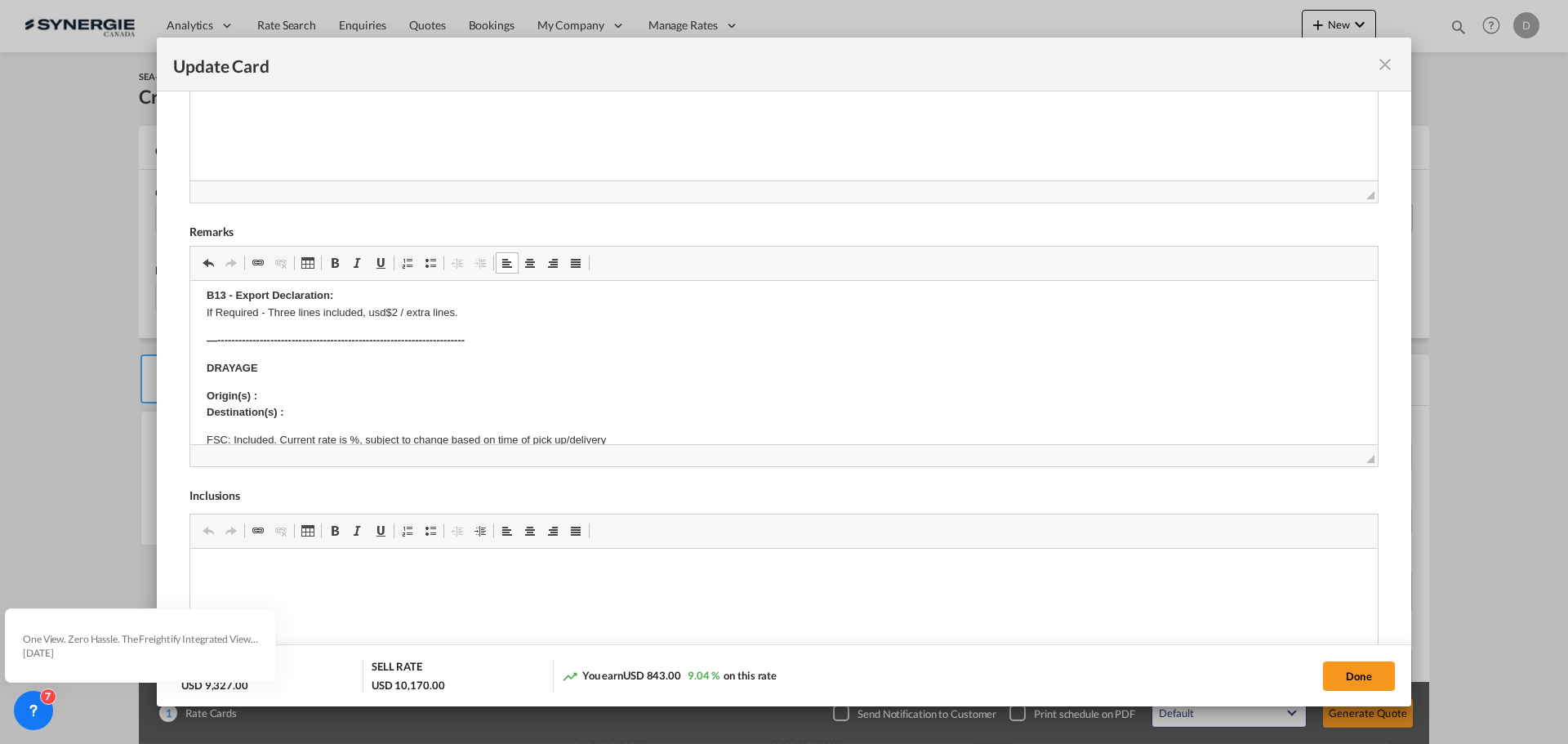
click at [302, 390] on p "Origin(s) : Destination(s) :" at bounding box center [784, 405] width 1155 height 34
click at [469, 394] on p "Origin(s) : [STREET_ADDRESS] ​​​​​​​ Destination(s) :" at bounding box center [784, 405] width 1155 height 34
click at [481, 395] on p "Origin(s) : [STREET_ADDRESS] ​​​​​​​ Destination(s) :" at bounding box center [784, 405] width 1155 height 34
click at [466, 394] on p "Origin(s) : [STREET_ADDRESS] Destination(s) :" at bounding box center [784, 405] width 1155 height 34
click at [457, 395] on p "Origin(s) : [STREET_ADDRESS] Destination(s) :" at bounding box center [784, 405] width 1155 height 34
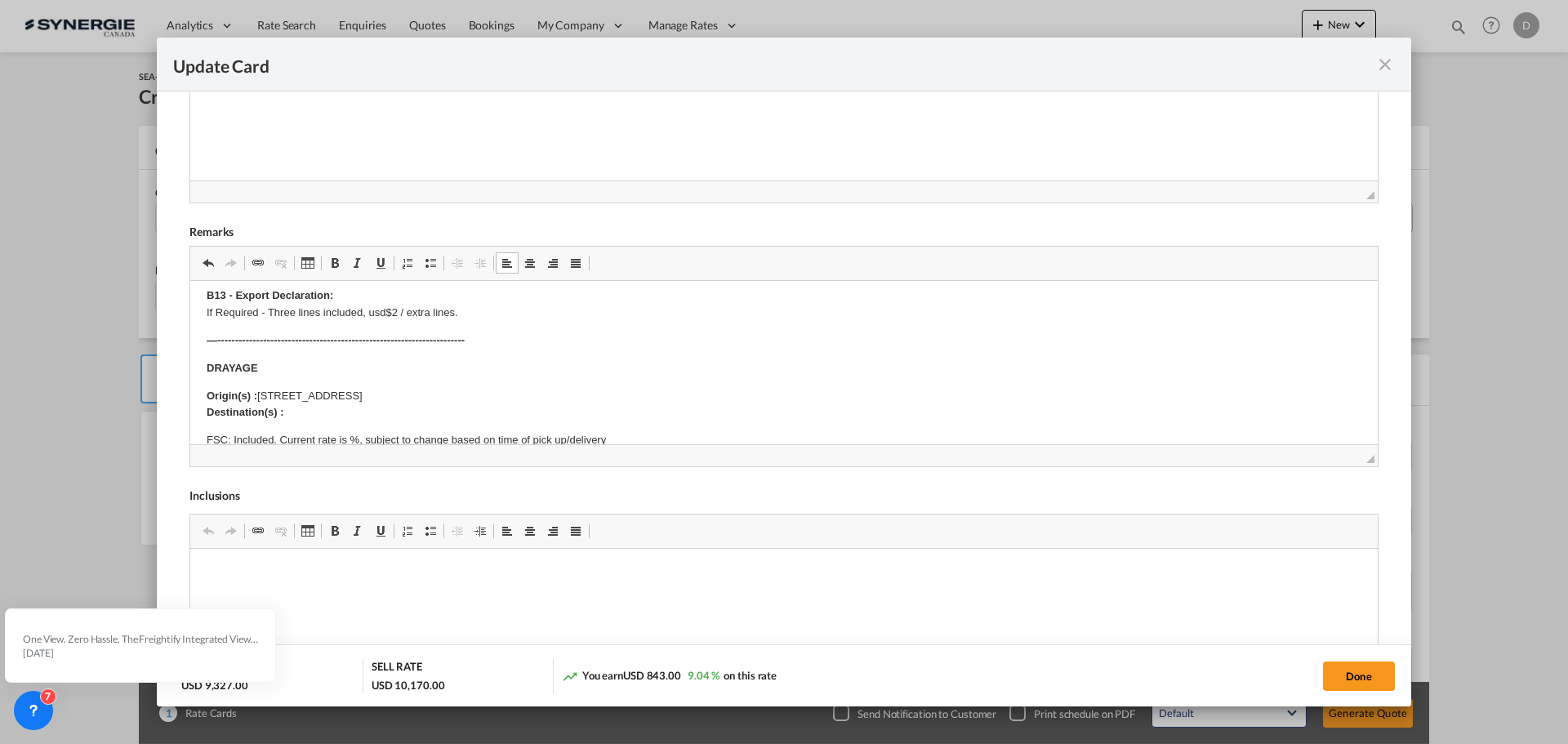
click at [305, 415] on p "Origin(s) : [STREET_ADDRESS] Destination(s) :" at bounding box center [784, 405] width 1155 height 34
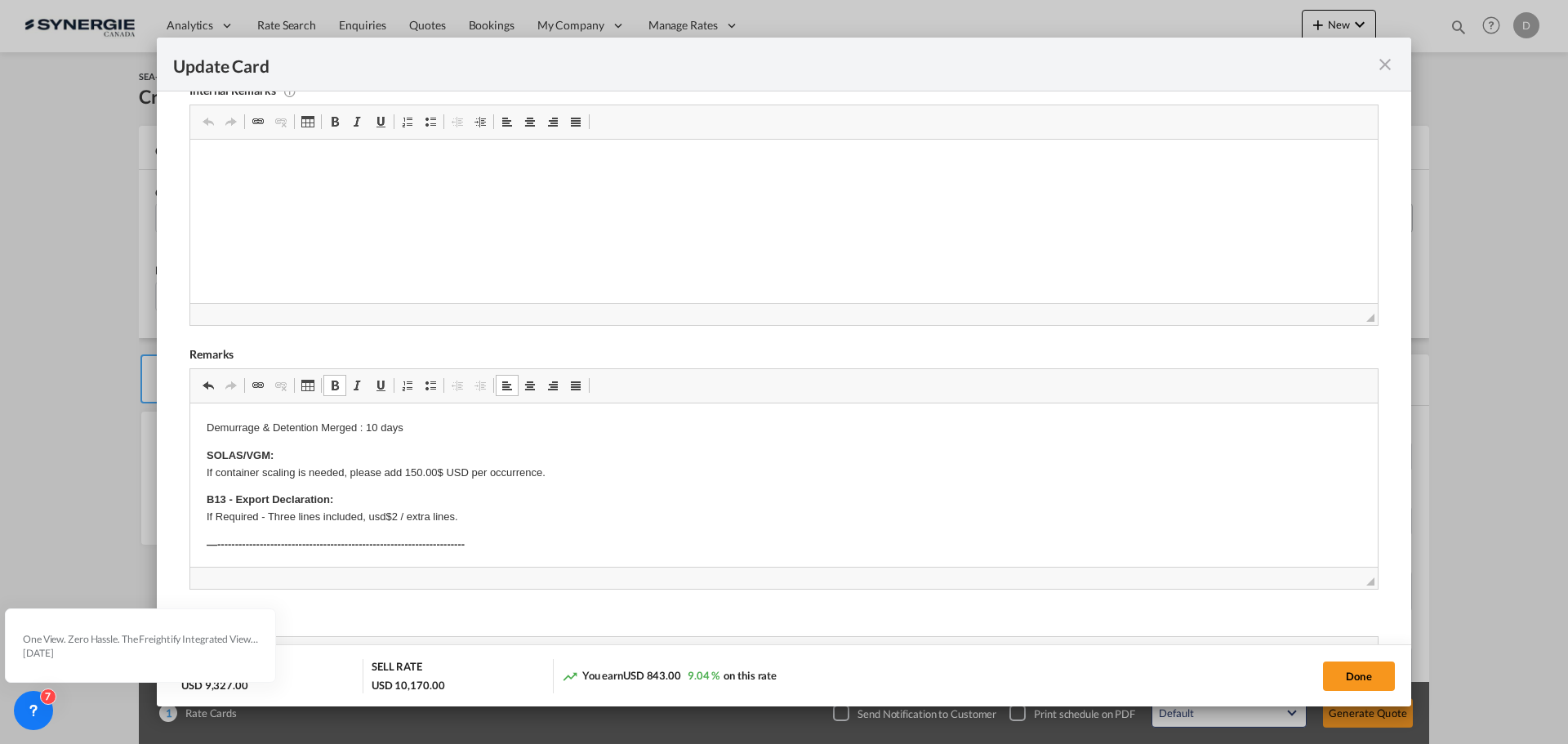
scroll to position [326, 0]
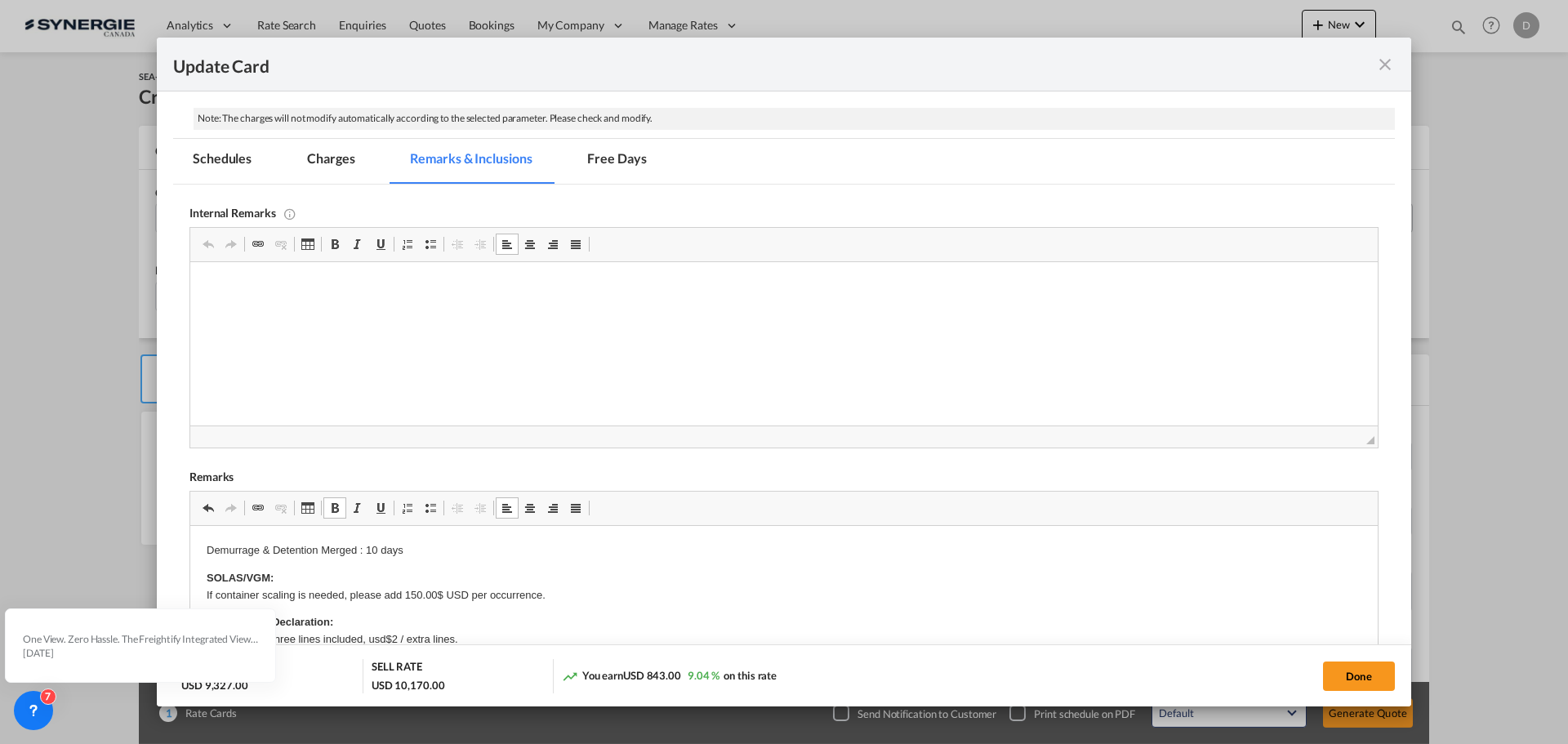
drag, startPoint x: 260, startPoint y: 292, endPoint x: 249, endPoint y: 281, distance: 15.6
click at [249, 281] on p "Editor, editor76" at bounding box center [784, 287] width 1155 height 17
click at [255, 290] on html "QSPOT9326920 /" at bounding box center [784, 285] width 1187 height 44
click at [255, 290] on p "QSPOT9326920 /" at bounding box center [784, 287] width 1155 height 17
click at [287, 286] on p "QSPOT9326920 /" at bounding box center [784, 287] width 1155 height 17
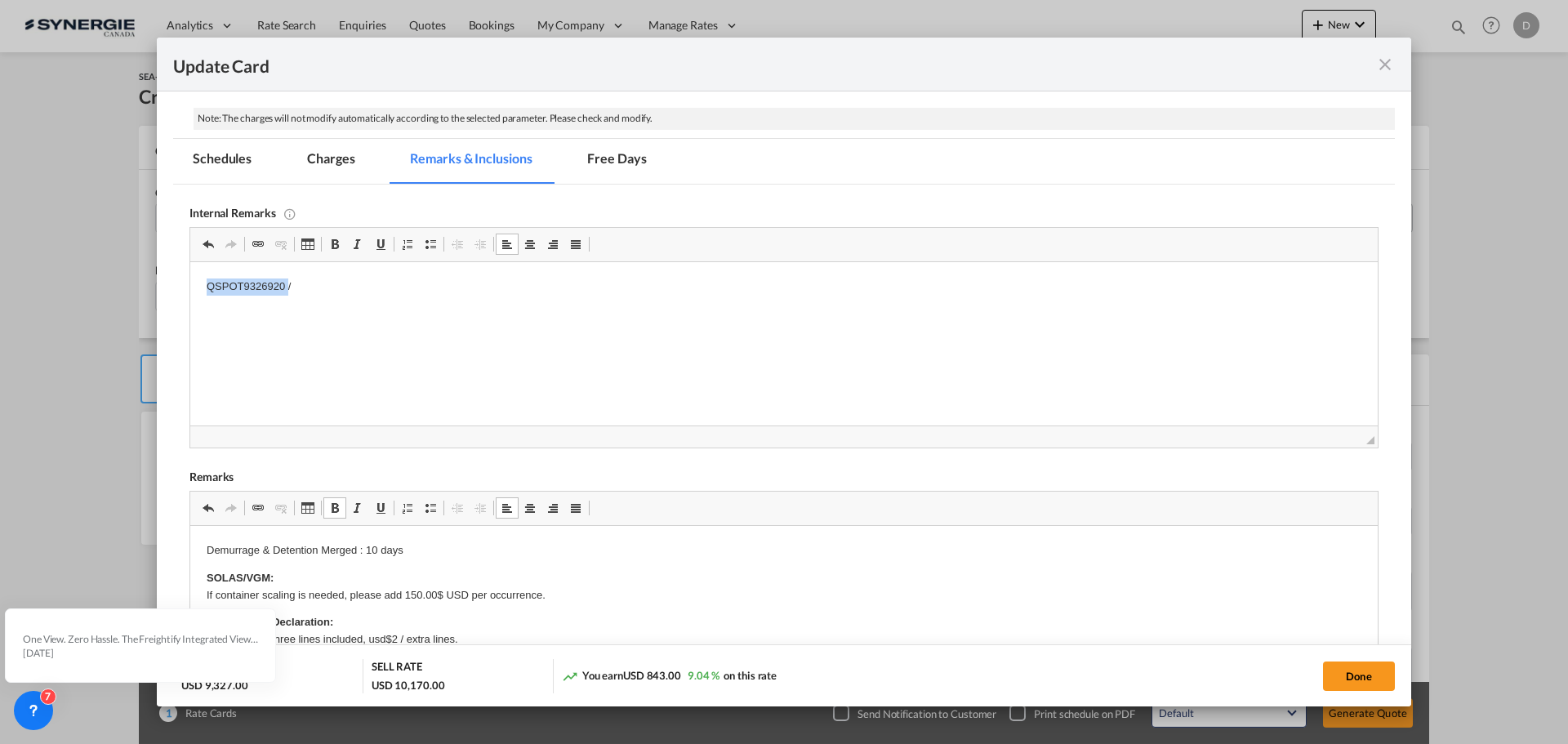
click at [295, 285] on p "QSPOT9326920 /" at bounding box center [784, 287] width 1155 height 17
drag, startPoint x: 295, startPoint y: 285, endPoint x: 367, endPoint y: 535, distance: 260.2
click at [190, 272] on html "QSPOT9326920 /" at bounding box center [784, 287] width 1187 height 50
click at [773, 340] on html "QSPOT9326920 Create booking within 72 hours Pride Containers" at bounding box center [784, 301] width 1187 height 78
click at [1365, 682] on button "Done" at bounding box center [1359, 677] width 72 height 30
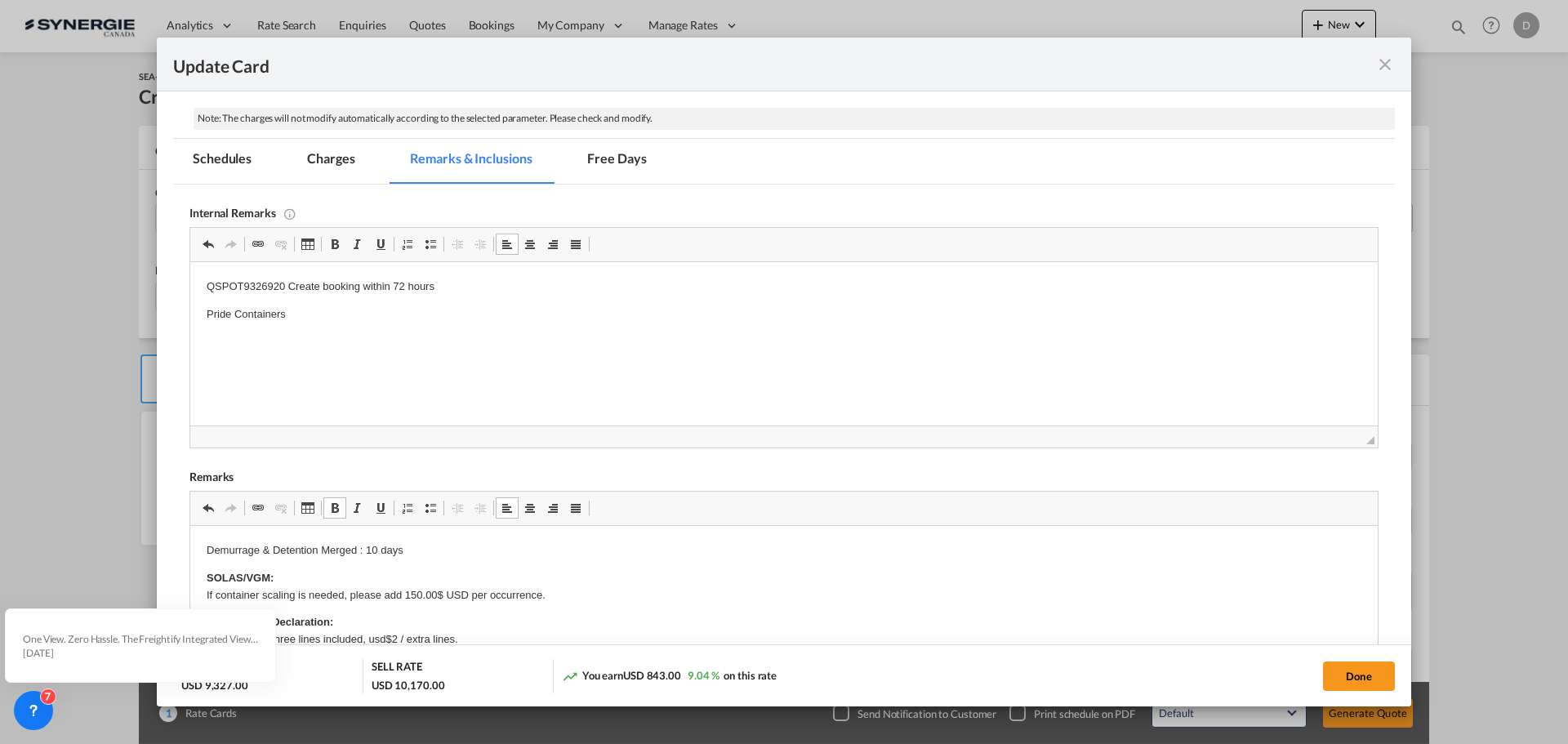
type input "[DATE]"
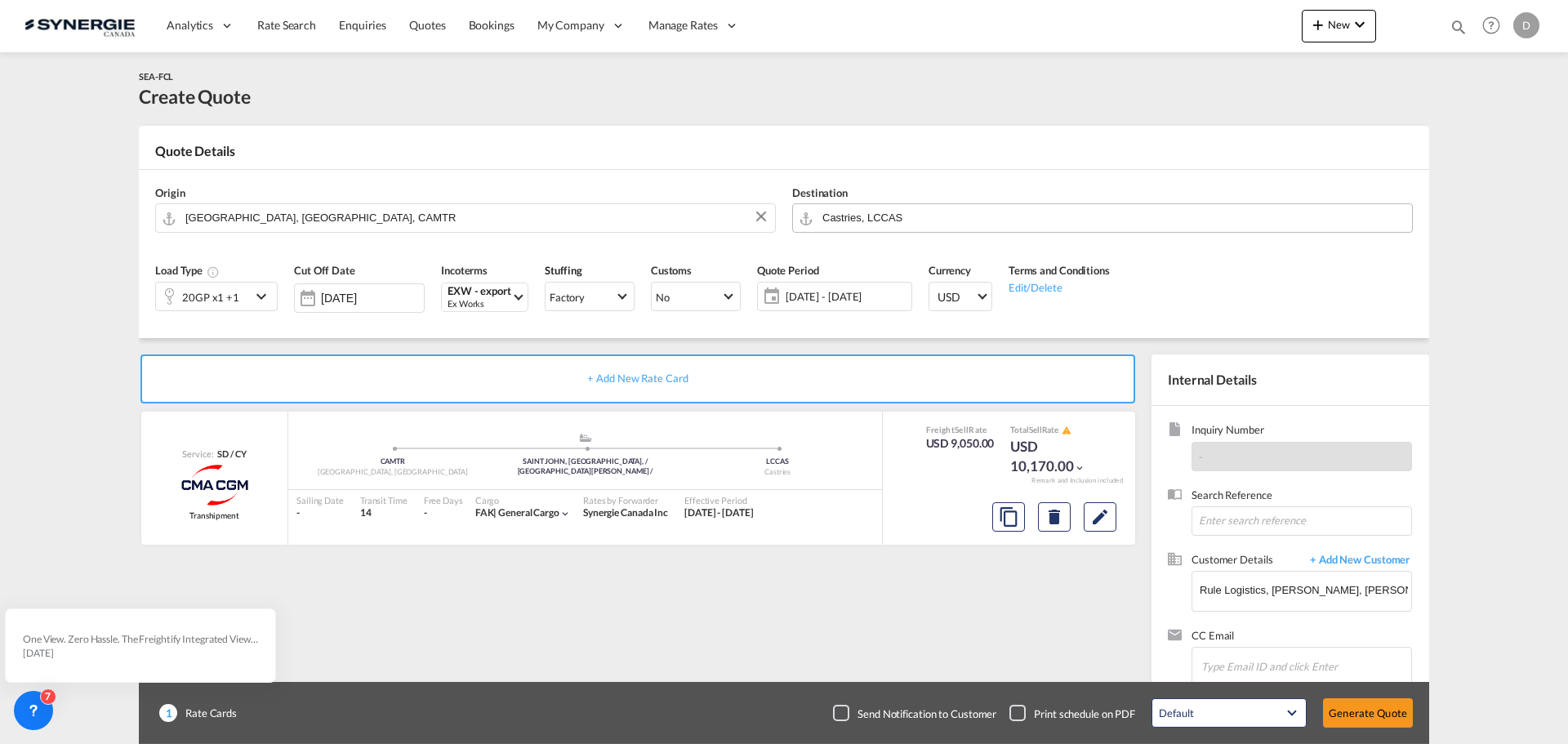
scroll to position [185, 0]
click at [1370, 714] on button "Generate Quote" at bounding box center [1368, 714] width 90 height 30
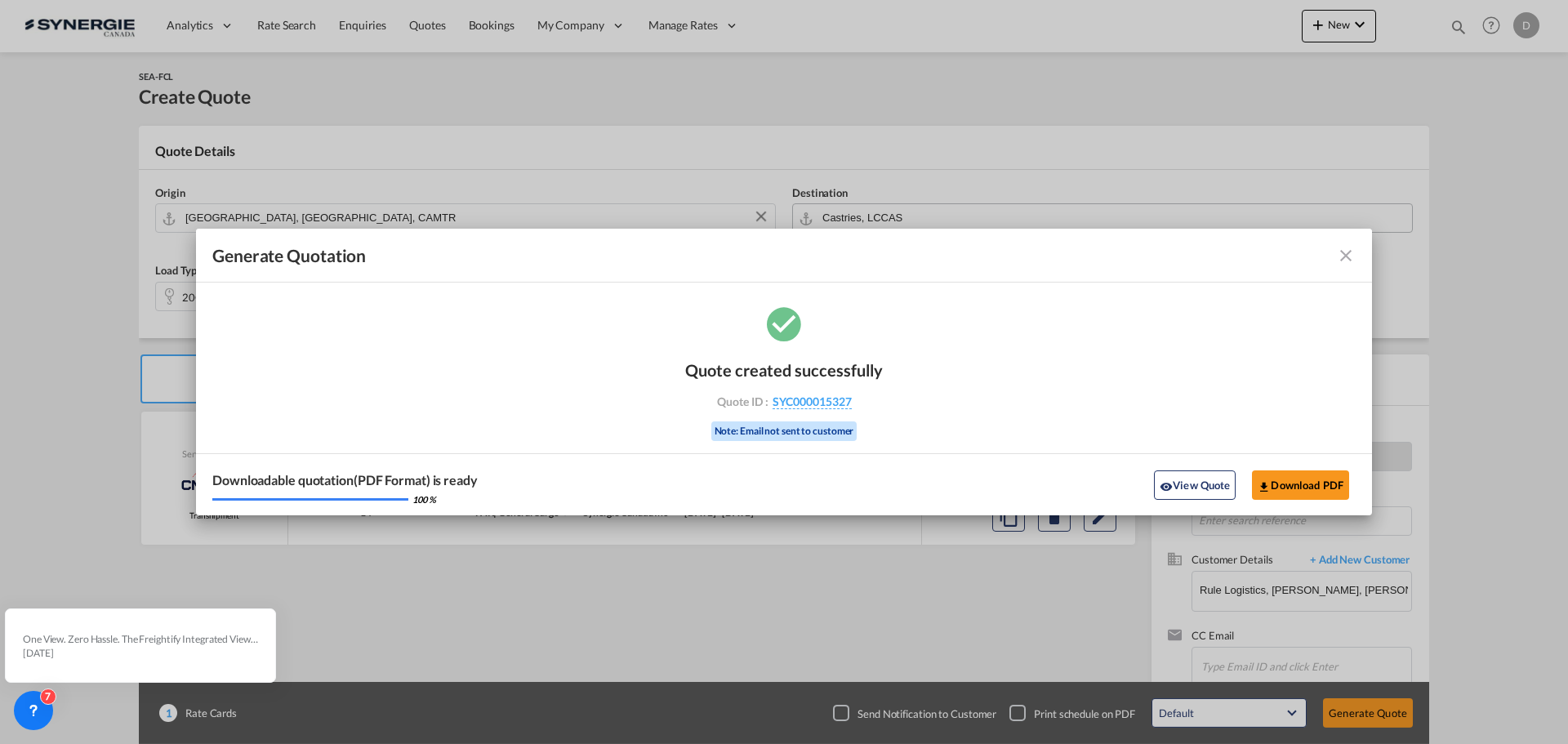
drag, startPoint x: 1172, startPoint y: 492, endPoint x: 1151, endPoint y: 480, distance: 24.2
click at [1168, 490] on md-icon "icon-eye" at bounding box center [1166, 487] width 13 height 13
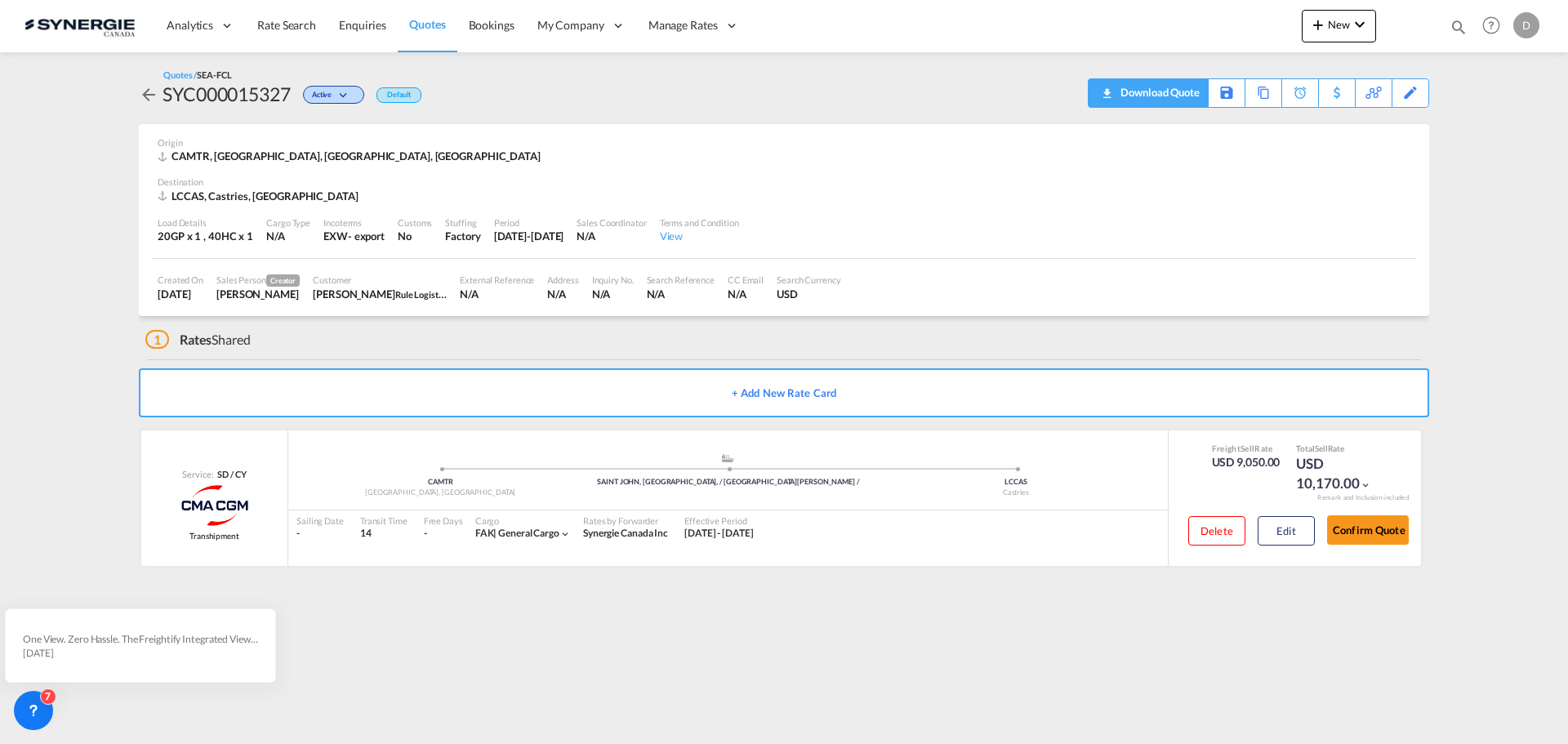
click at [1182, 98] on div "Download Quote" at bounding box center [1158, 93] width 84 height 26
click at [1042, 276] on div "Created On [DATE] Sales Person Creator [PERSON_NAME] Customer [PERSON_NAME] Rul…" at bounding box center [784, 288] width 1266 height 57
click at [1461, 28] on md-icon "icon-magnify" at bounding box center [1459, 27] width 18 height 18
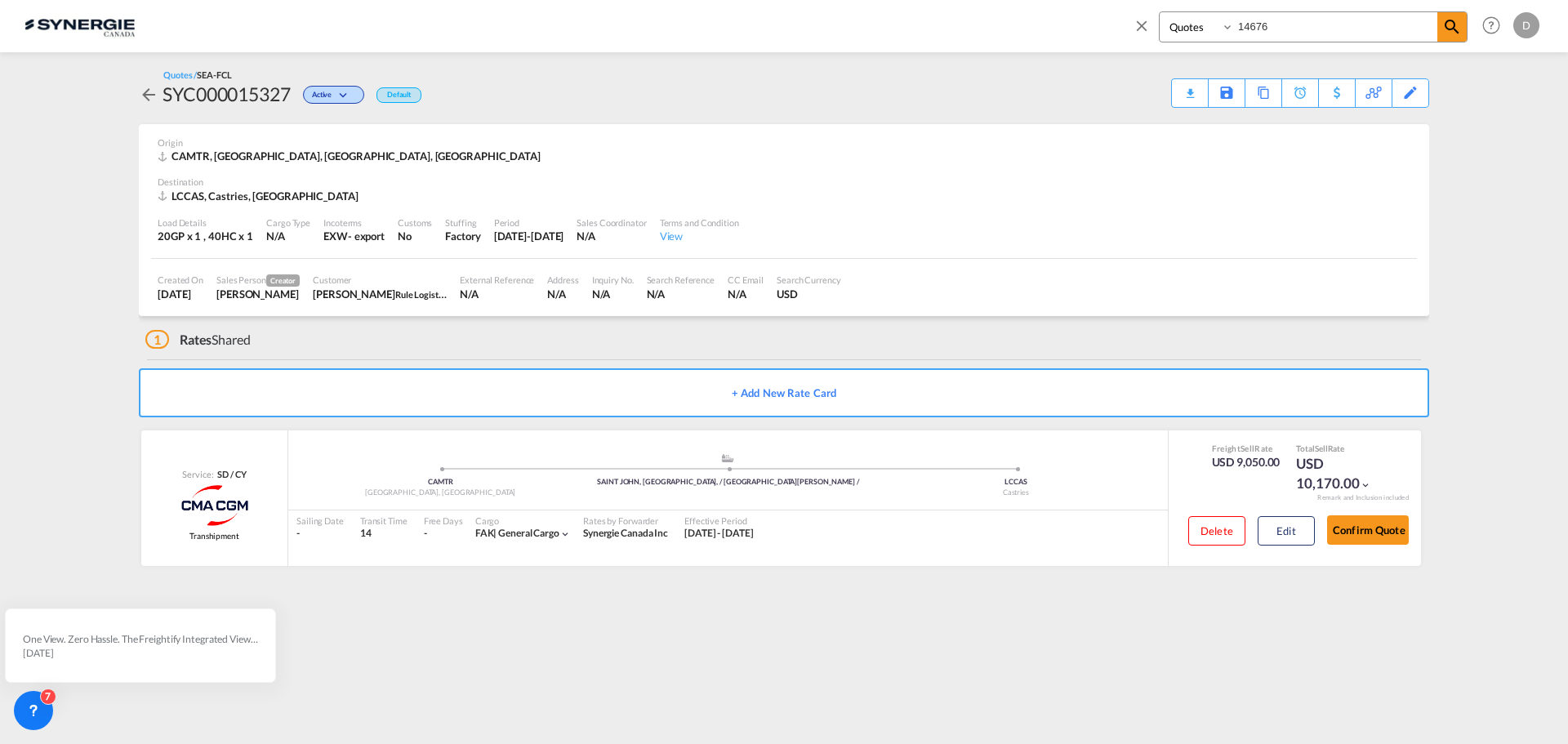
click at [1258, 20] on input "14676" at bounding box center [1336, 26] width 203 height 29
type input "14433"
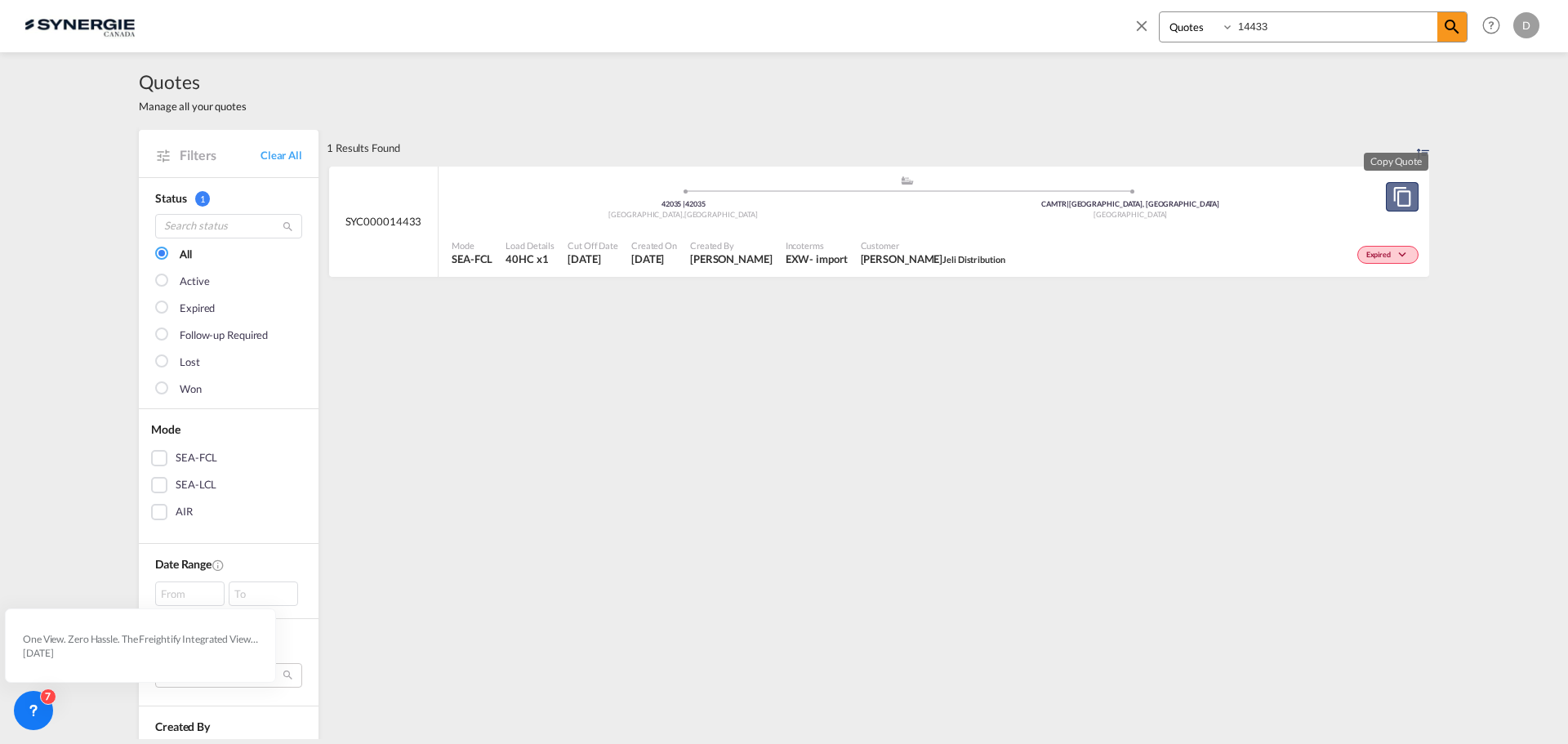
click at [1396, 203] on md-icon "assets/icons/custom/copyQuote.svg" at bounding box center [1402, 197] width 20 height 20
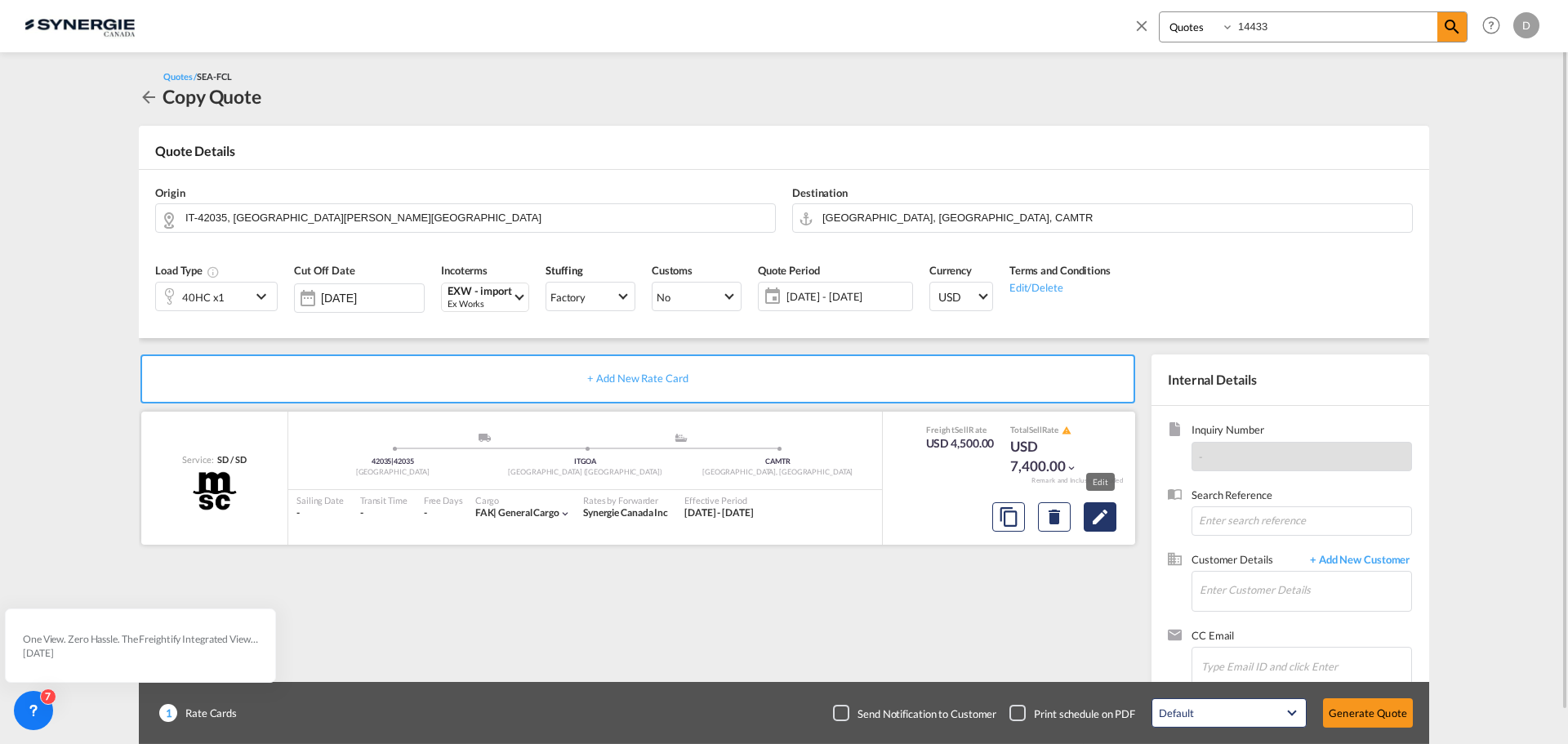
click at [1097, 523] on md-icon "Edit" at bounding box center [1101, 517] width 20 height 20
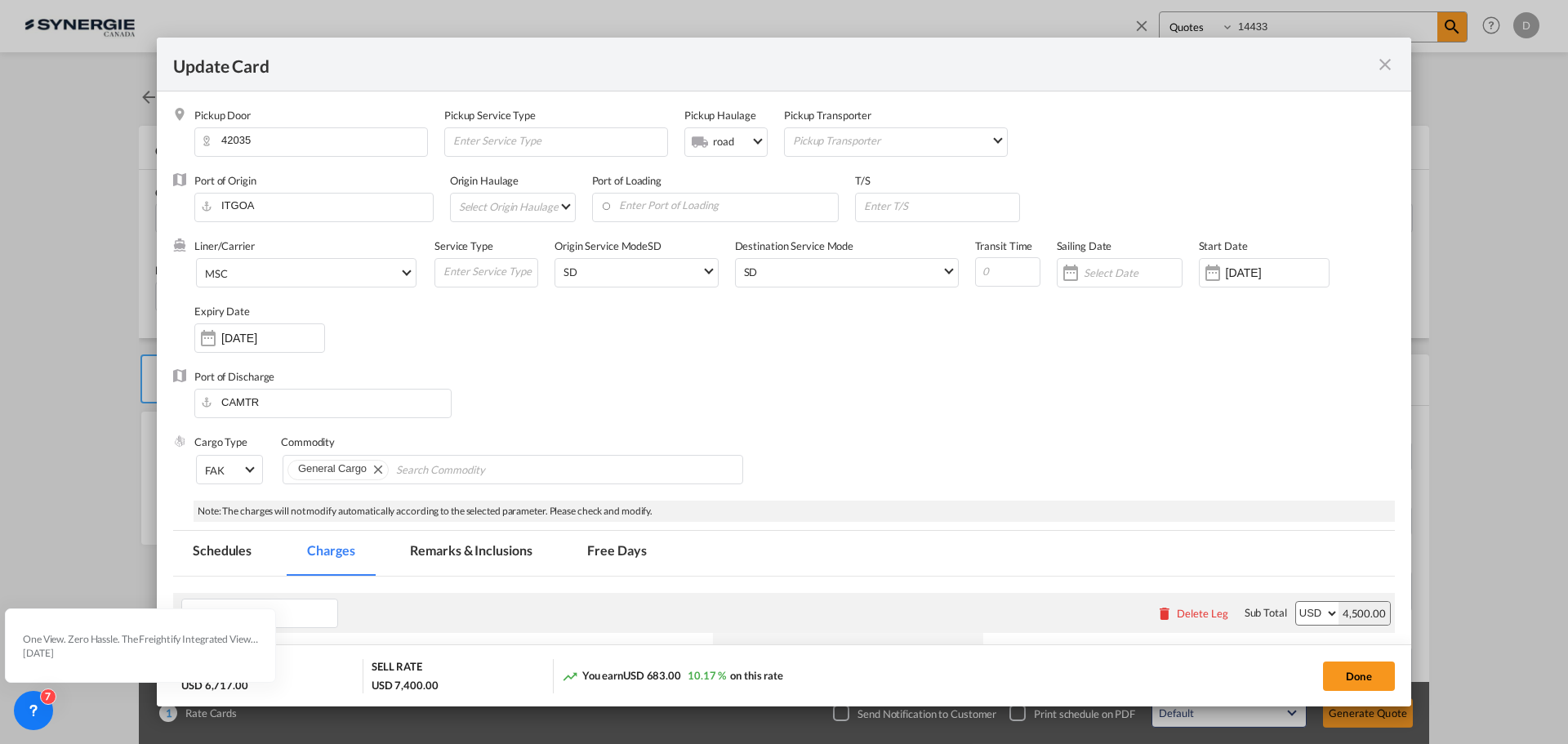
drag, startPoint x: 1365, startPoint y: 671, endPoint x: 1116, endPoint y: 479, distance: 314.4
click at [1365, 671] on button "Done" at bounding box center [1359, 677] width 72 height 30
type input "[DATE]"
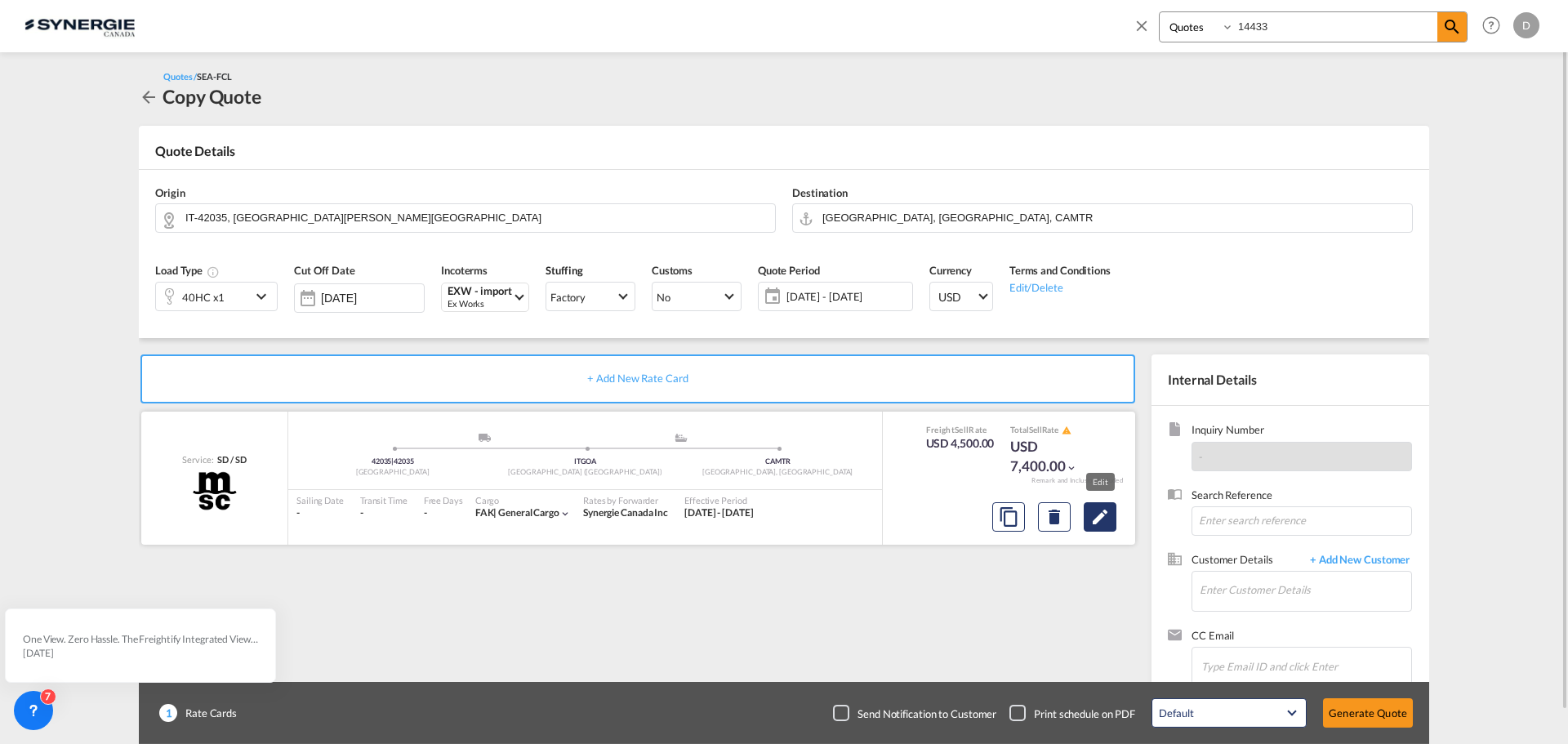
click at [1101, 519] on md-icon "Edit" at bounding box center [1101, 517] width 20 height 20
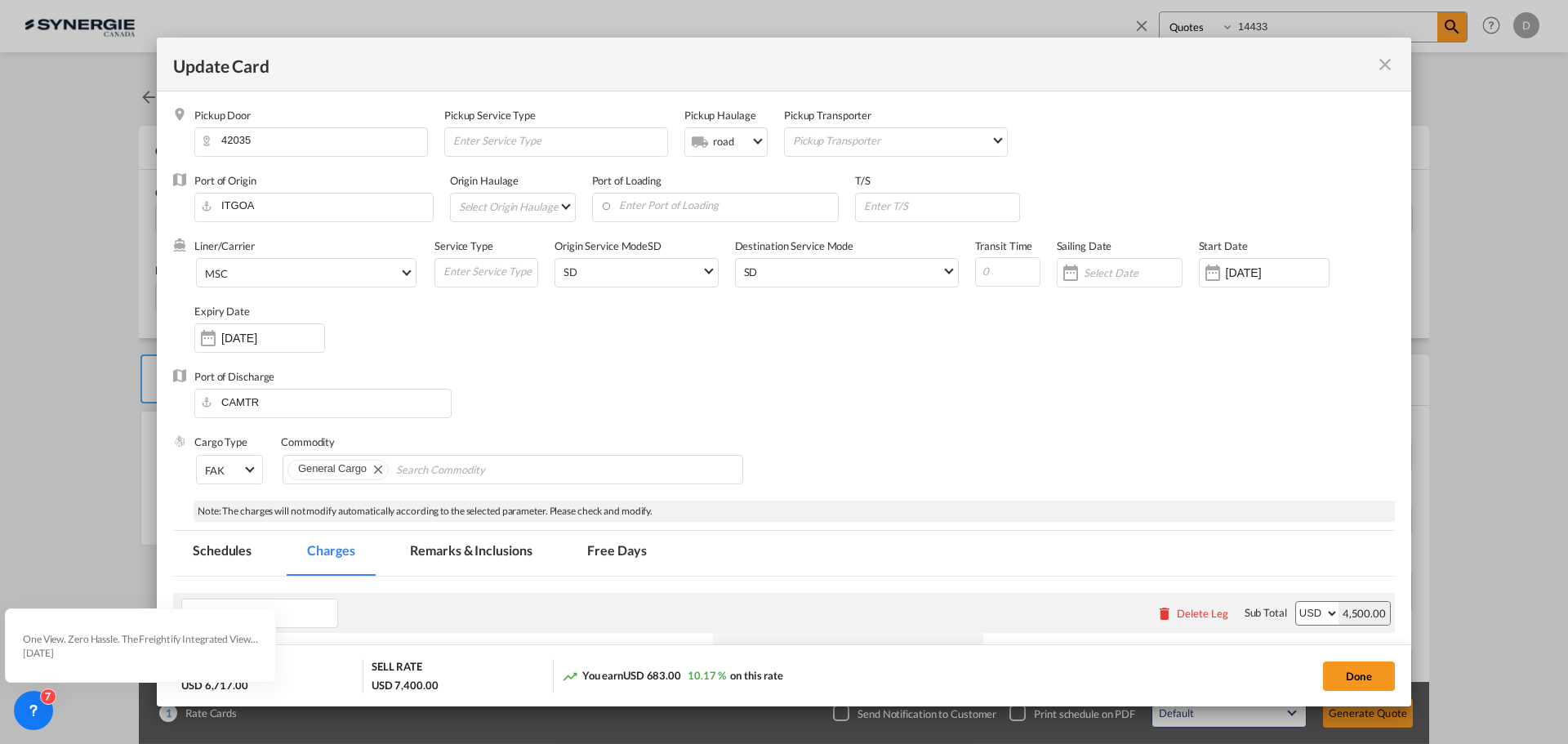
click at [581, 356] on div "Liner/Carrier MSC Atlantic Container Line (ACL) [PERSON_NAME] Transport ([GEOGR…" at bounding box center [795, 304] width 1201 height 130
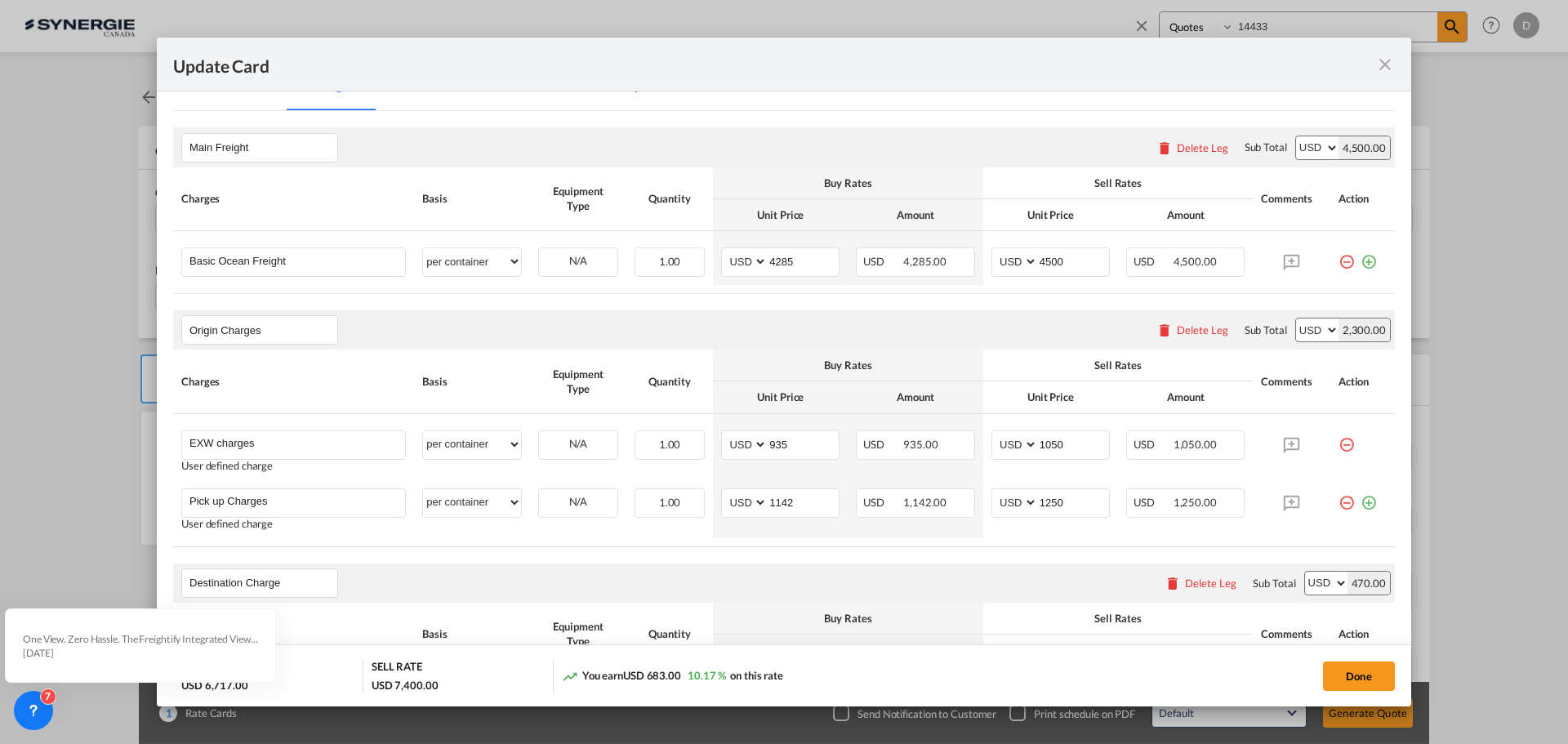
scroll to position [491, 0]
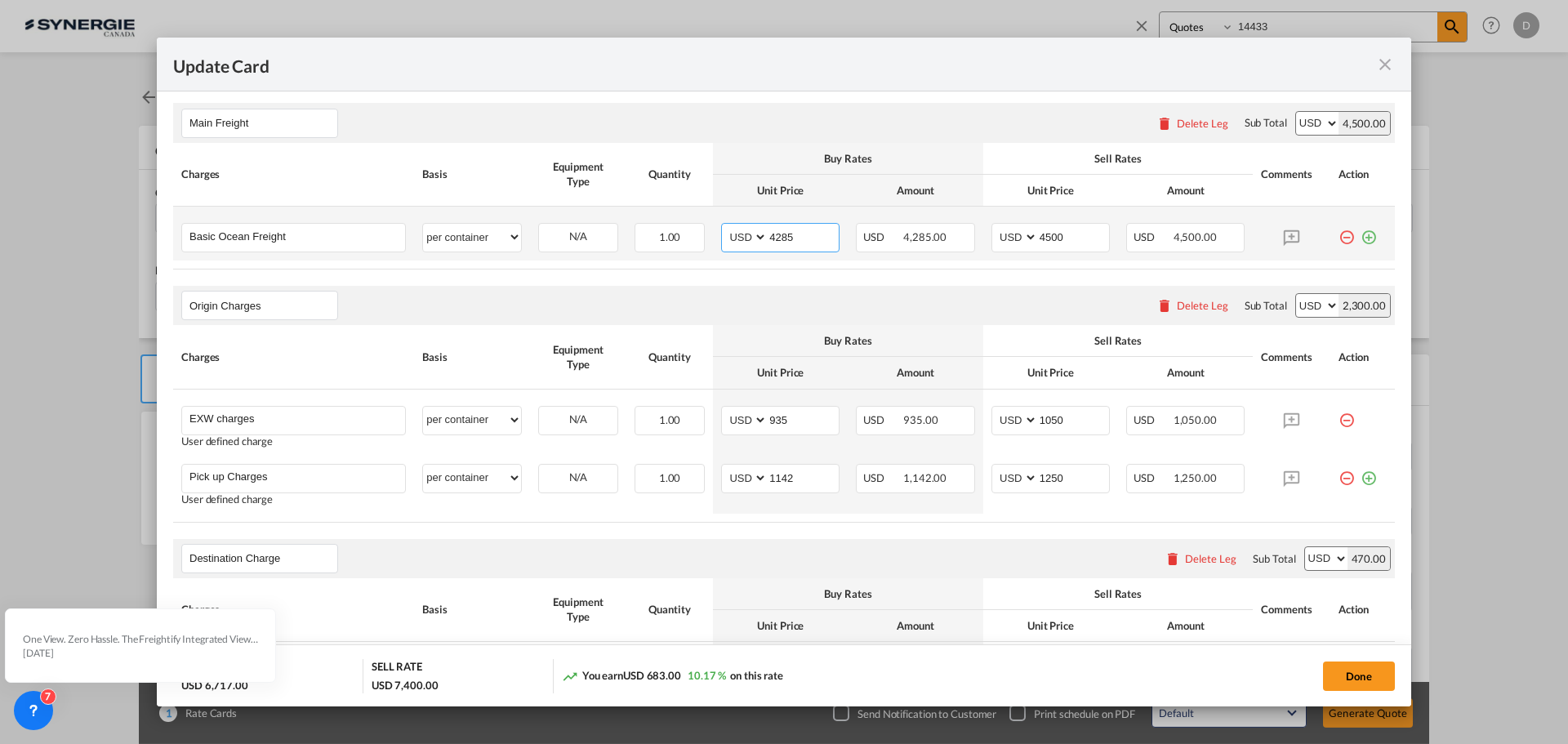
click at [777, 240] on input "4285" at bounding box center [803, 236] width 71 height 25
click at [779, 235] on input "4285" at bounding box center [803, 236] width 71 height 25
type input "4049"
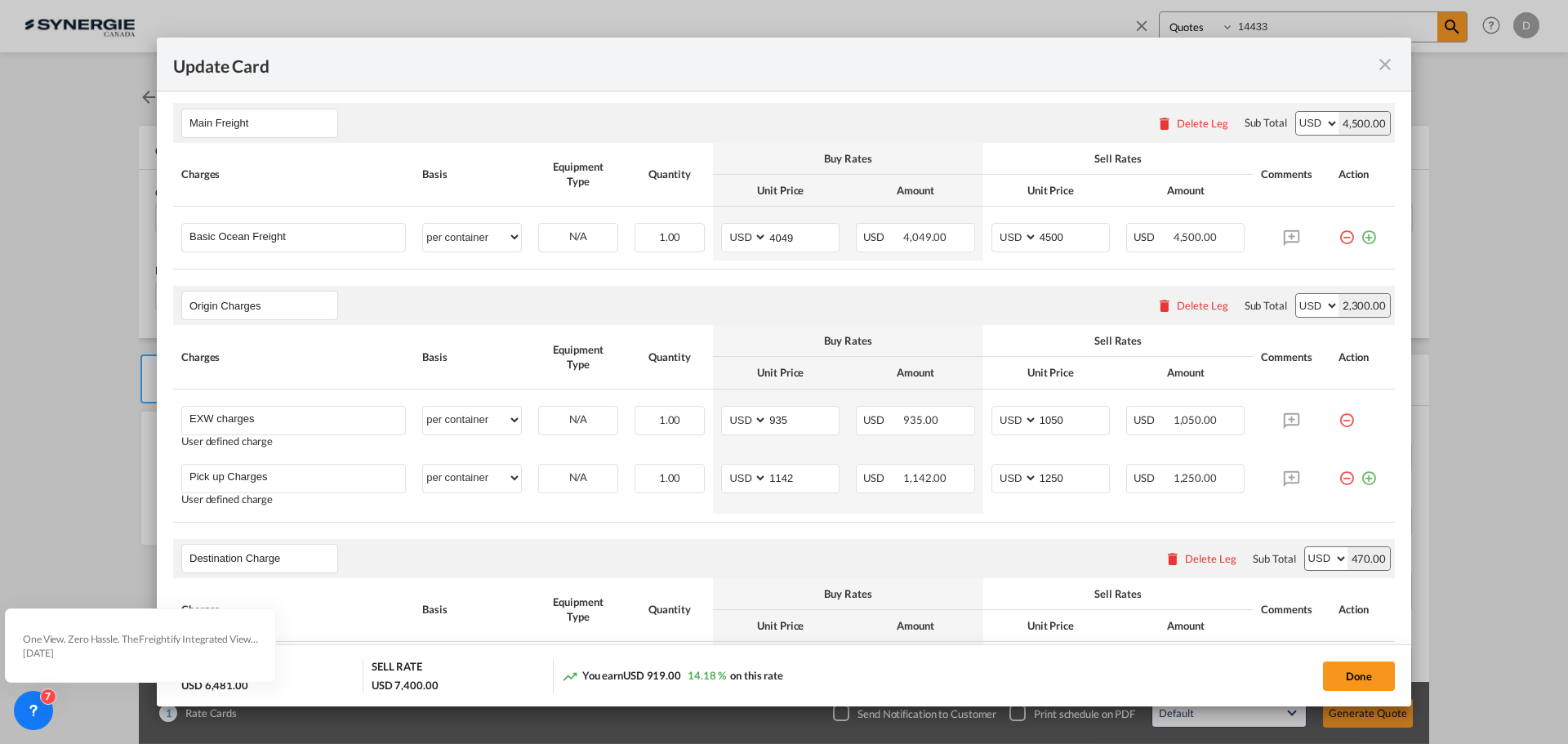
click at [752, 272] on rate-modification "Main Freight Please enter leg name Leg Name Already Exists Delete Leg Sub Total…" at bounding box center [784, 759] width 1222 height 1344
click at [757, 274] on rate-modification "Main Freight Please enter leg name Leg Name Already Exists Delete Leg Sub Total…" at bounding box center [784, 759] width 1222 height 1344
click at [780, 479] on input "1142" at bounding box center [803, 477] width 71 height 25
type input "1345"
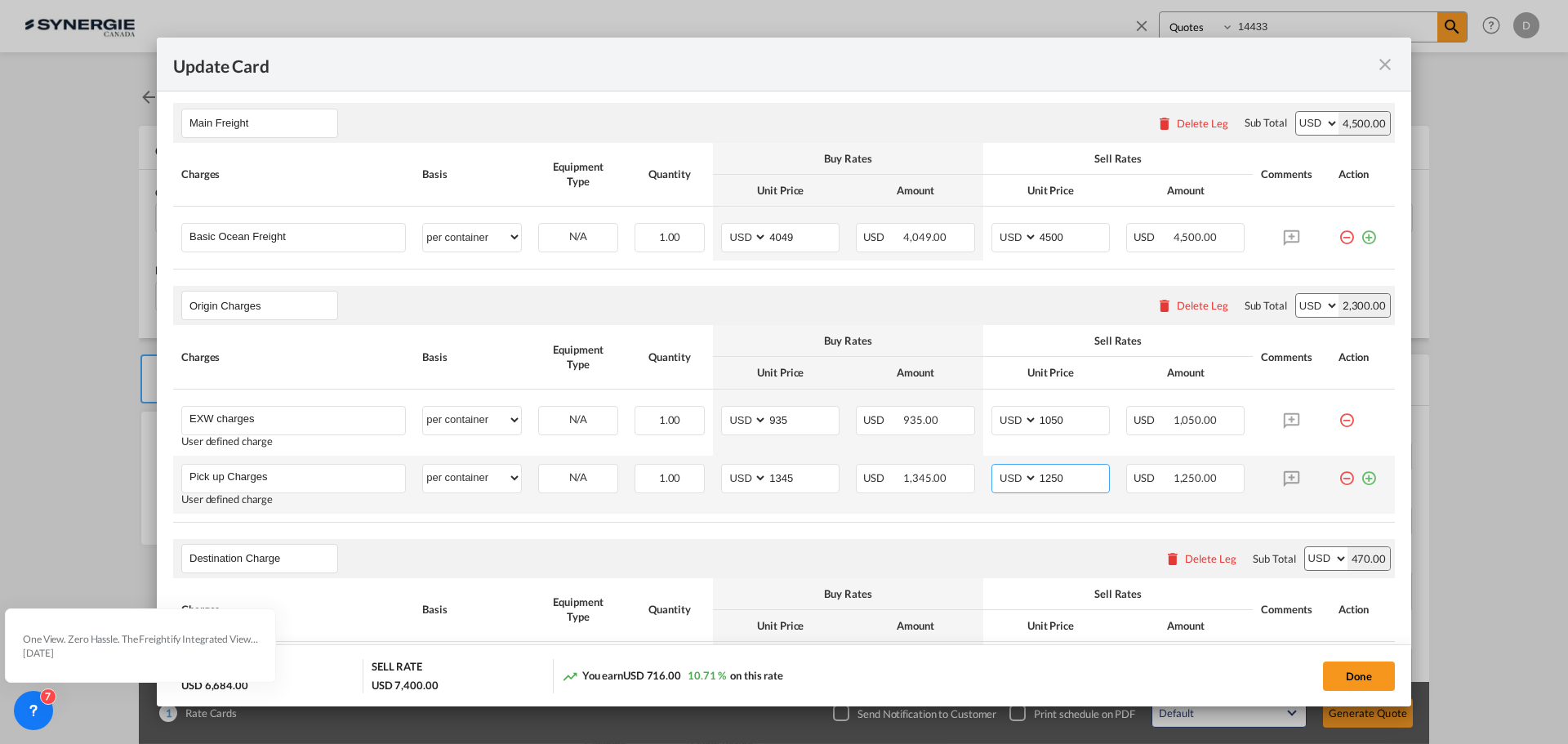
click at [1046, 482] on input "1250" at bounding box center [1073, 477] width 71 height 25
type input "1450"
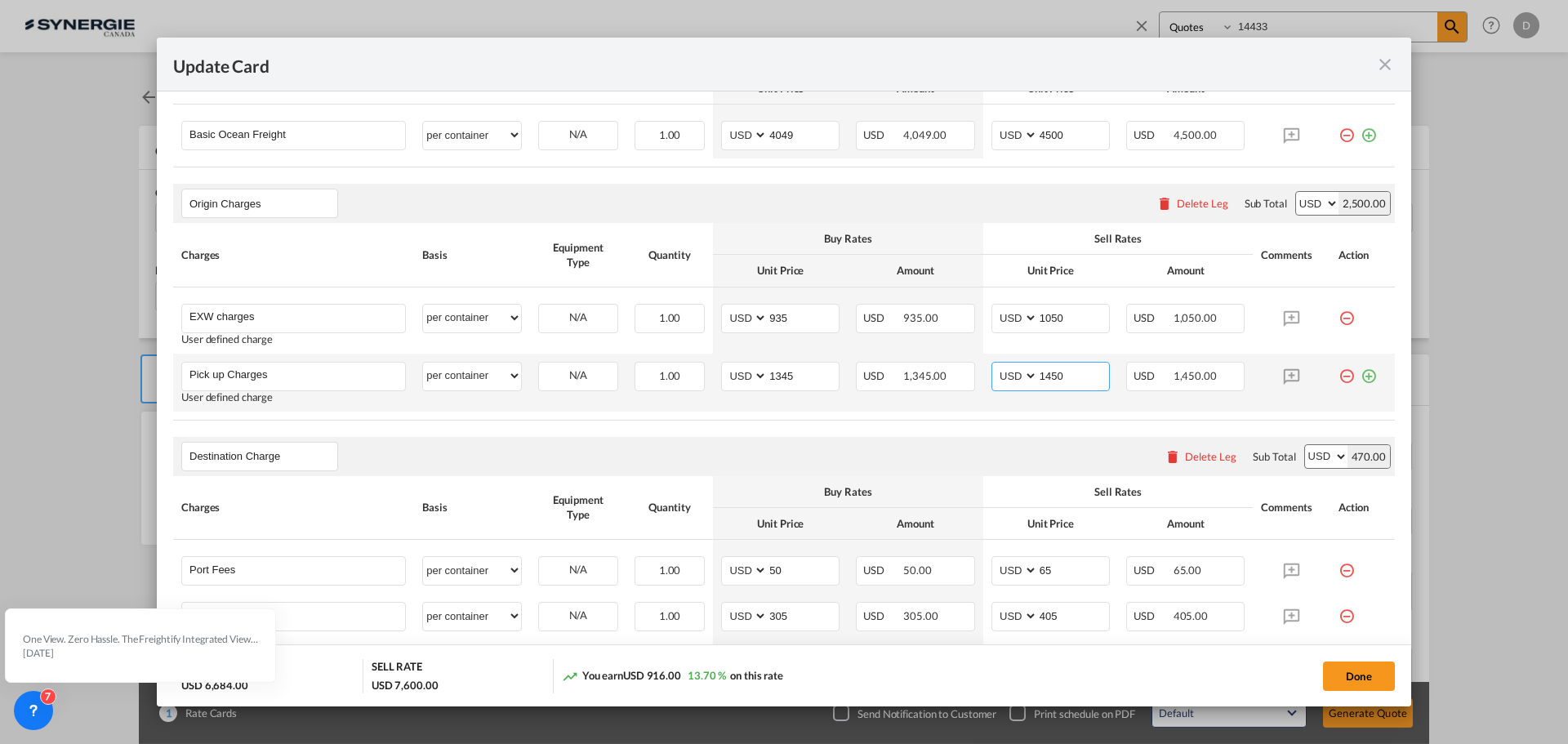
scroll to position [735, 0]
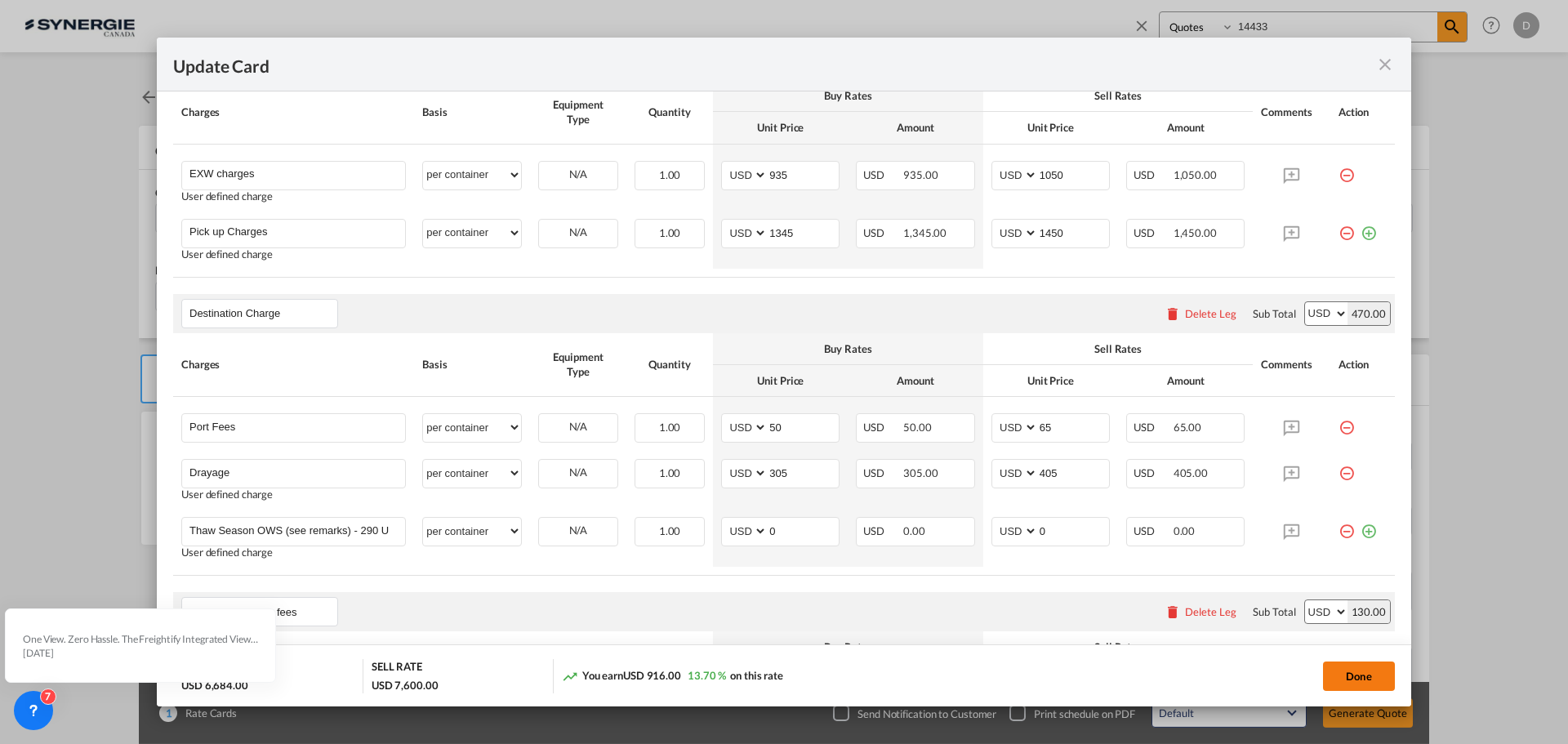
click at [1383, 678] on button "Done" at bounding box center [1359, 677] width 72 height 30
type input "[DATE]"
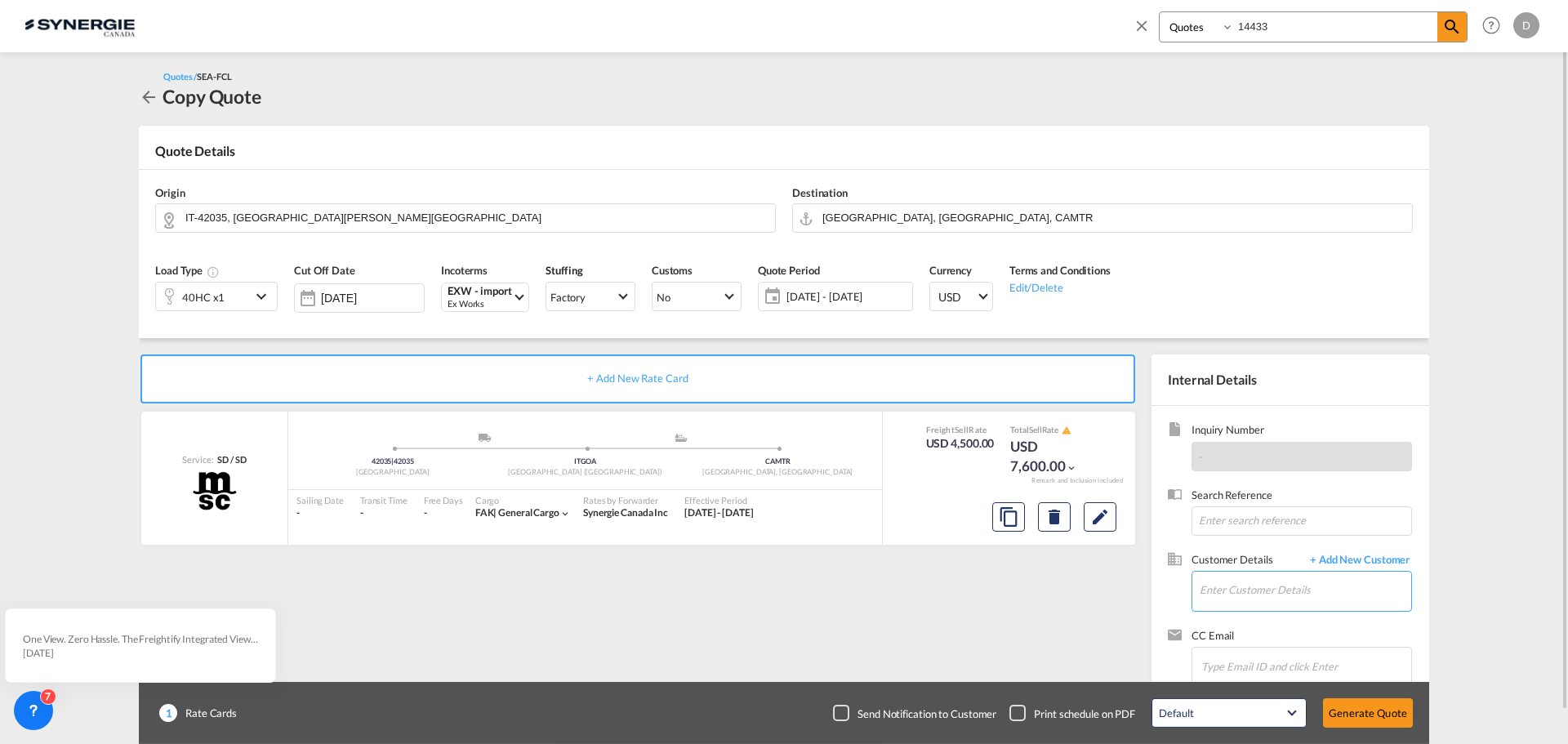
click at [1304, 603] on input "Enter Customer Details" at bounding box center [1306, 590] width 212 height 37
paste input "[EMAIL_ADDRESS][DOMAIN_NAME]"
click at [1260, 550] on div "[PERSON_NAME] [EMAIL_ADDRESS][DOMAIN_NAME] | Jeli Distribution" at bounding box center [1305, 550] width 212 height 44
type input "Jeli Distribution, [PERSON_NAME], [EMAIL_ADDRESS][DOMAIN_NAME]"
click at [1358, 705] on button "Generate Quote" at bounding box center [1368, 714] width 90 height 30
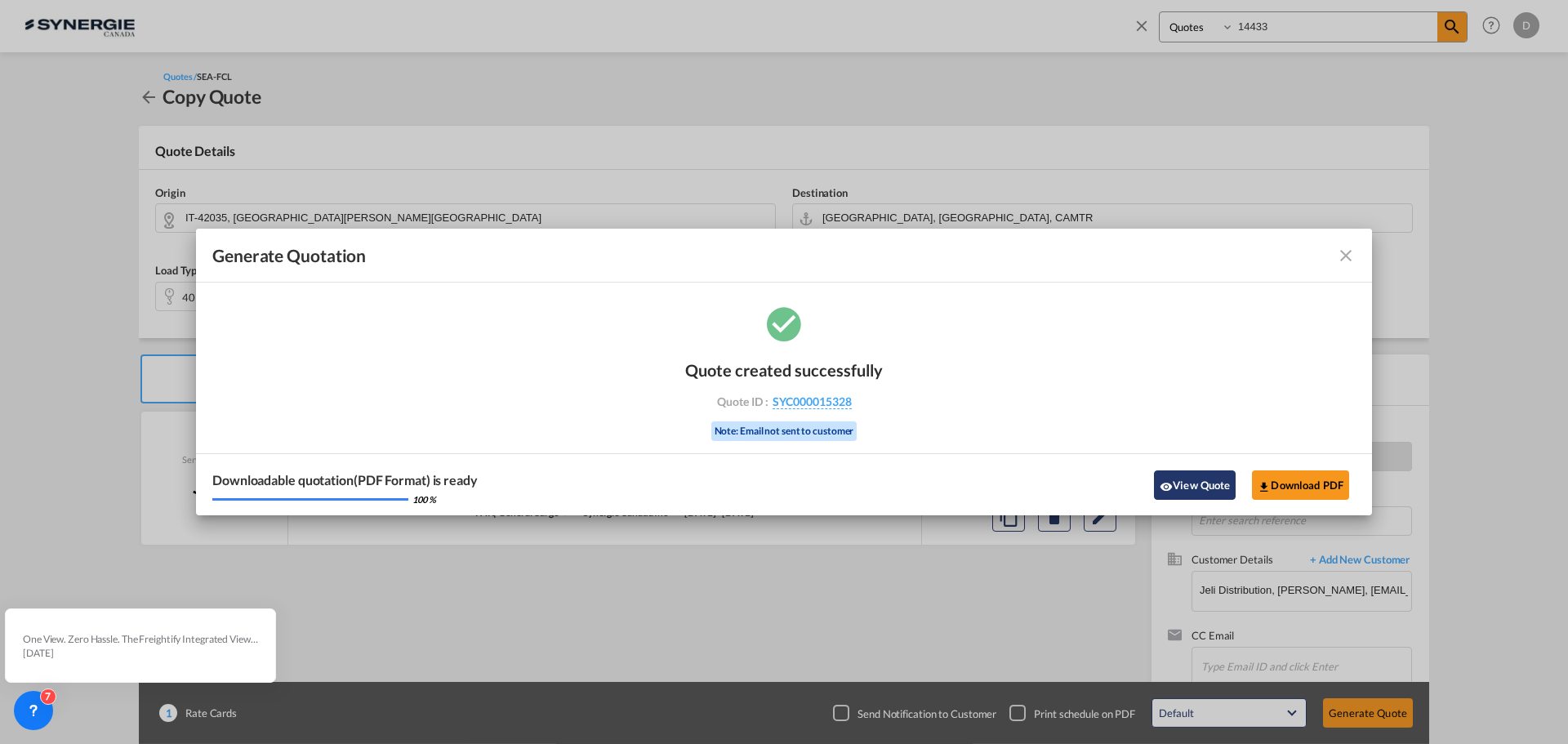
click at [1197, 490] on button "View Quote" at bounding box center [1195, 486] width 82 height 30
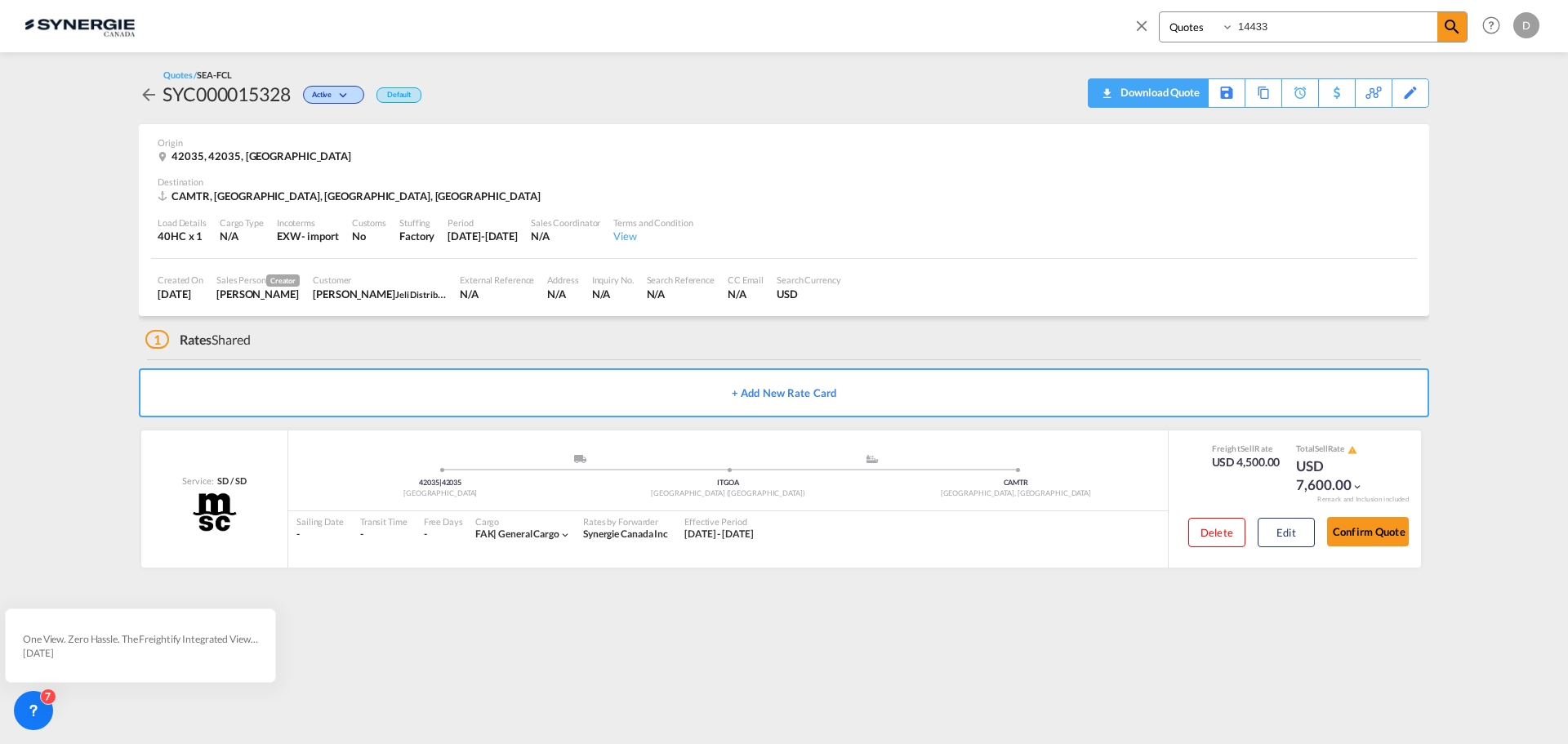
click at [1190, 98] on div "Download Quote" at bounding box center [1158, 93] width 84 height 26
click at [1151, 264] on div "Created On [DATE] Sales Person Creator [PERSON_NAME] Customer [PERSON_NAME] Jel…" at bounding box center [784, 288] width 1266 height 57
click at [1140, 23] on md-icon "icon-close" at bounding box center [1142, 25] width 18 height 18
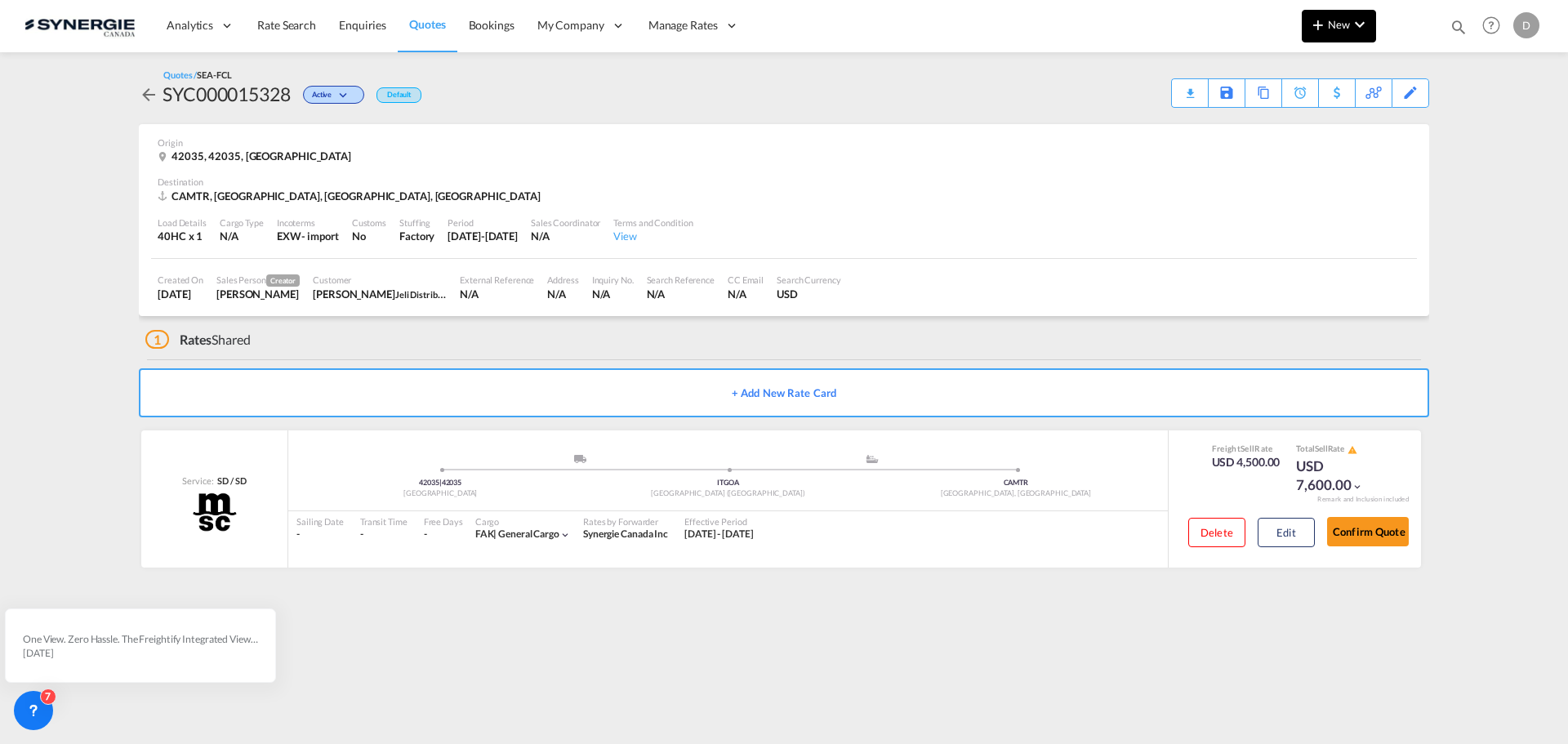
click at [1315, 34] on button "New" at bounding box center [1339, 26] width 75 height 33
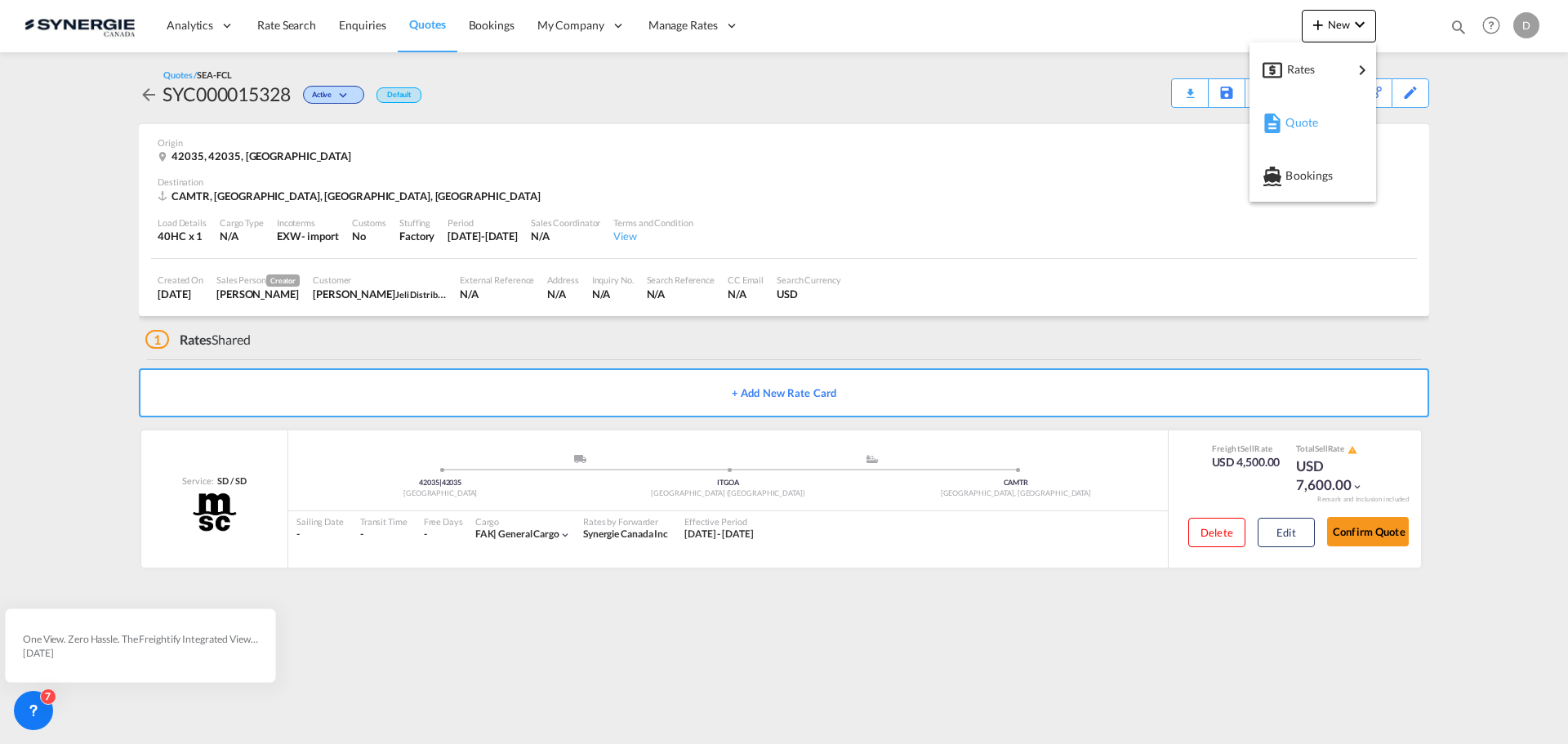
click at [1304, 130] on span "Quote" at bounding box center [1295, 122] width 18 height 33
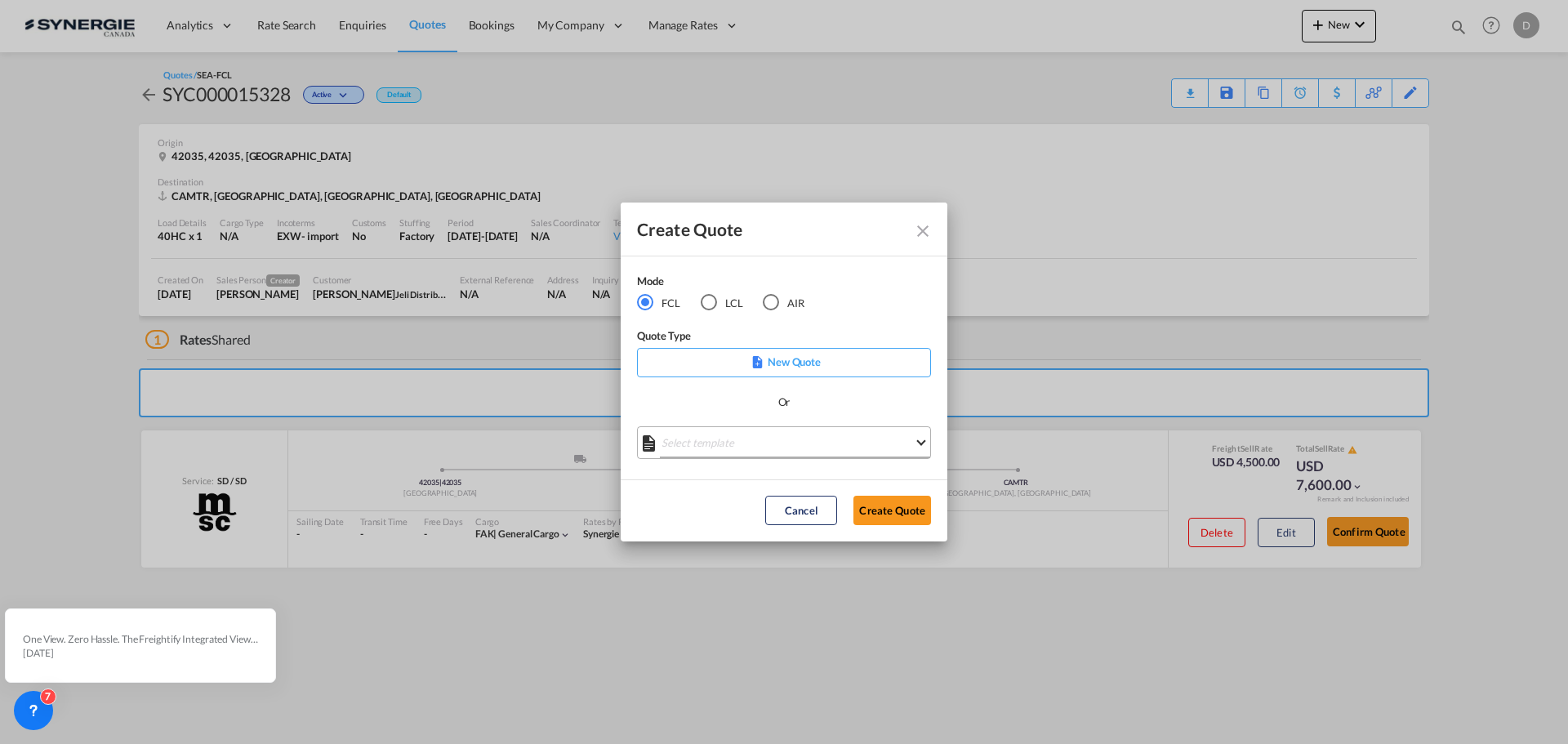
click at [795, 440] on md-select "Select template *NEW* FCL FREEHAND / DAP [PERSON_NAME] | [DATE] *NEW* Import FC…" at bounding box center [784, 443] width 294 height 33
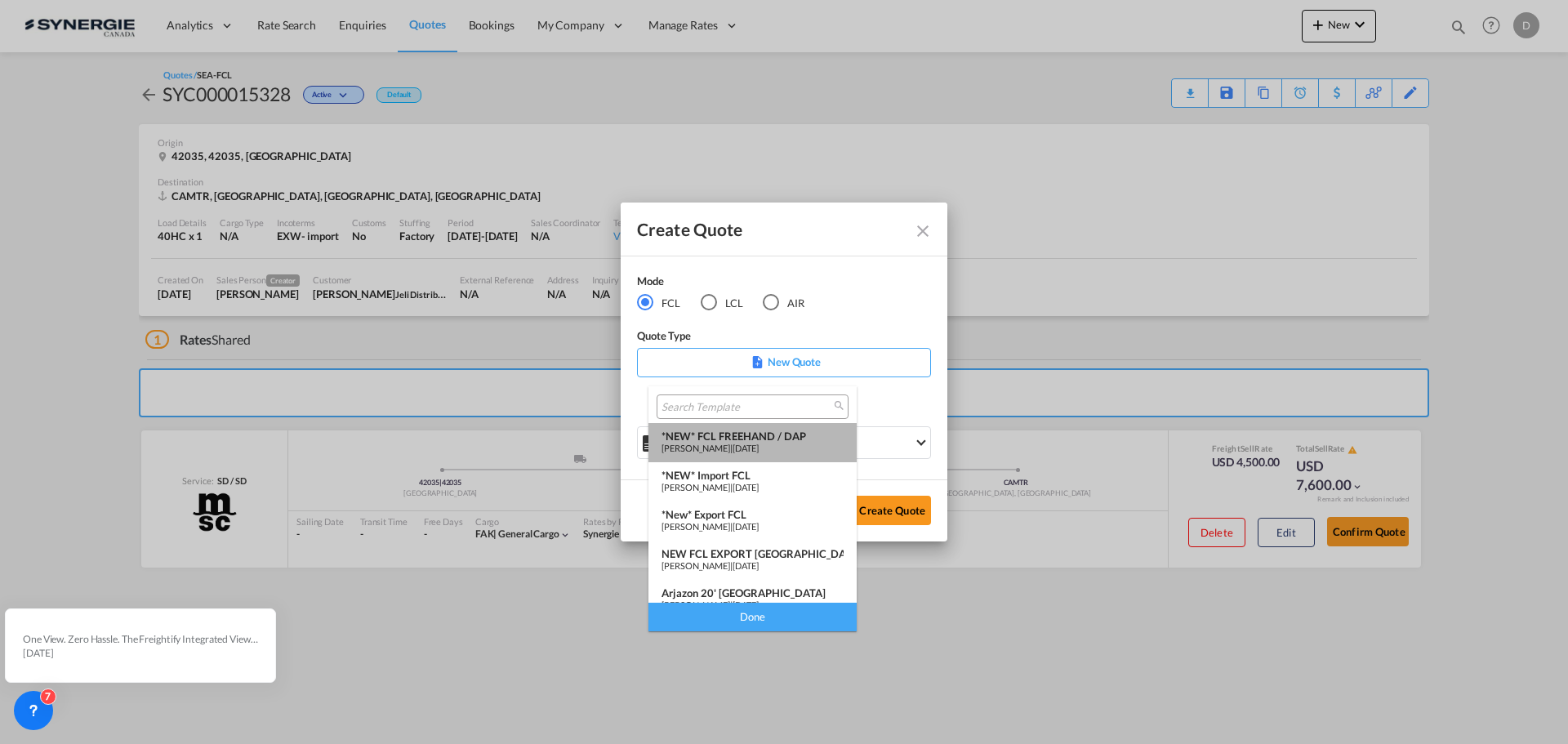
click at [788, 427] on md-option "*NEW* FCL FREEHAND / DAP [PERSON_NAME] | [DATE]" at bounding box center [753, 443] width 208 height 39
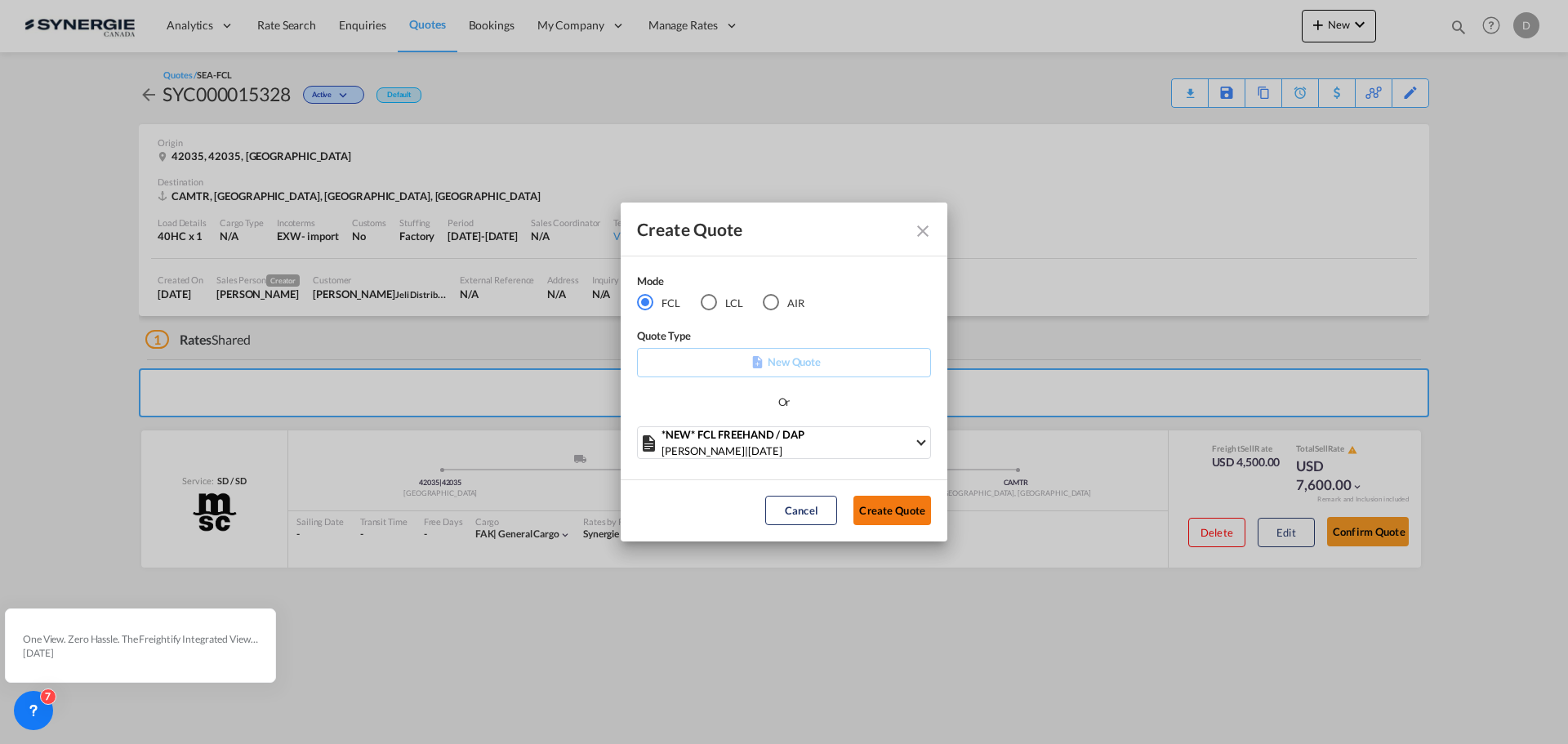
click at [873, 509] on button "Create Quote" at bounding box center [892, 511] width 78 height 30
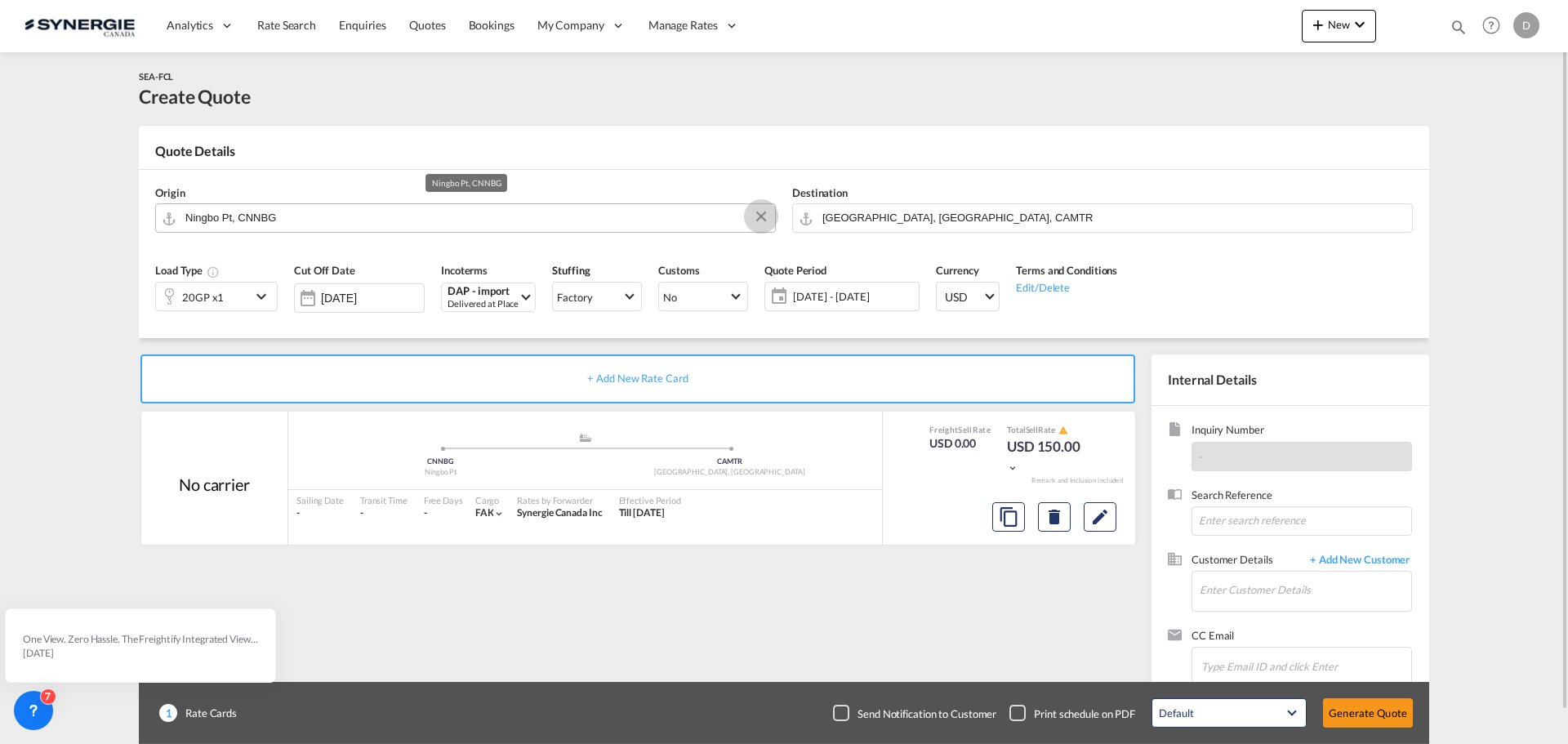
click at [756, 215] on button "Clear Input" at bounding box center [761, 217] width 25 height 25
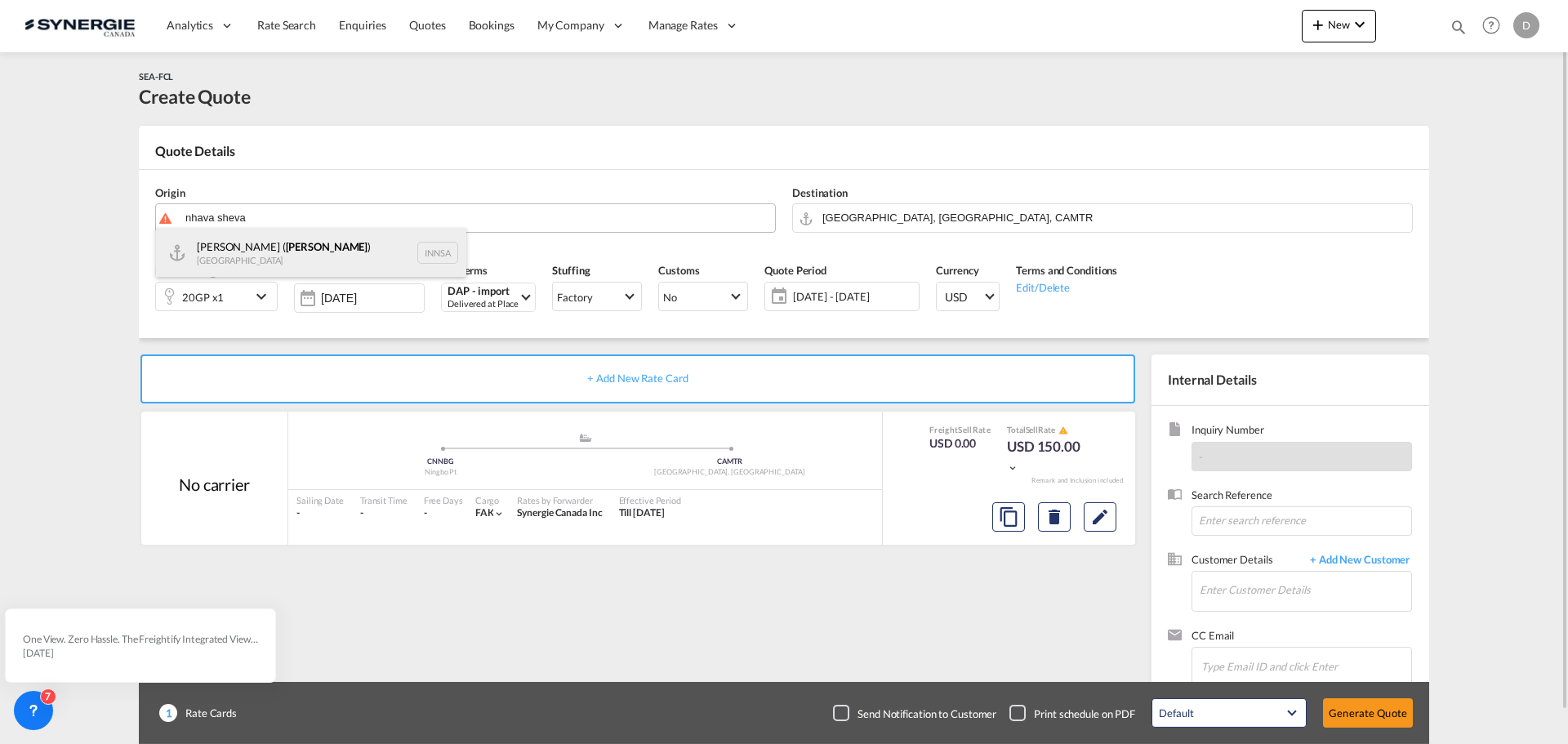
click at [273, 244] on div "[PERSON_NAME] ( [PERSON_NAME] ) [GEOGRAPHIC_DATA] INNSA" at bounding box center [311, 253] width 310 height 49
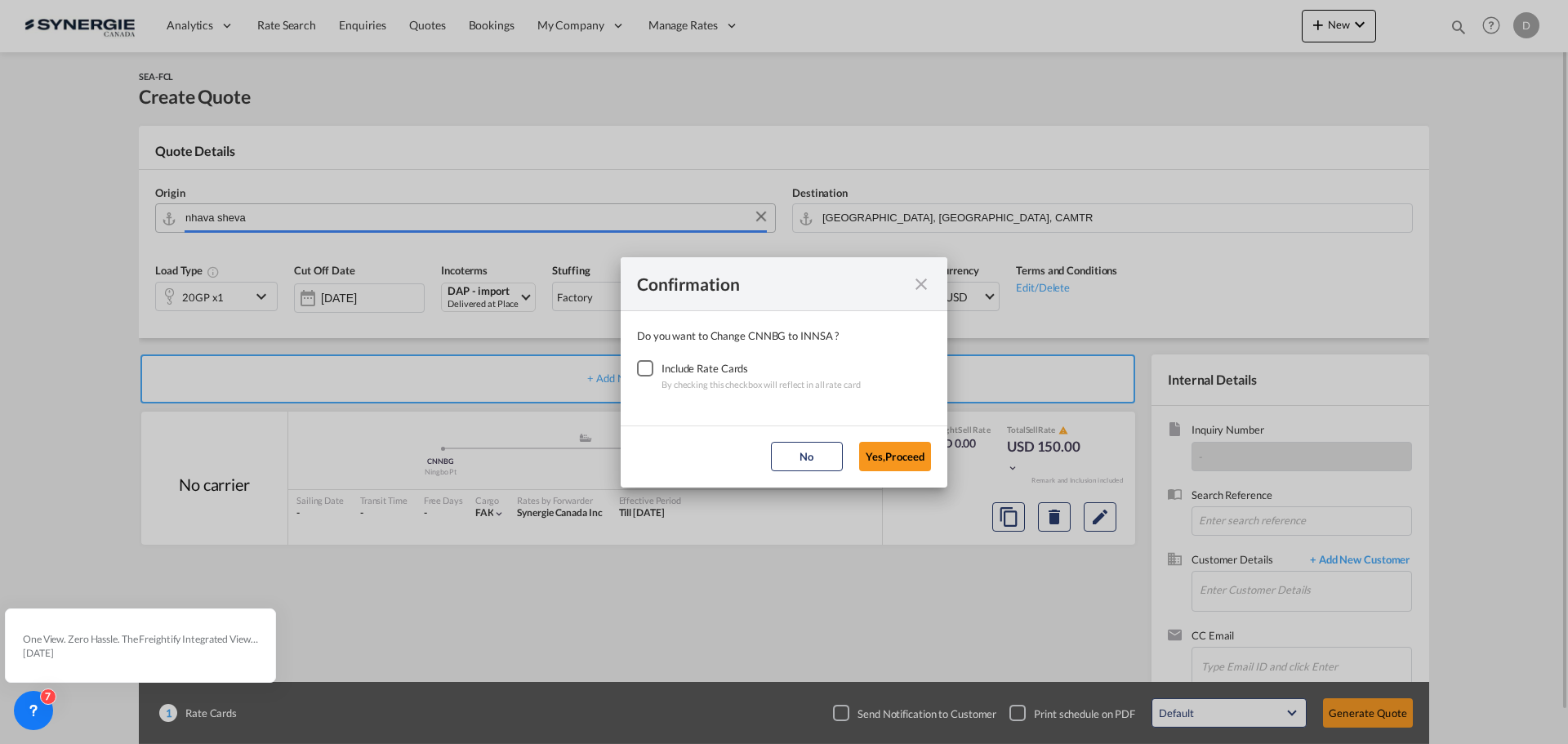
type input "[PERSON_NAME] ([PERSON_NAME]), [GEOGRAPHIC_DATA]"
click at [651, 367] on div "Checkbox No Ink" at bounding box center [645, 368] width 16 height 16
click at [903, 450] on button "Yes,Proceed" at bounding box center [896, 457] width 72 height 30
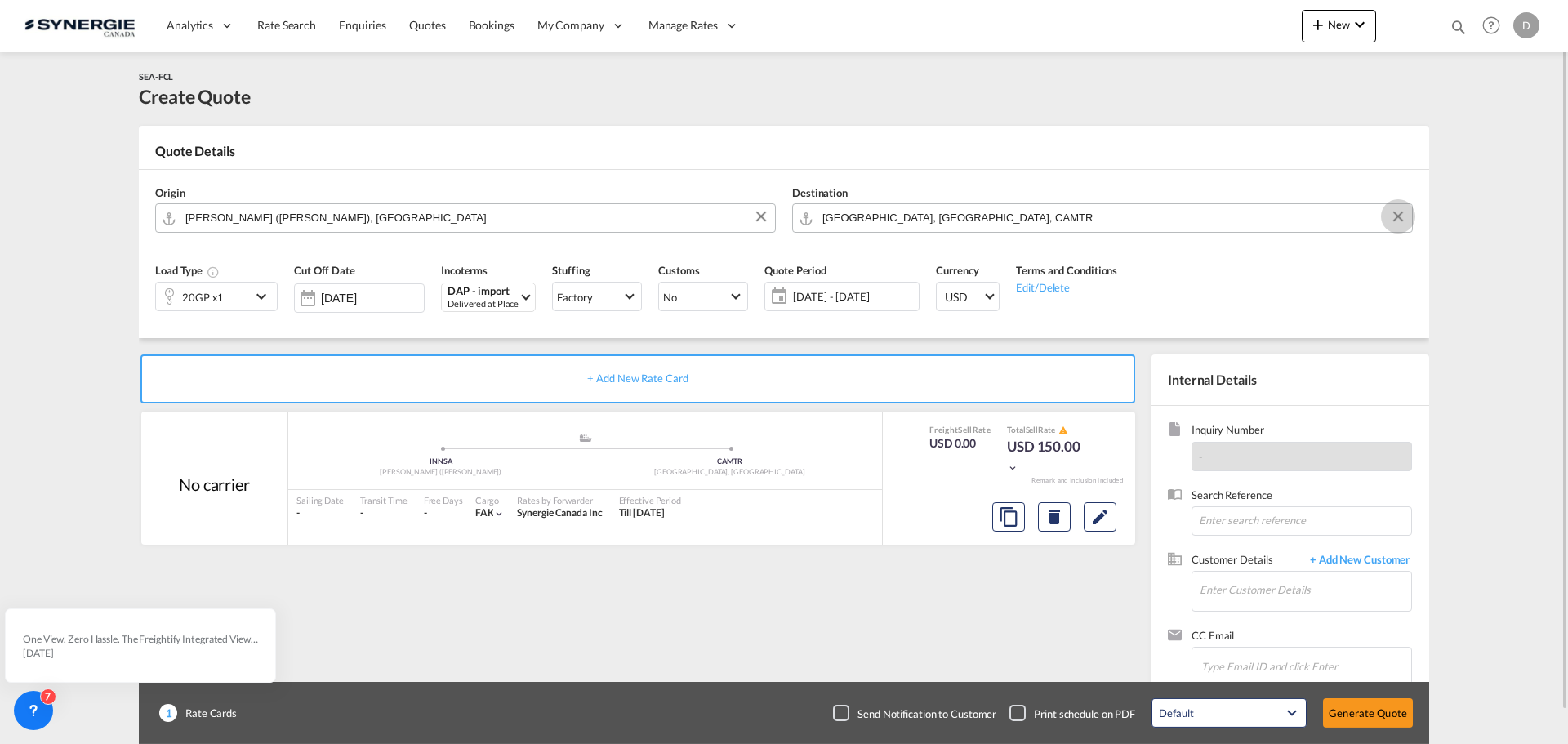
click at [1397, 218] on button "Clear Input" at bounding box center [1398, 217] width 25 height 25
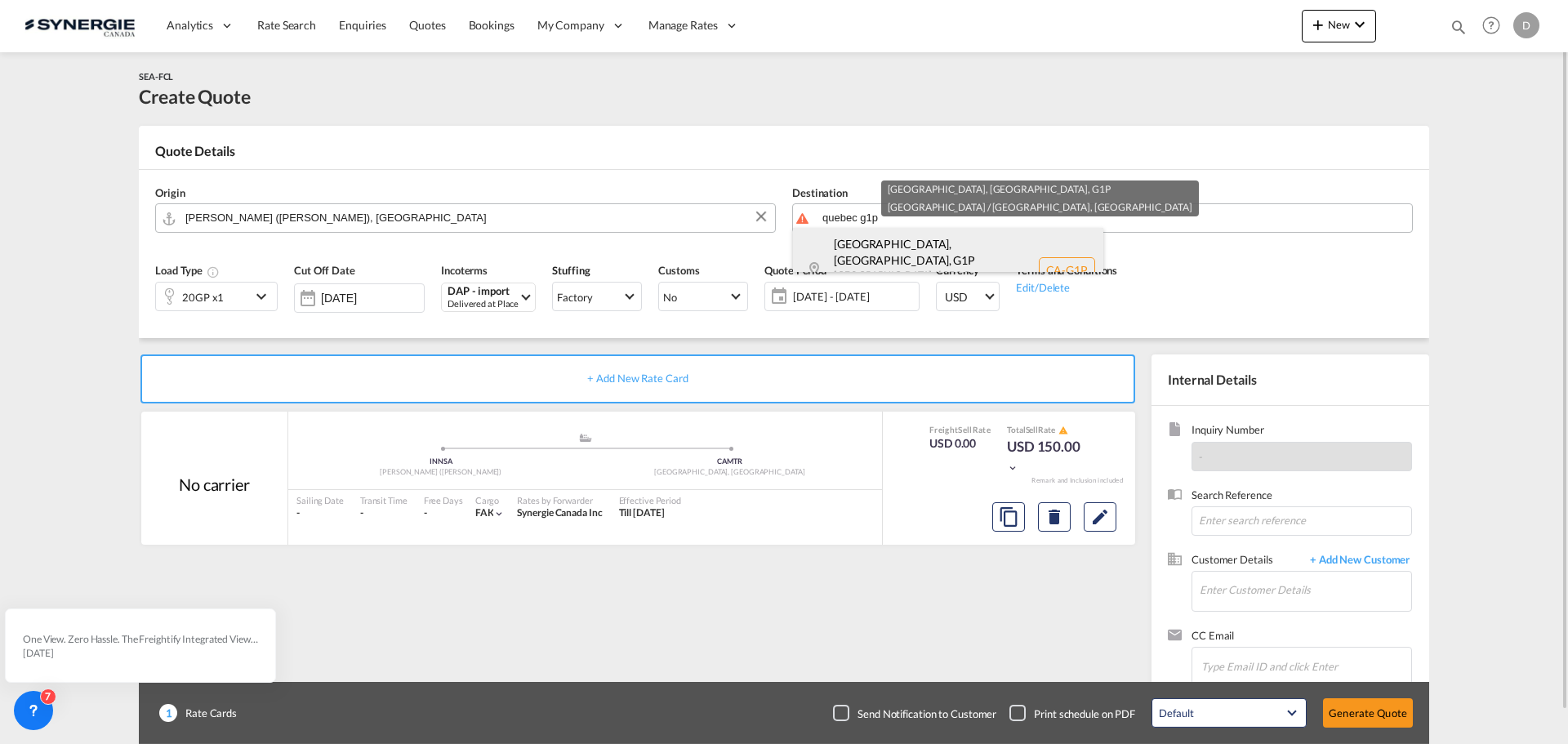
click at [891, 243] on div "[GEOGRAPHIC_DATA], [GEOGRAPHIC_DATA] , G1P [GEOGRAPHIC_DATA] / [GEOGRAPHIC_DATA…" at bounding box center [948, 270] width 310 height 84
type input "CA-G1P, [GEOGRAPHIC_DATA], [GEOGRAPHIC_DATA], [GEOGRAPHIC_DATA] / [GEOGRAPHIC_D…"
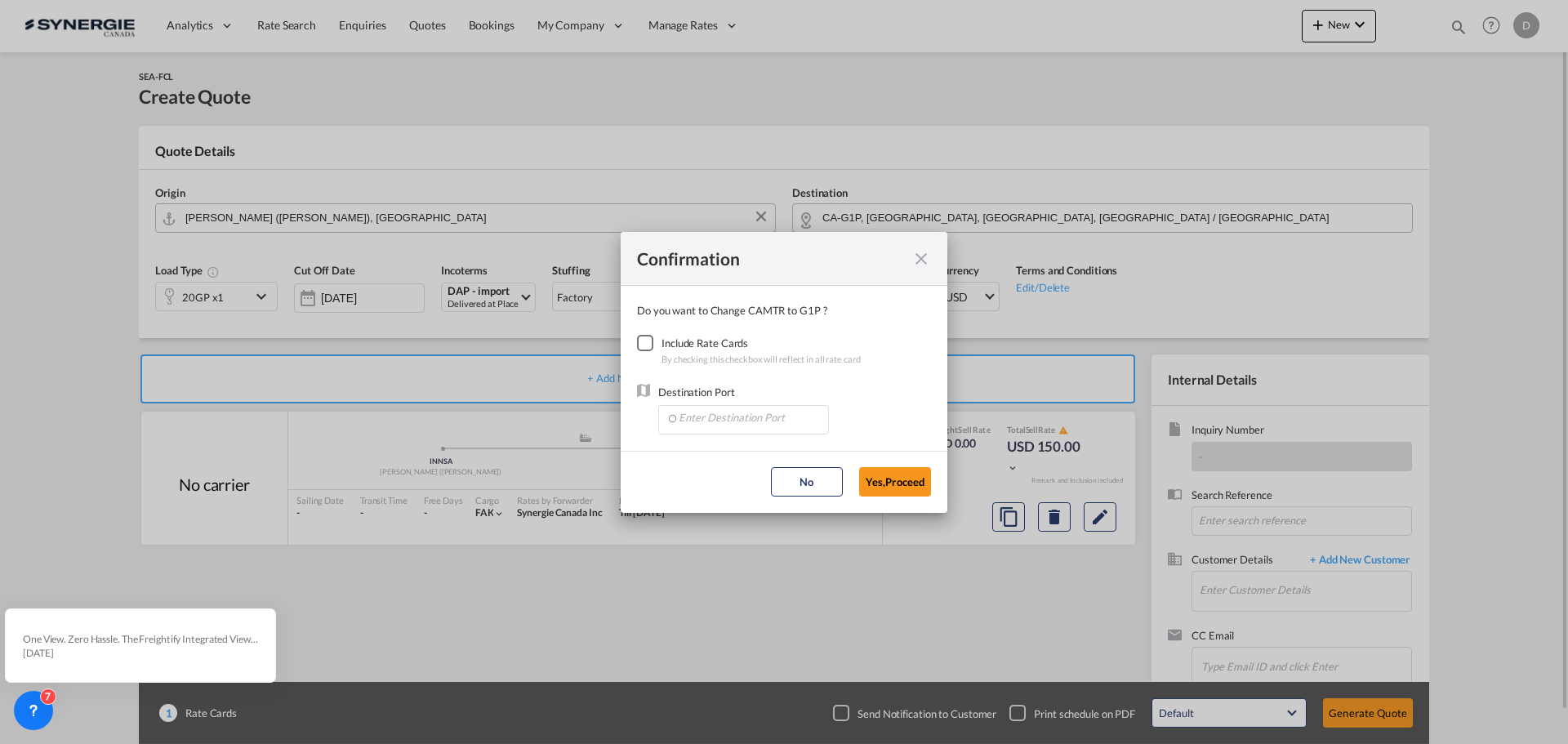
click at [652, 349] on div "Checkbox No Ink" at bounding box center [645, 343] width 16 height 16
click at [738, 422] on input "Enter Destination Port" at bounding box center [747, 418] width 162 height 25
click at [750, 497] on span "CAMTR, [GEOGRAPHIC_DATA], [GEOGRAPHIC_DATA], [GEOGRAPHIC_DATA], [GEOGRAPHIC_DAT…" at bounding box center [999, 494] width 641 height 14
type input "CAMTR, [GEOGRAPHIC_DATA], [GEOGRAPHIC_DATA], [GEOGRAPHIC_DATA], [GEOGRAPHIC_DAT…"
click at [893, 488] on button "Yes,Proceed" at bounding box center [896, 482] width 72 height 30
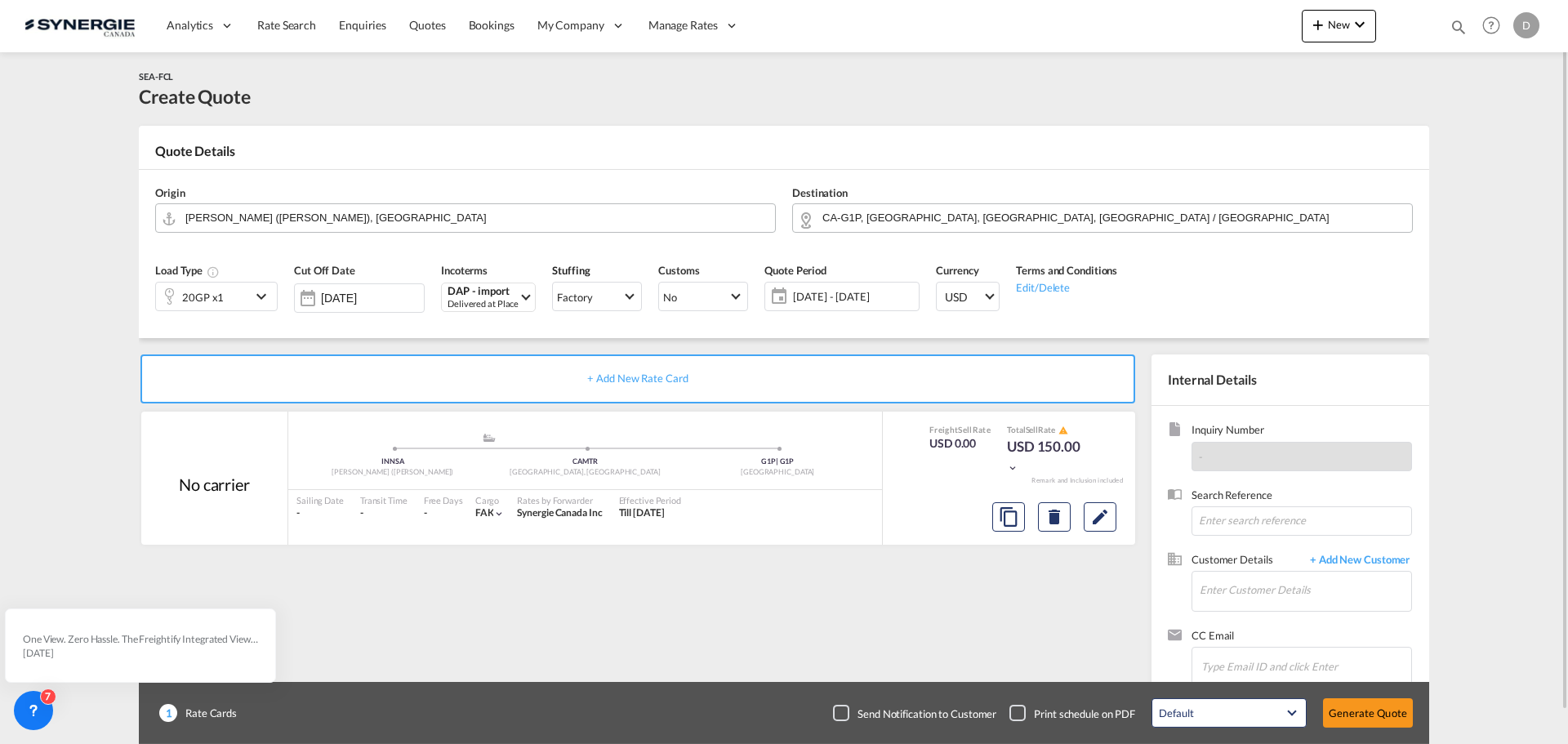
click at [267, 293] on md-icon "icon-chevron-down" at bounding box center [264, 297] width 25 height 20
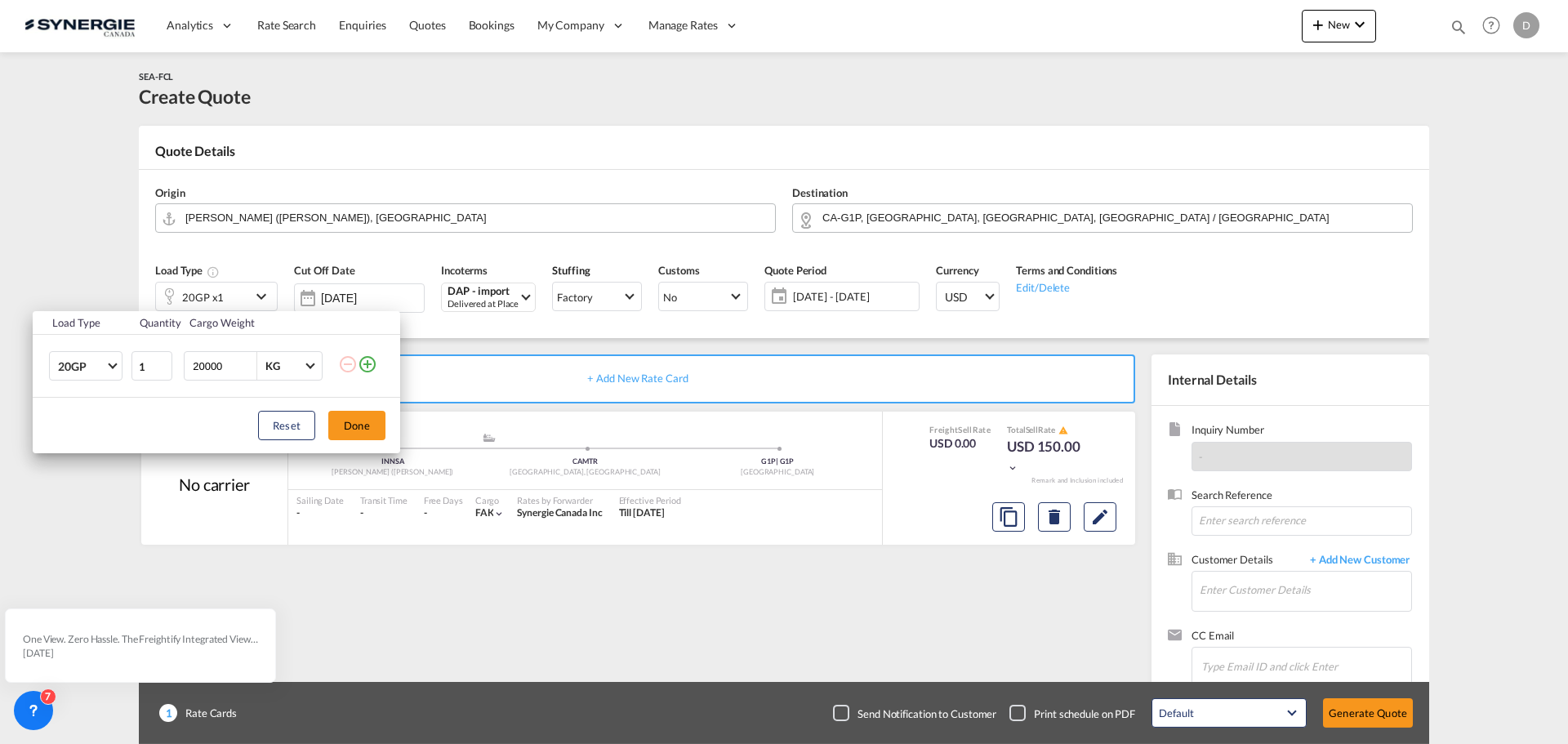
click at [371, 368] on md-icon "icon-plus-circle-outline" at bounding box center [367, 364] width 20 height 20
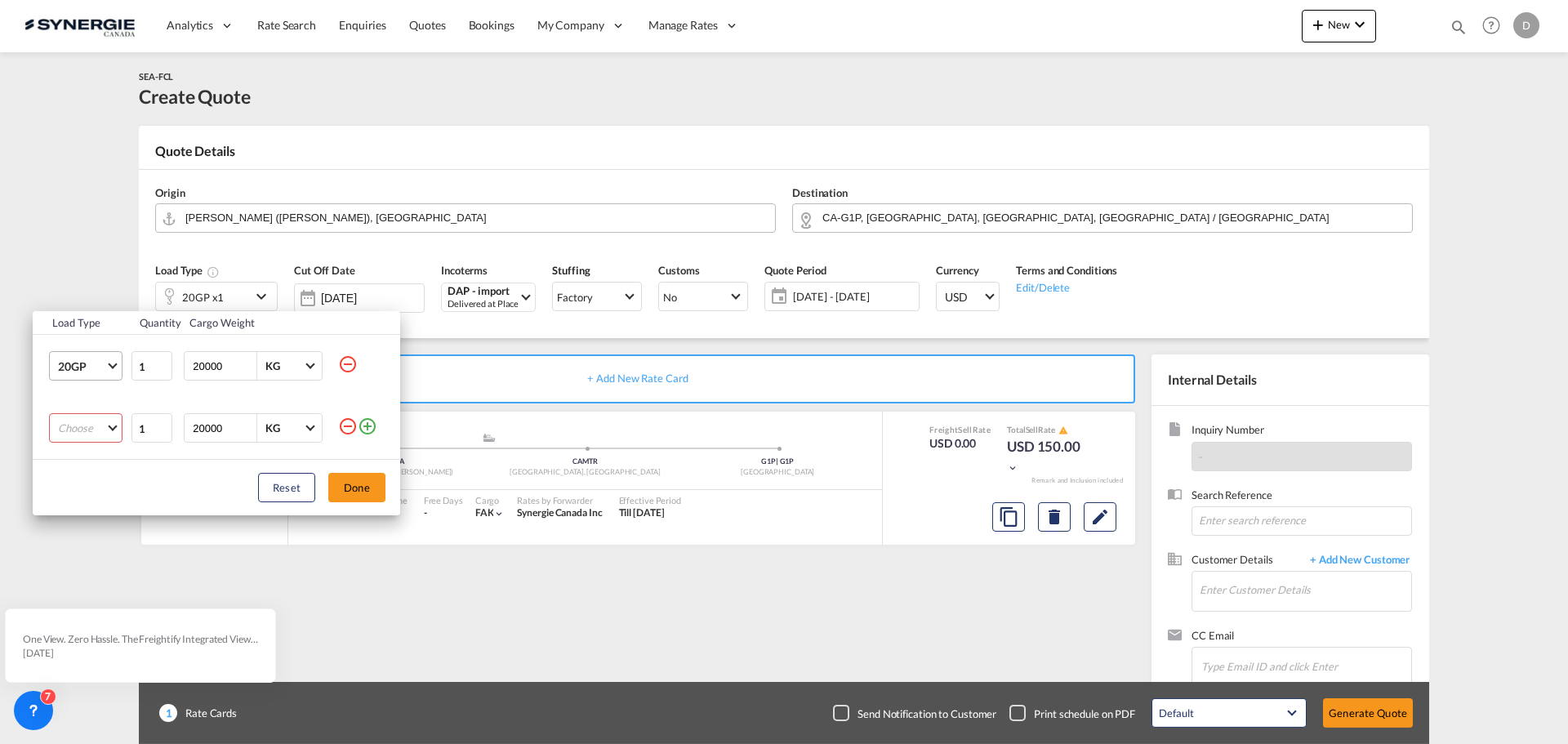
click at [111, 361] on span "Choose: \a20GP" at bounding box center [112, 364] width 9 height 9
click at [98, 438] on md-option "40HC" at bounding box center [100, 445] width 111 height 39
click at [113, 428] on md-select "Choose 20GP 40GP 40HC 45HC 20RE 40RE 40HR 20OT 40OT 20FR 40FR 40NR 20NR 45S 20T…" at bounding box center [86, 428] width 74 height 30
click at [108, 494] on md-option "40OT" at bounding box center [100, 498] width 111 height 39
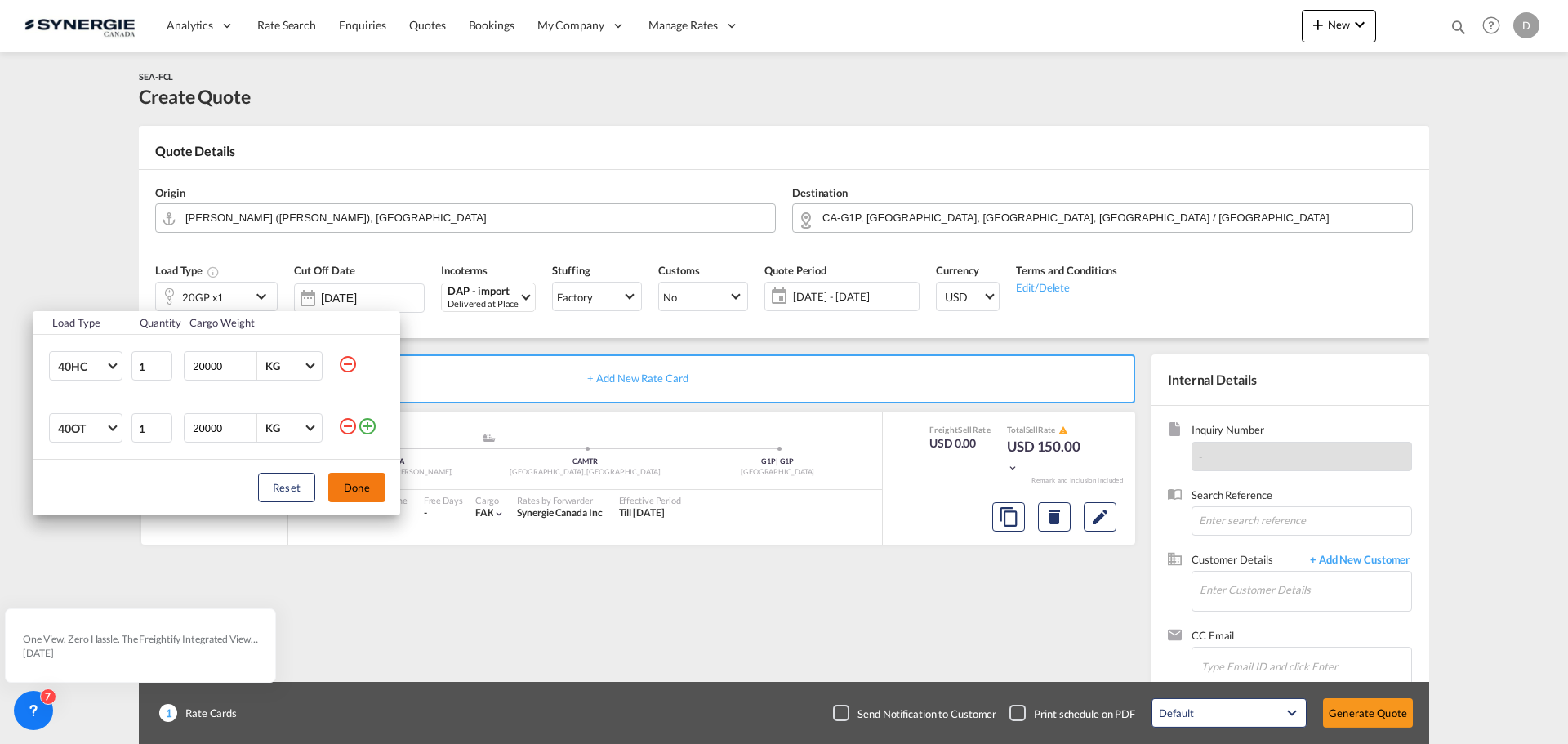
click at [346, 482] on button "Done" at bounding box center [357, 488] width 57 height 30
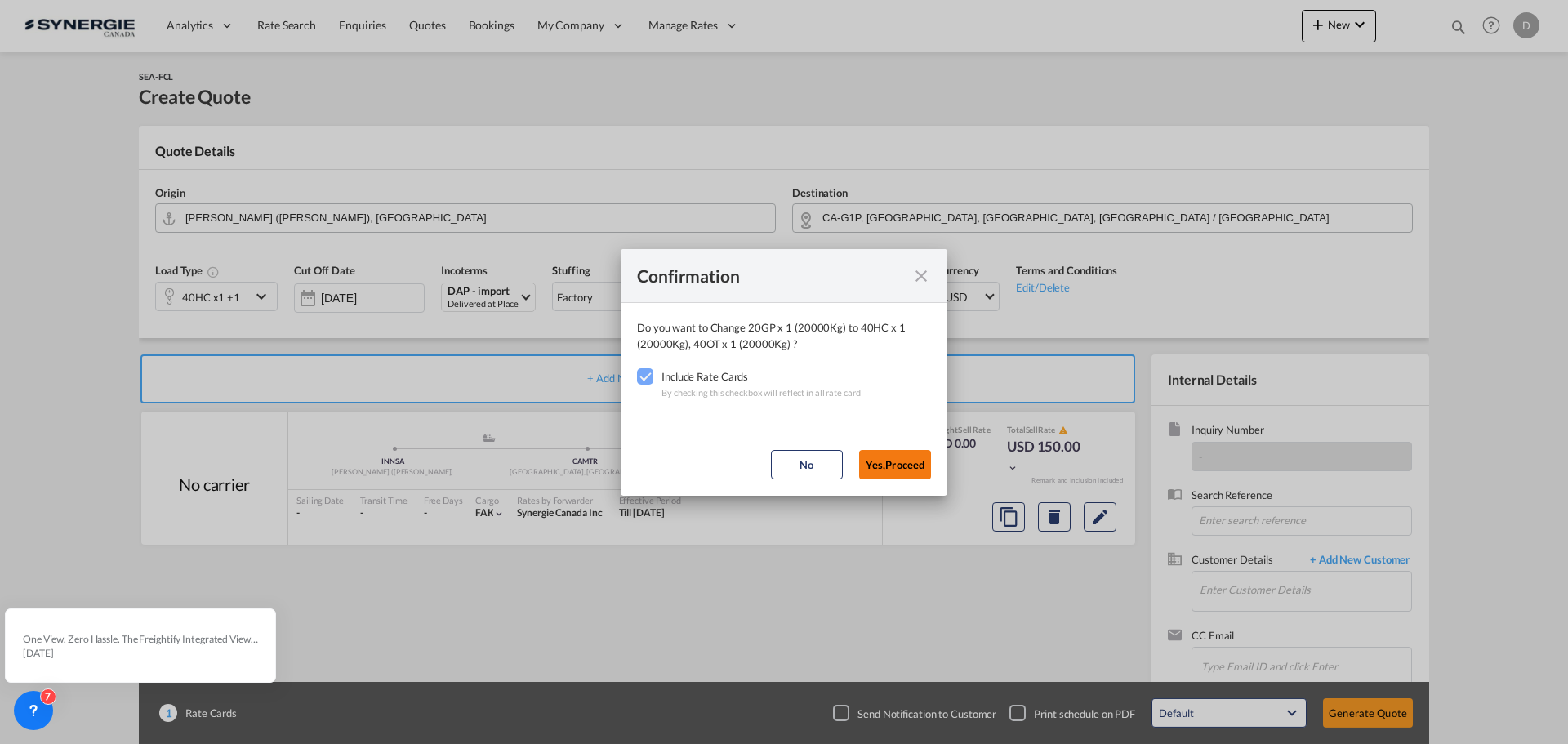
click at [876, 454] on button "Yes,Proceed" at bounding box center [896, 465] width 72 height 30
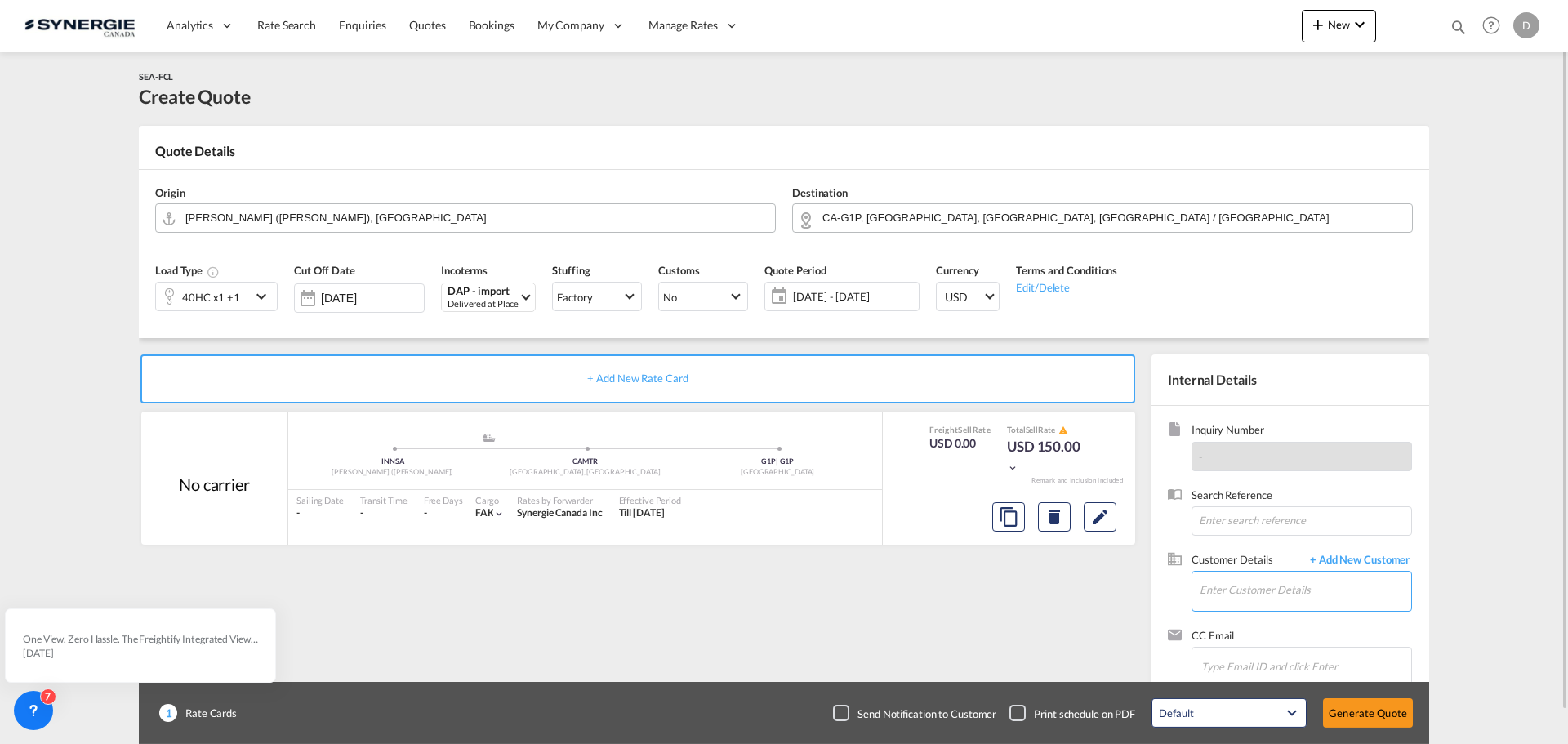
drag, startPoint x: 1282, startPoint y: 580, endPoint x: 1261, endPoint y: 576, distance: 21.4
click at [1271, 577] on input "Enter Customer Details" at bounding box center [1306, 590] width 212 height 37
paste input "[PERSON_NAME][EMAIL_ADDRESS][DOMAIN_NAME]"
click at [1252, 549] on div "[PERSON_NAME] [PERSON_NAME][EMAIL_ADDRESS][DOMAIN_NAME] | MARINE BLUE" at bounding box center [1354, 550] width 310 height 44
type input "MARINE BLUE, [PERSON_NAME], [PERSON_NAME][EMAIL_ADDRESS][DOMAIN_NAME]"
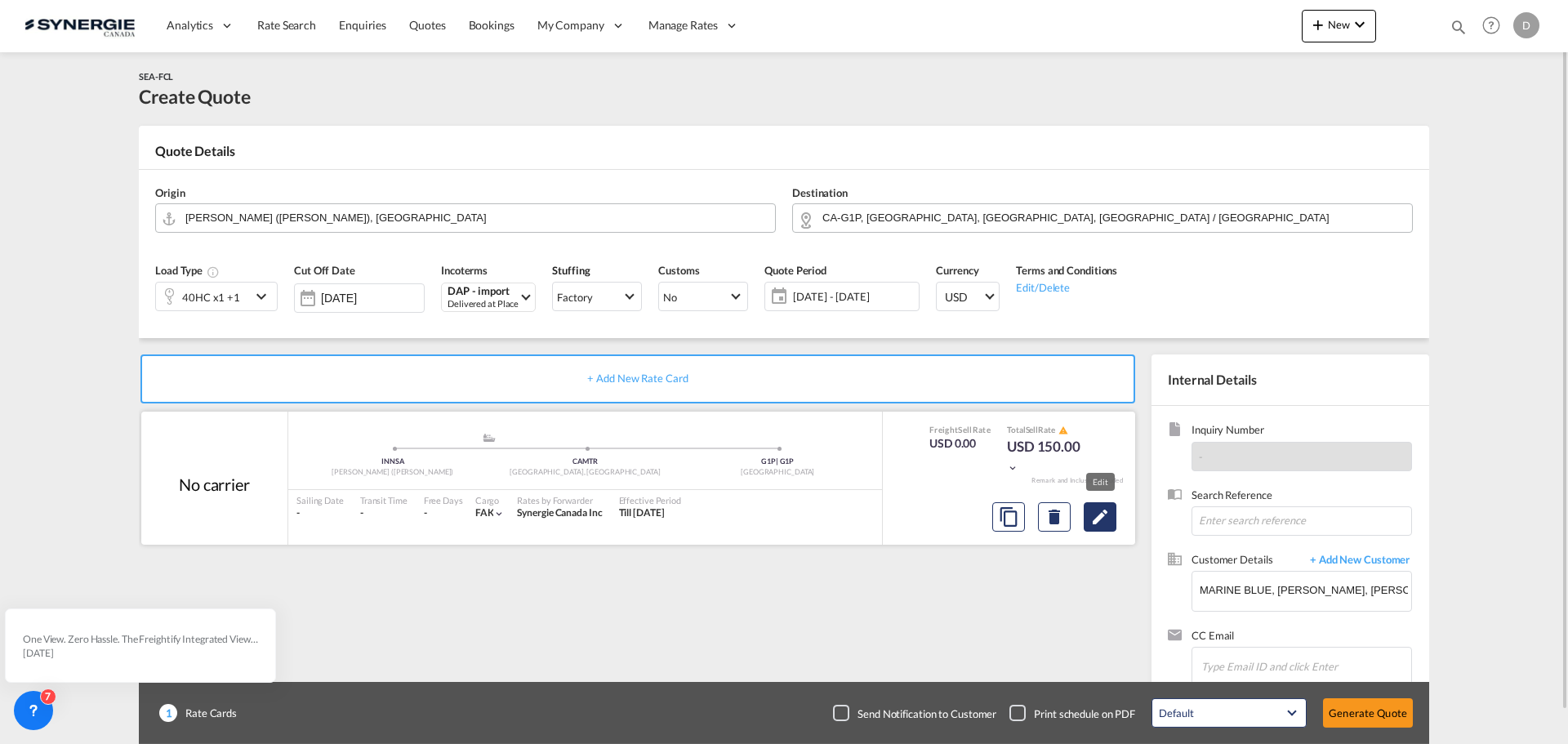
click at [1110, 519] on button "Edit" at bounding box center [1101, 518] width 33 height 30
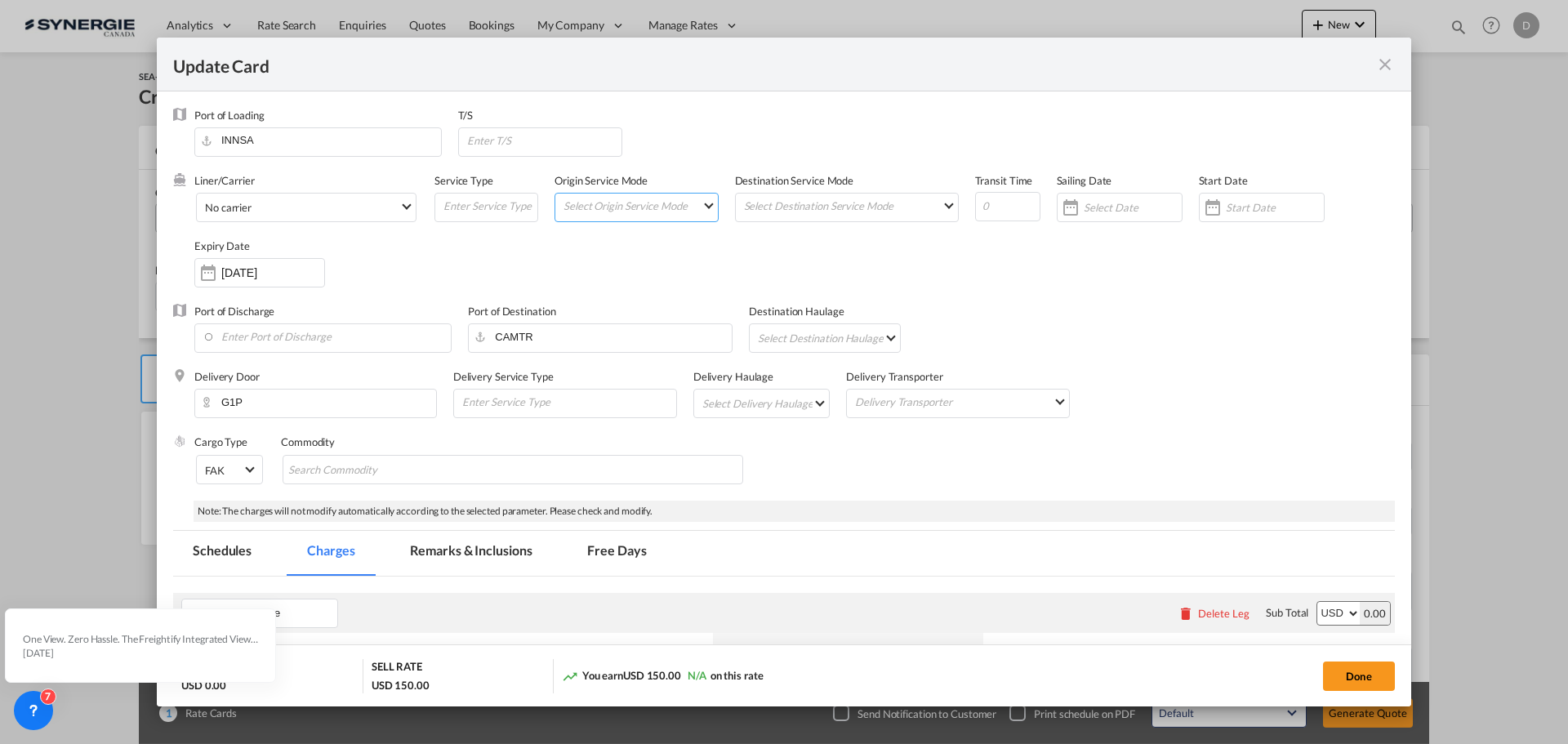
click at [696, 206] on md-select "Select Origin Service Mode SD [GEOGRAPHIC_DATA]" at bounding box center [640, 205] width 156 height 23
click at [641, 240] on md-option "CY" at bounding box center [636, 244] width 180 height 39
click at [837, 214] on md-select "Select Destination Service Mode SD [GEOGRAPHIC_DATA]" at bounding box center [850, 205] width 216 height 23
click at [834, 244] on md-option "CY" at bounding box center [844, 244] width 239 height 39
click at [1251, 301] on div "Liner/Carrier No carrier Atlantic Container Line (ACL) [PERSON_NAME] Transport …" at bounding box center [795, 238] width 1201 height 130
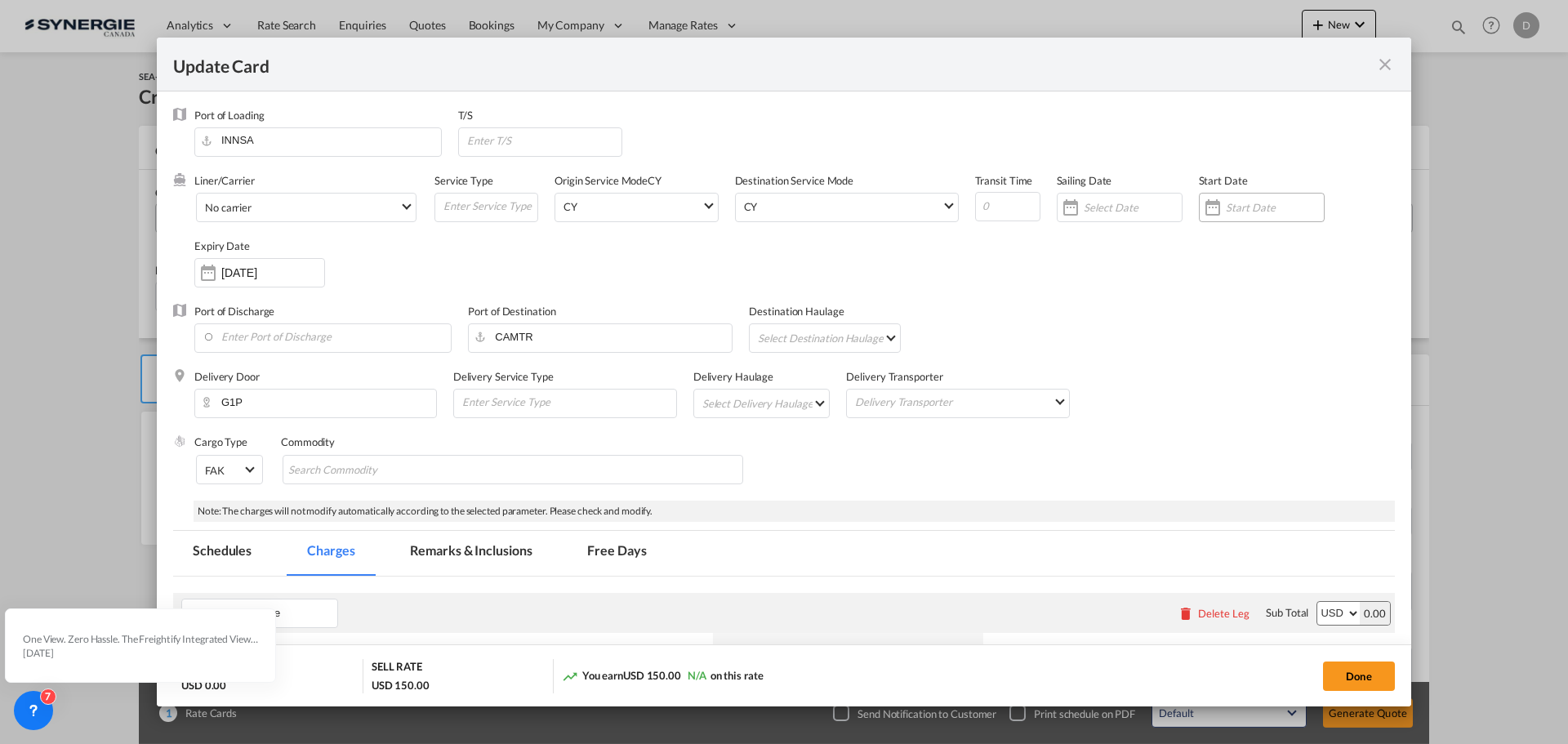
click at [1200, 211] on div "Update Card Port ..." at bounding box center [1213, 208] width 26 height 33
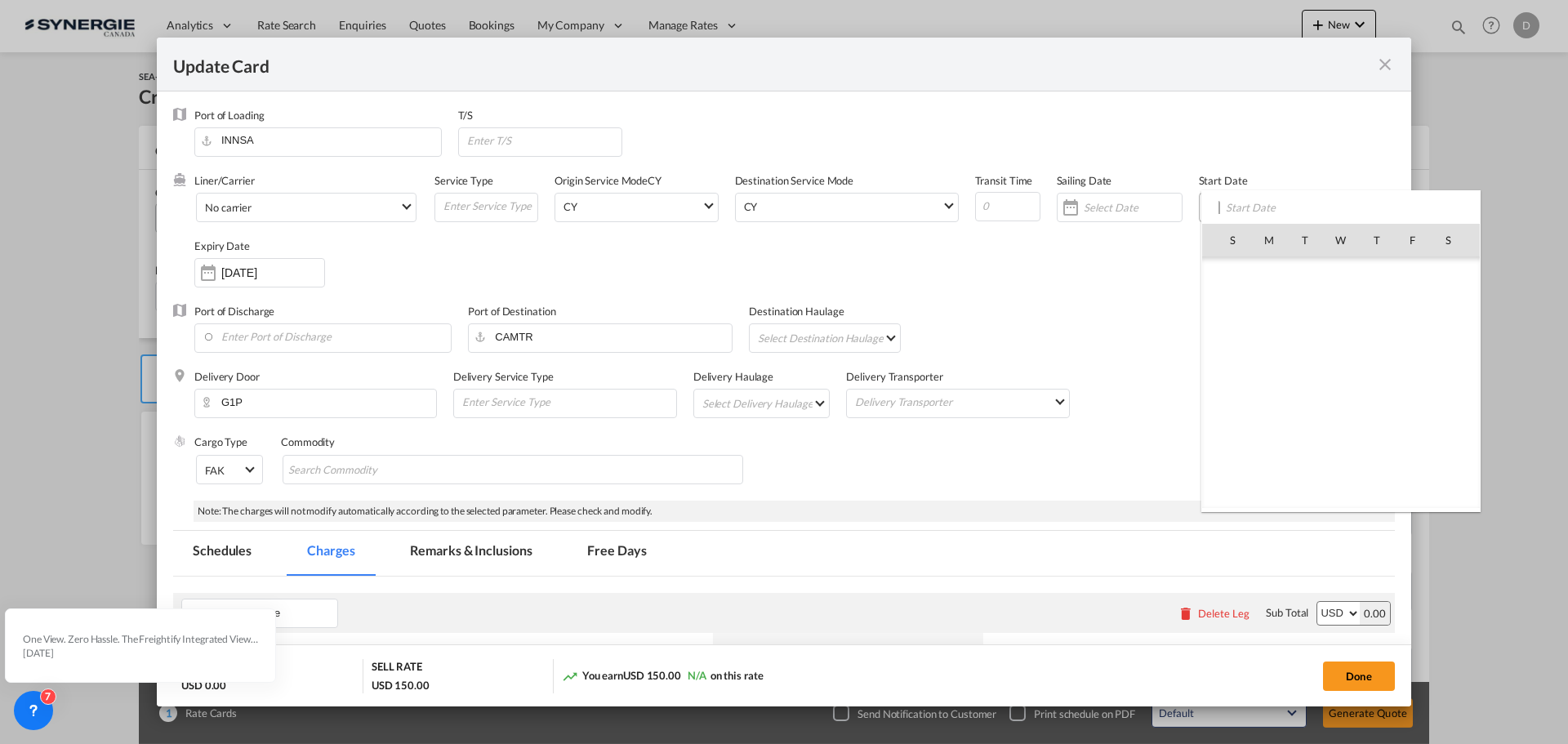
scroll to position [378649, 0]
click at [1351, 316] on span "8" at bounding box center [1341, 312] width 34 height 34
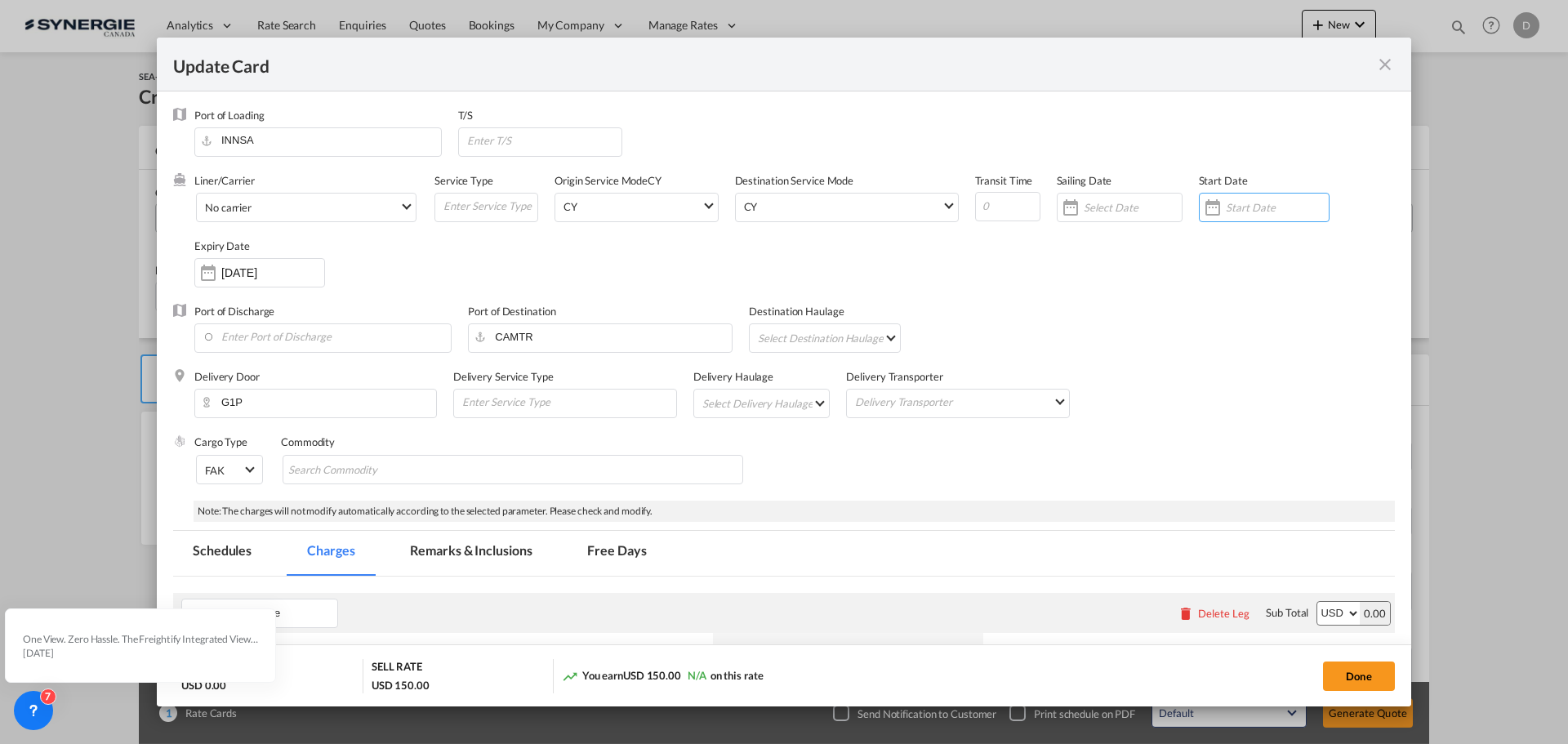
type input "[DATE]"
click at [440, 460] on md-chips-wrap "Chips container with autocompletion. Enter the text area, type text to search, …" at bounding box center [513, 470] width 461 height 30
type input "General Cargo"
click at [765, 473] on div "Cargo Type FAK FAK GCR GDSM General Cargo Hazardous Cargo Ambient Foodstuff Chi…" at bounding box center [795, 468] width 1201 height 66
click at [346, 343] on input "Enter Port of Discharge" at bounding box center [326, 336] width 248 height 25
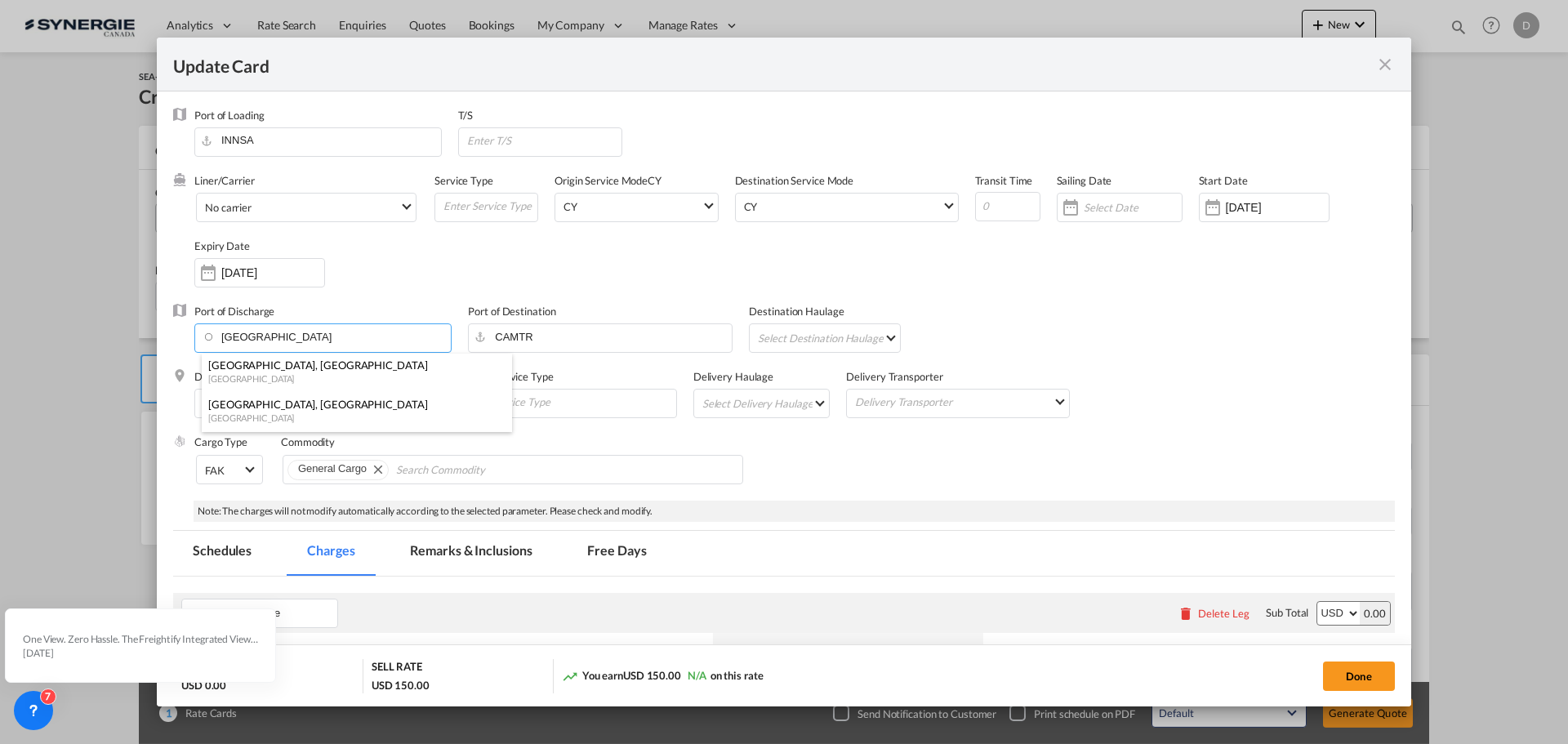
click at [309, 420] on div "[GEOGRAPHIC_DATA]" at bounding box center [352, 418] width 288 height 12
type input "[GEOGRAPHIC_DATA], [GEOGRAPHIC_DATA], CAVAN"
click at [888, 337] on md-select "Select Destination Haulage rail road barge truck unspecified not available" at bounding box center [827, 337] width 143 height 26
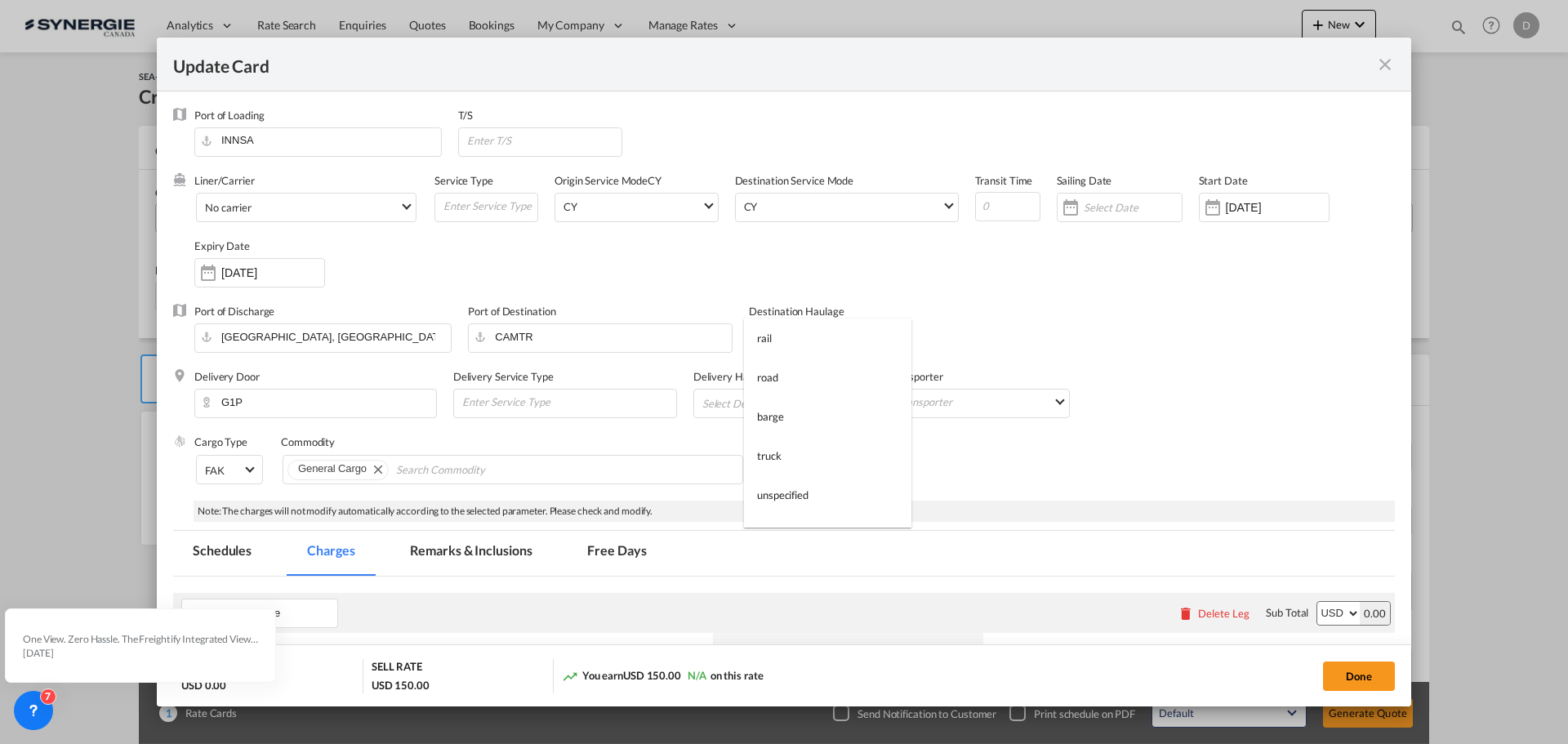
click at [352, 336] on md-backdrop at bounding box center [784, 372] width 1568 height 744
drag, startPoint x: 351, startPoint y: 335, endPoint x: 127, endPoint y: 340, distance: 224.1
click at [127, 340] on div "Update Card Port of [GEOGRAPHIC_DATA] [GEOGRAPHIC_DATA] T/S Liner/Carrier No ca…" at bounding box center [784, 372] width 1568 height 744
click at [1199, 265] on div "Liner/Carrier No carrier Atlantic Container Line (ACL) [PERSON_NAME] Transport …" at bounding box center [795, 238] width 1201 height 130
click at [813, 400] on md-select "Select Delivery Haulage rail road barge truck unspecified not available" at bounding box center [765, 403] width 129 height 26
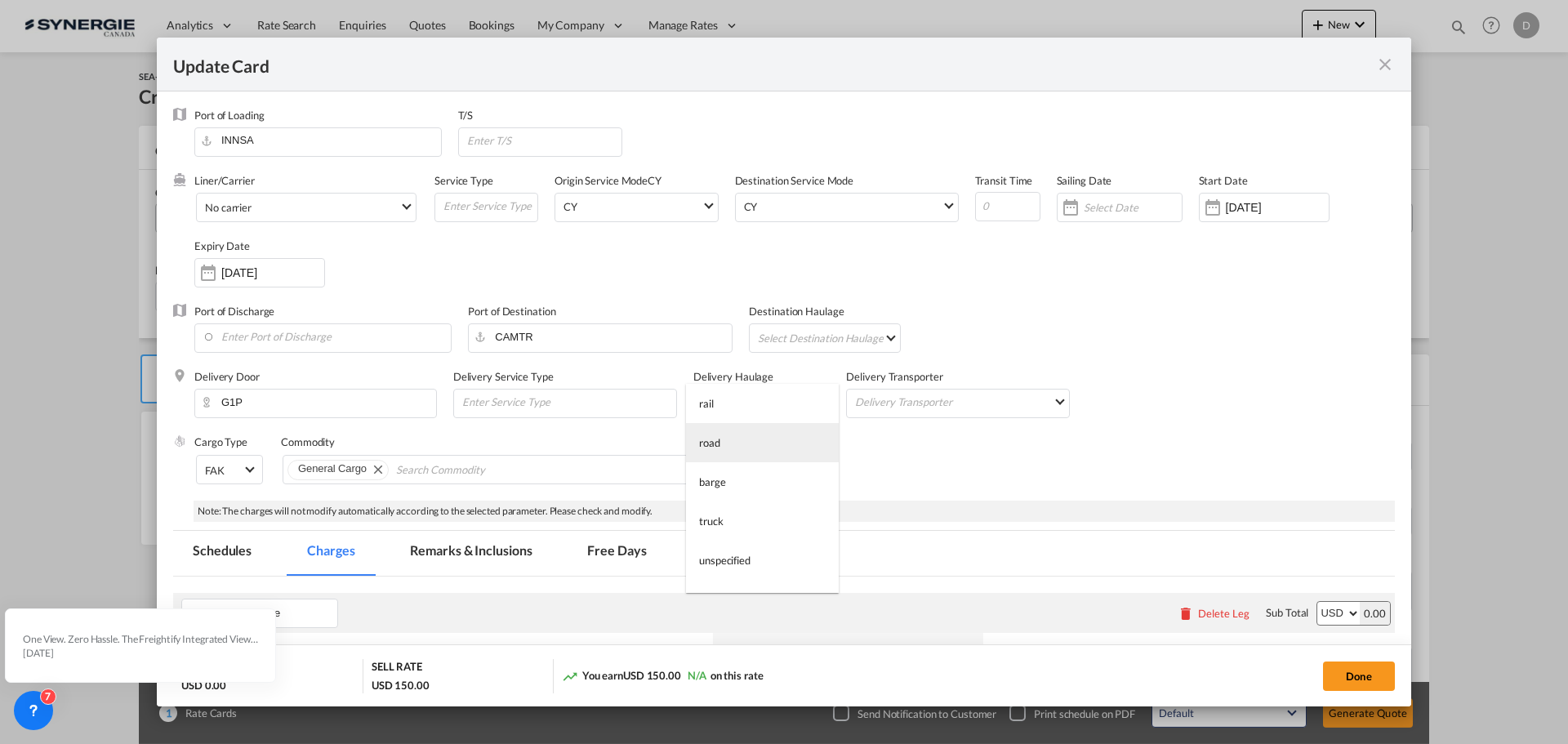
click at [723, 444] on md-option "road" at bounding box center [763, 443] width 153 height 39
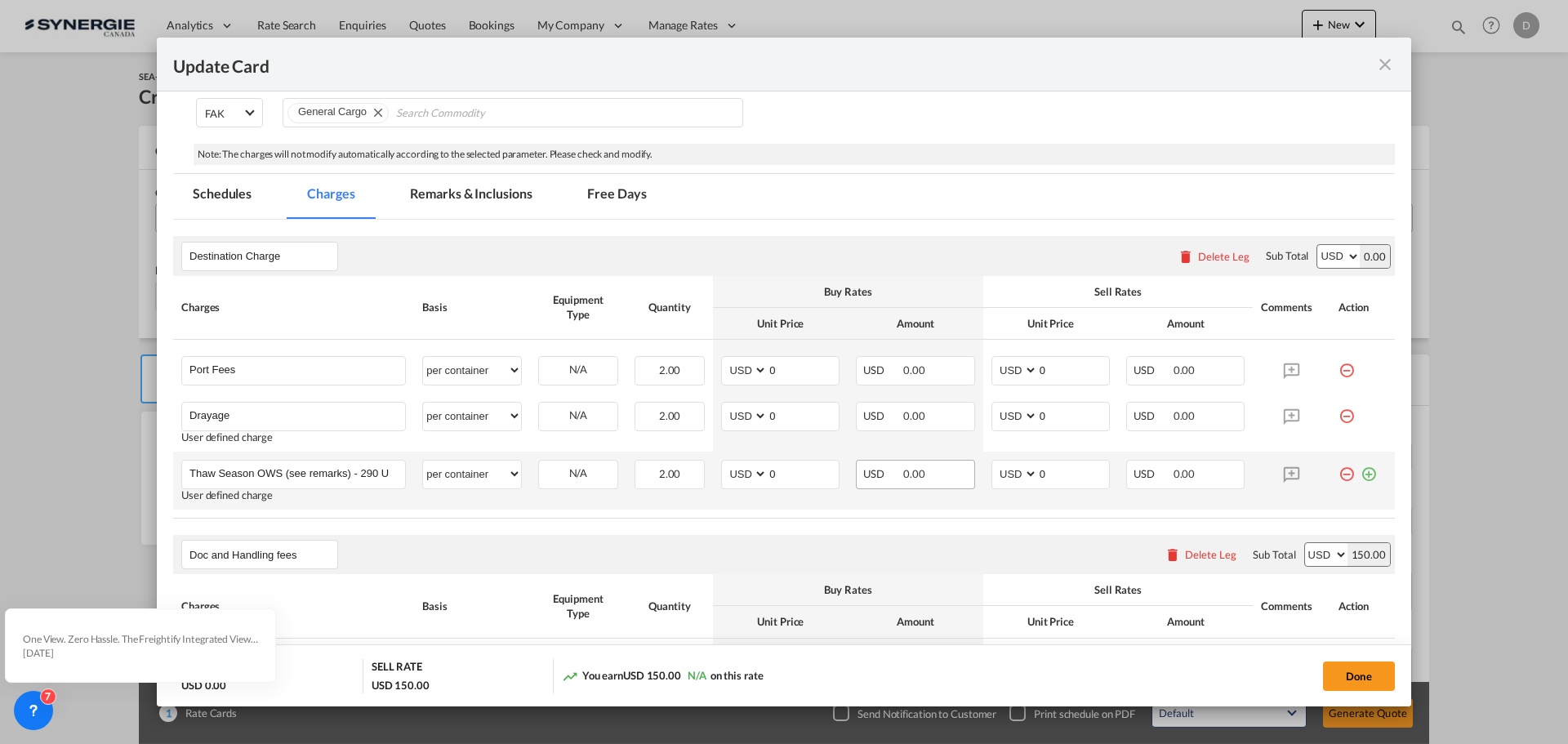
scroll to position [409, 0]
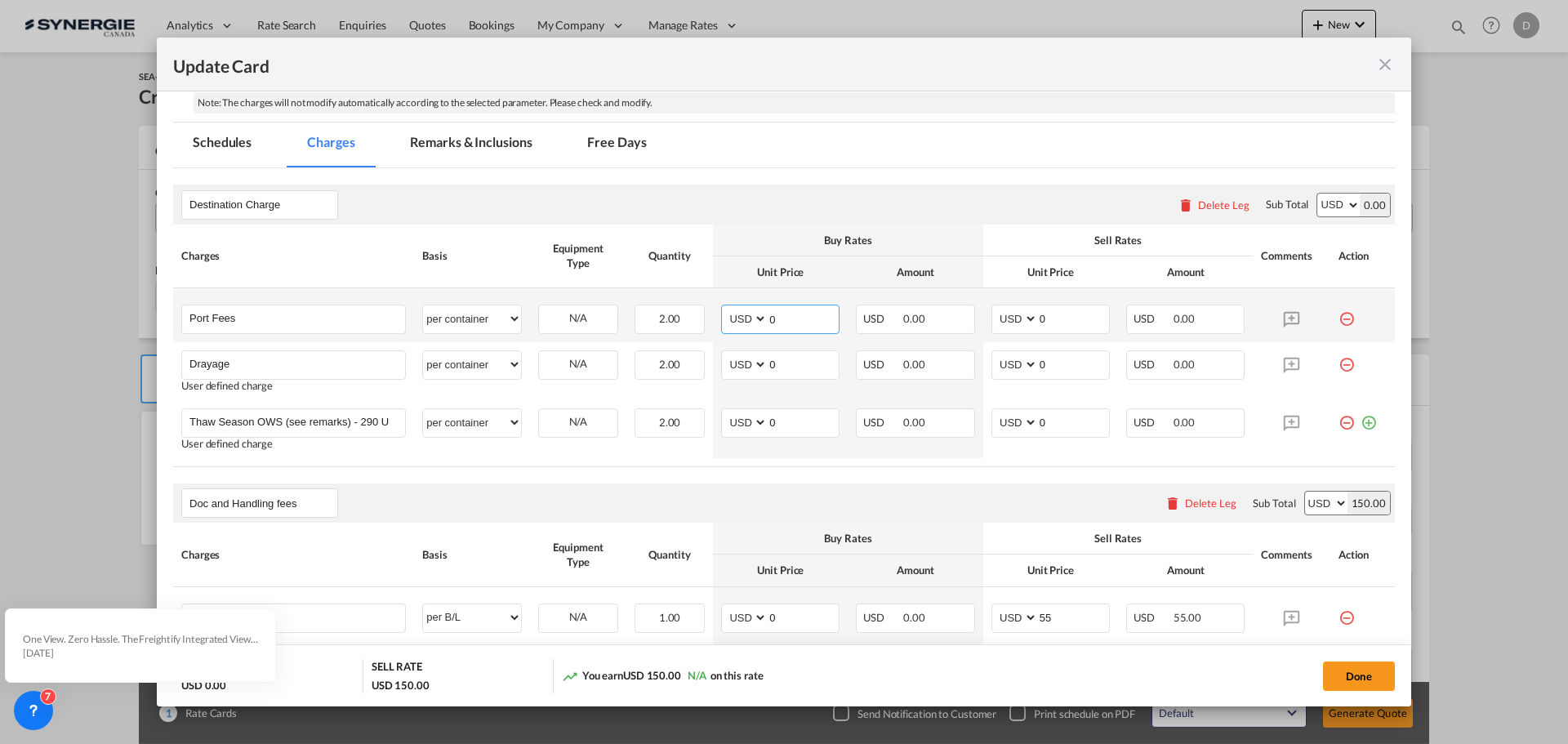
drag, startPoint x: 763, startPoint y: 319, endPoint x: 778, endPoint y: 319, distance: 15.0
click at [778, 319] on input "0" at bounding box center [803, 317] width 71 height 25
drag, startPoint x: 766, startPoint y: 366, endPoint x: 781, endPoint y: 366, distance: 15.0
click at [781, 366] on input "0" at bounding box center [803, 363] width 71 height 25
type input "896"
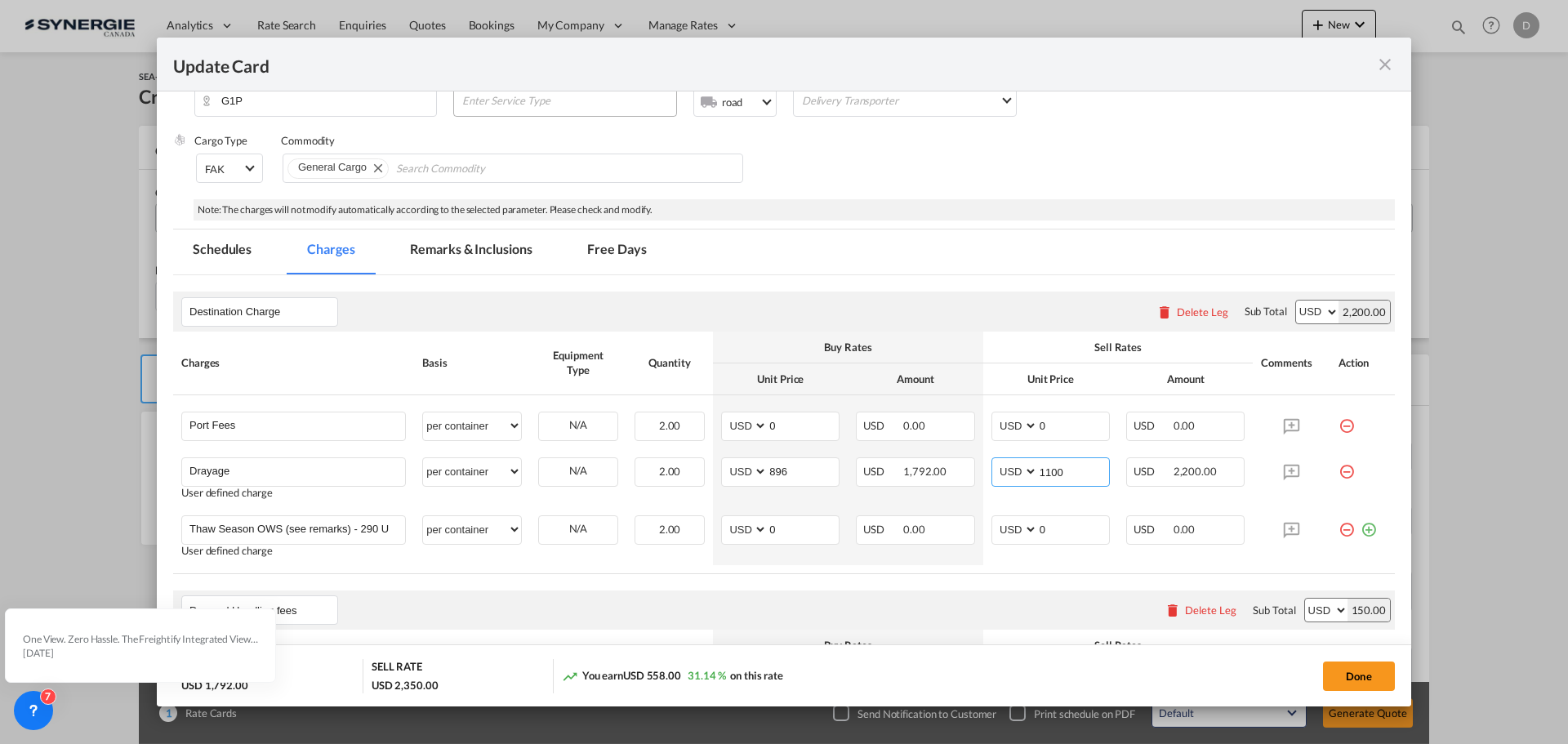
scroll to position [163, 0]
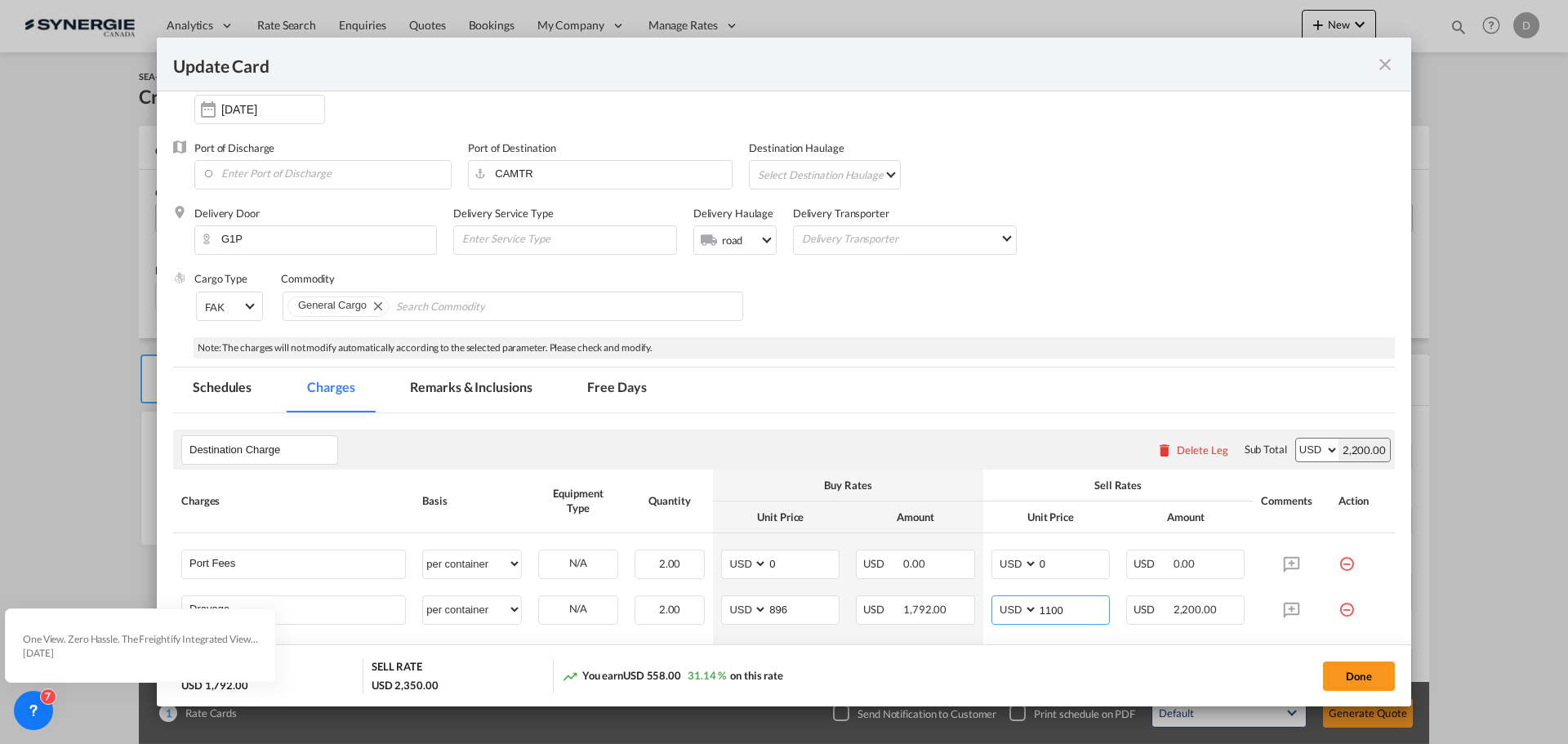
type input "1100"
click at [496, 397] on md-tab-item "Remarks & Inclusions" at bounding box center [471, 390] width 161 height 45
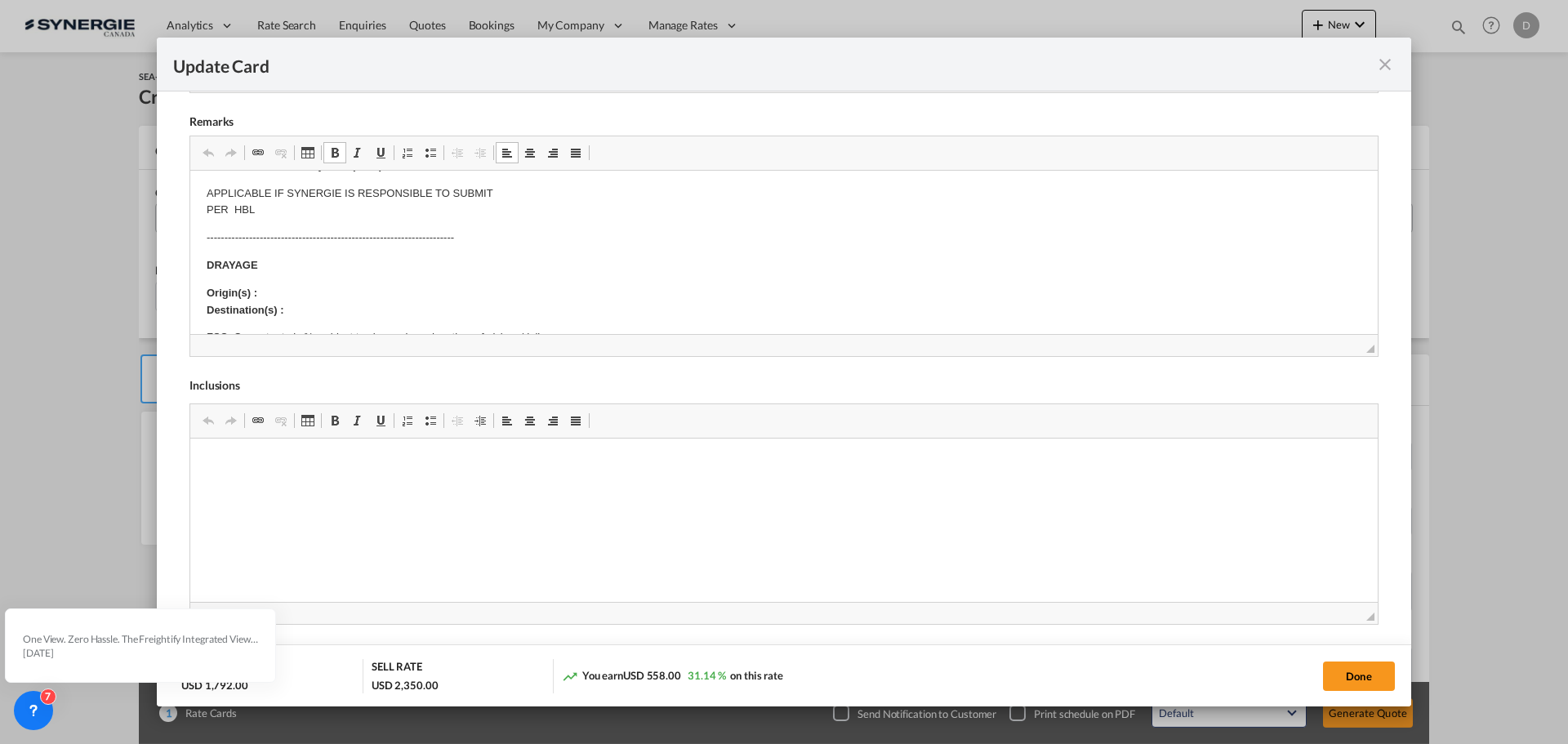
click at [304, 290] on p "Origin(s) : Destination(s) :" at bounding box center [784, 303] width 1155 height 34
click at [301, 306] on p "Origin(s) : Montreal CY Destination(s) :" at bounding box center [784, 303] width 1155 height 34
click at [1351, 687] on button "Done" at bounding box center [1359, 677] width 72 height 30
type input "[DATE]"
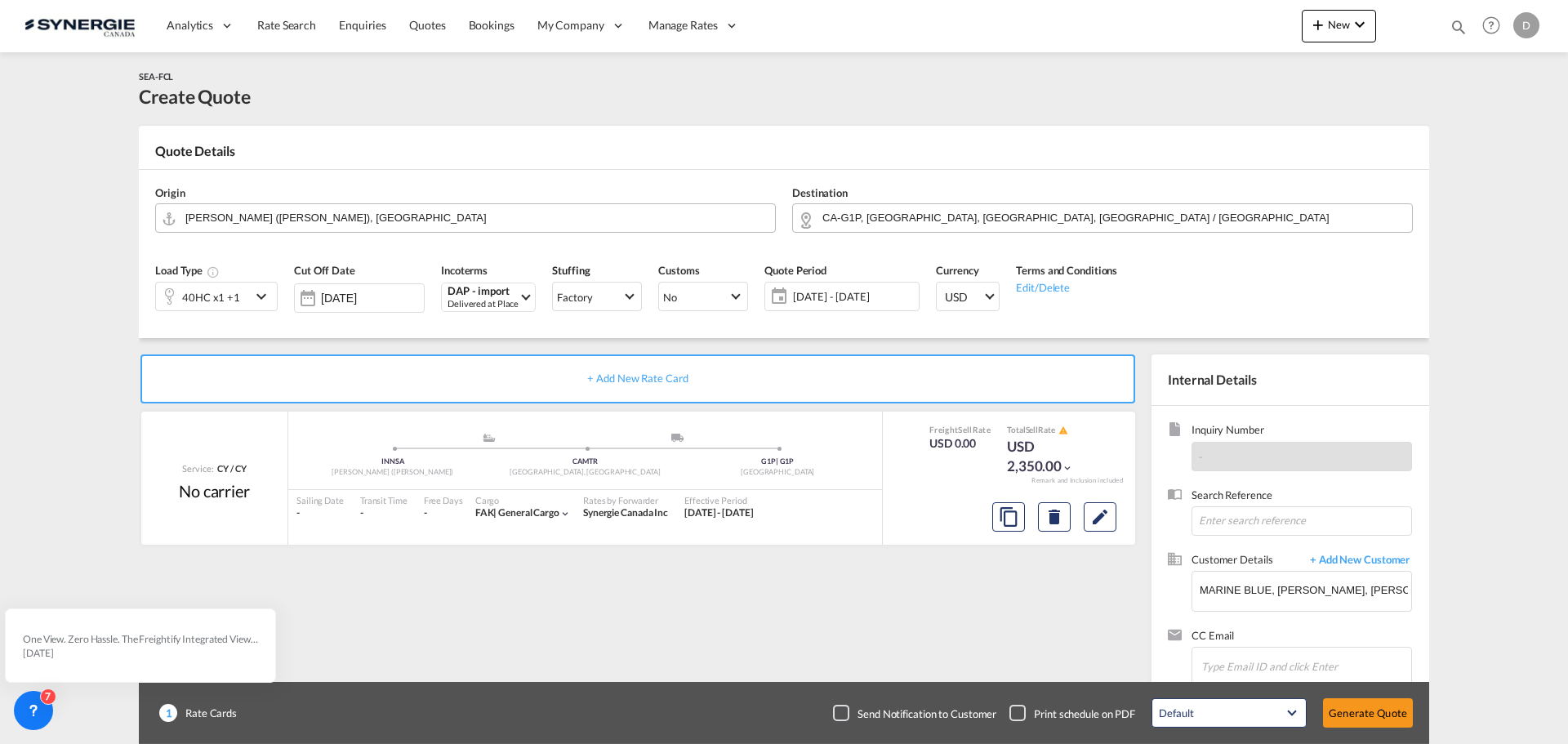
scroll to position [250, 0]
click at [1368, 715] on button "Generate Quote" at bounding box center [1368, 714] width 90 height 30
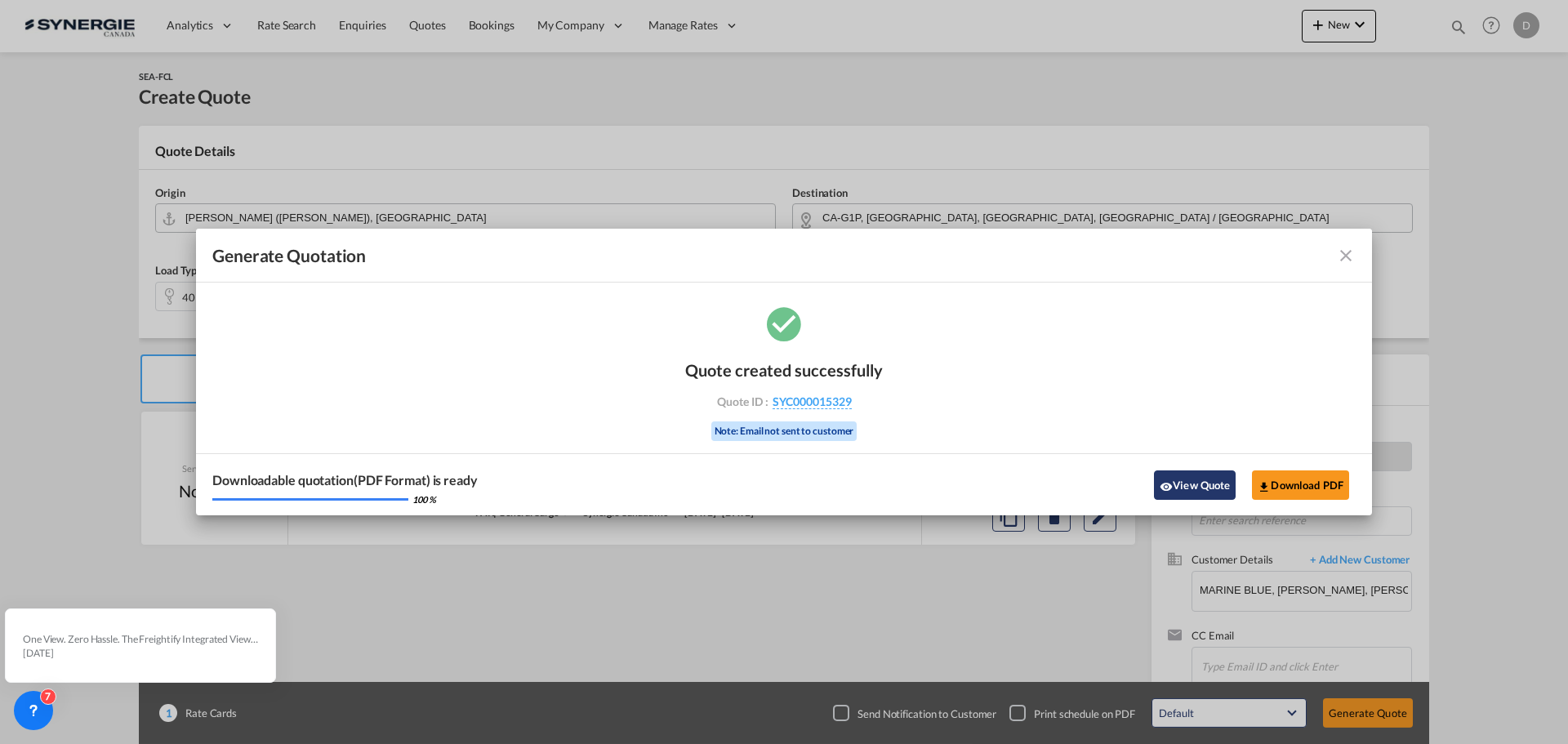
click at [1182, 481] on button "View Quote" at bounding box center [1195, 486] width 82 height 30
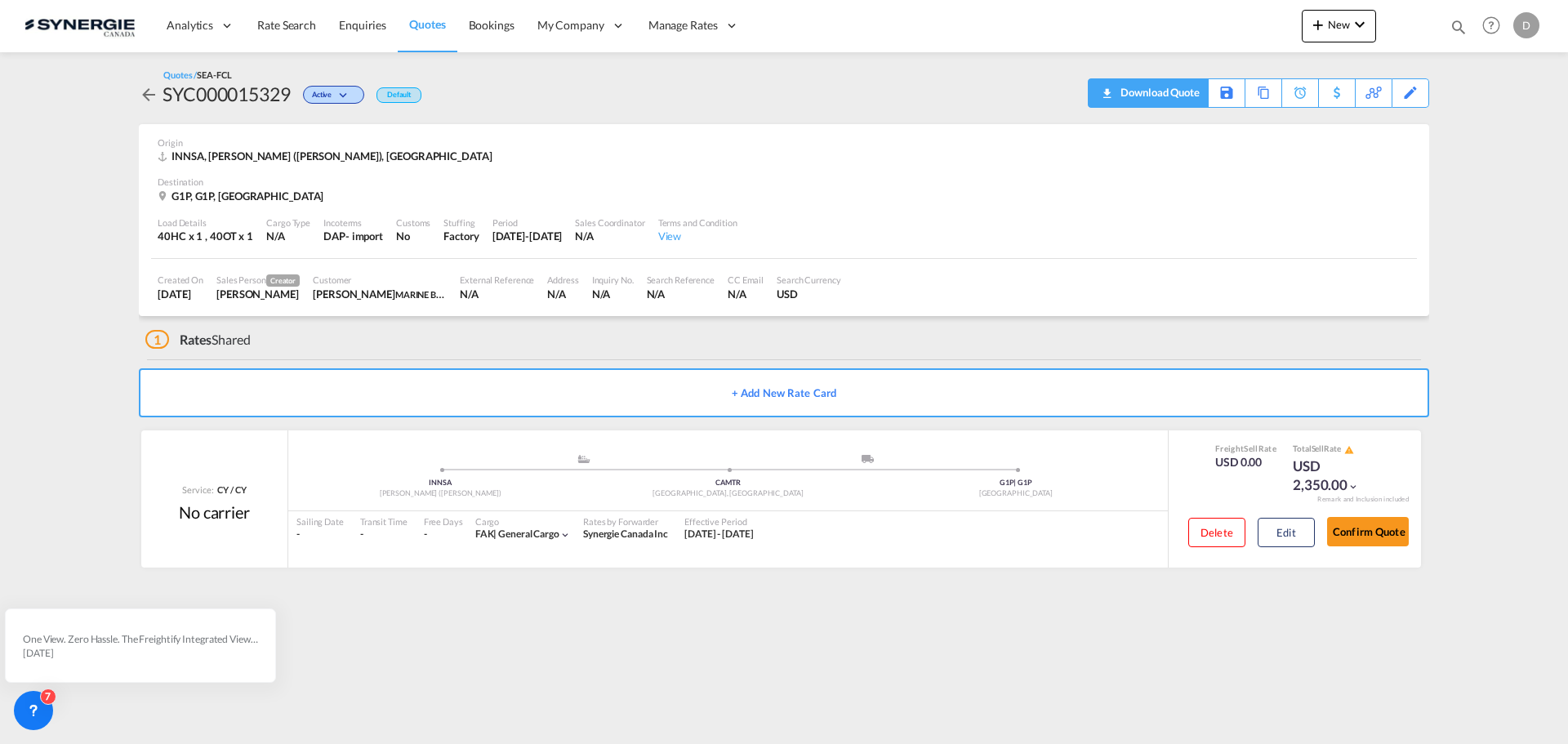
click at [1186, 99] on div "Download Quote" at bounding box center [1158, 93] width 84 height 26
click at [954, 227] on div "Load Details 40HC x 1 , 40OT x 1 Cargo Type N/A Incoterms DAP - import Customs …" at bounding box center [784, 231] width 1266 height 56
click at [947, 240] on div "Load Details 40HC x 1 , 40OT x 1 Cargo Type N/A Incoterms DAP - import Customs …" at bounding box center [784, 231] width 1266 height 56
click at [943, 242] on div "Load Details 40HC x 1 , 40OT x 1 Cargo Type N/A Incoterms DAP - import Customs …" at bounding box center [784, 231] width 1266 height 56
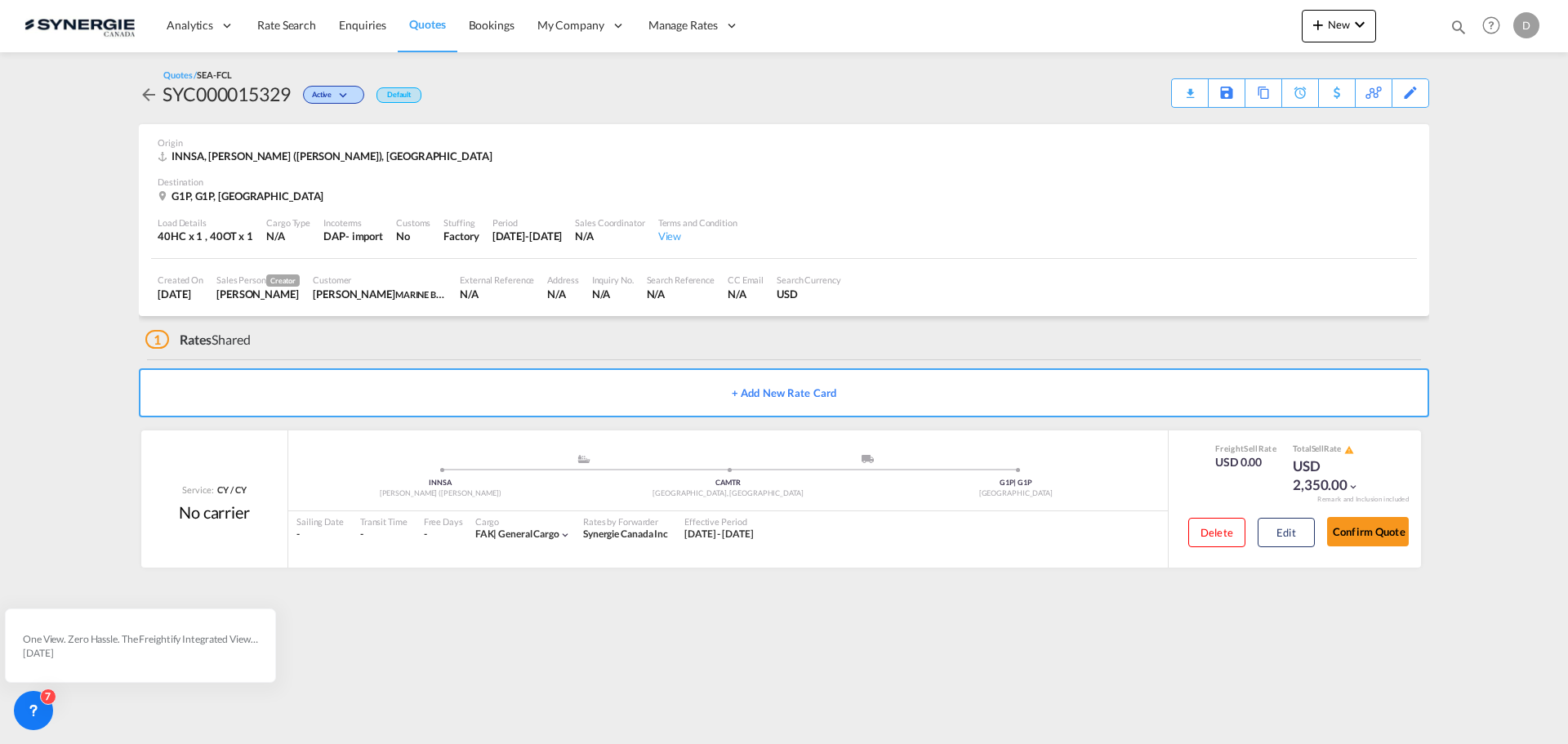
click at [1249, 201] on div "G1P, G1P, [GEOGRAPHIC_DATA]" at bounding box center [784, 196] width 1253 height 15
click at [822, 200] on div "G1P, G1P, [GEOGRAPHIC_DATA]" at bounding box center [784, 196] width 1253 height 15
